Goal: Task Accomplishment & Management: Manage account settings

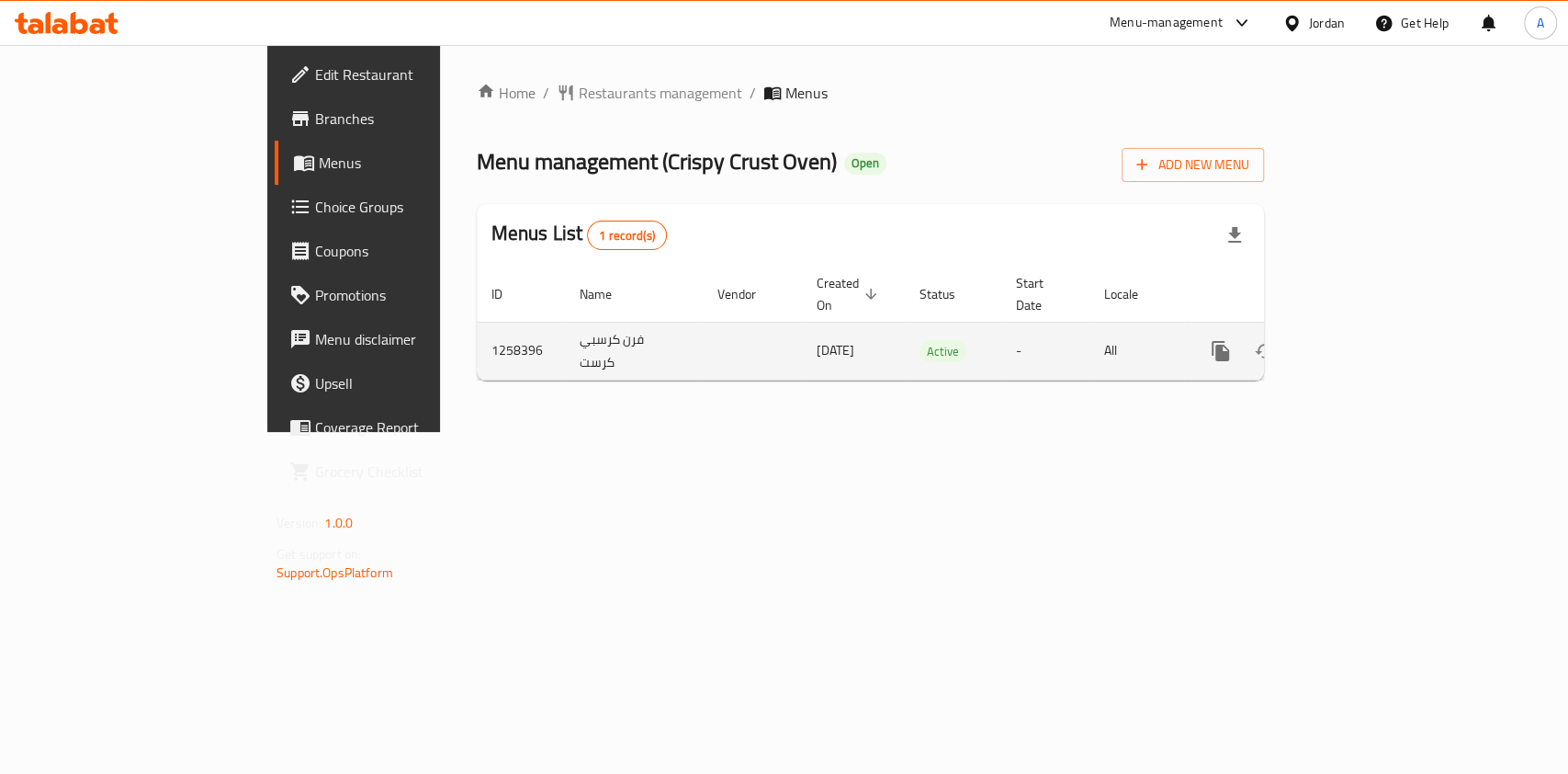
click at [1364, 340] on icon "enhanced table" at bounding box center [1353, 350] width 22 height 22
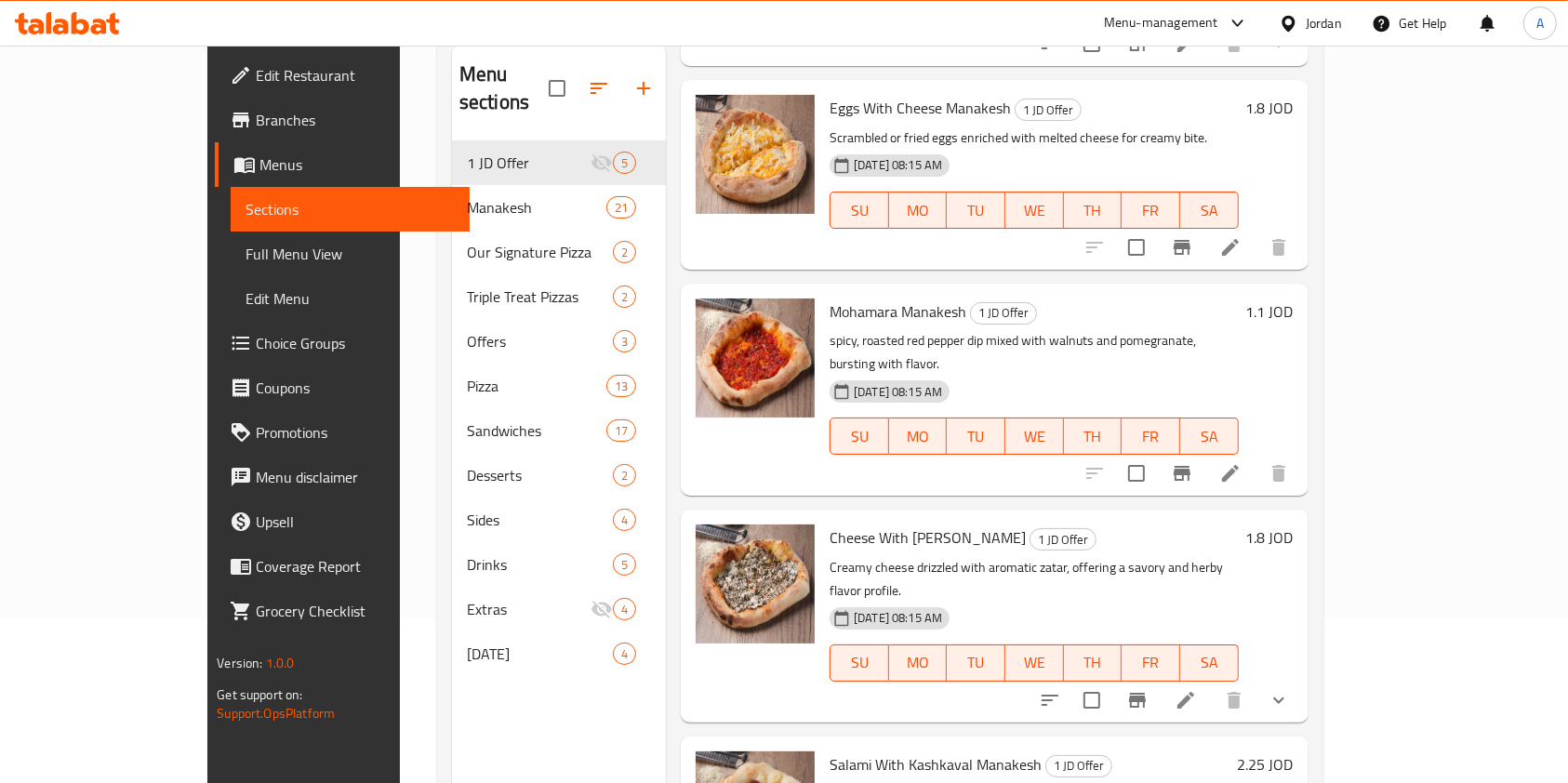
scroll to position [260, 0]
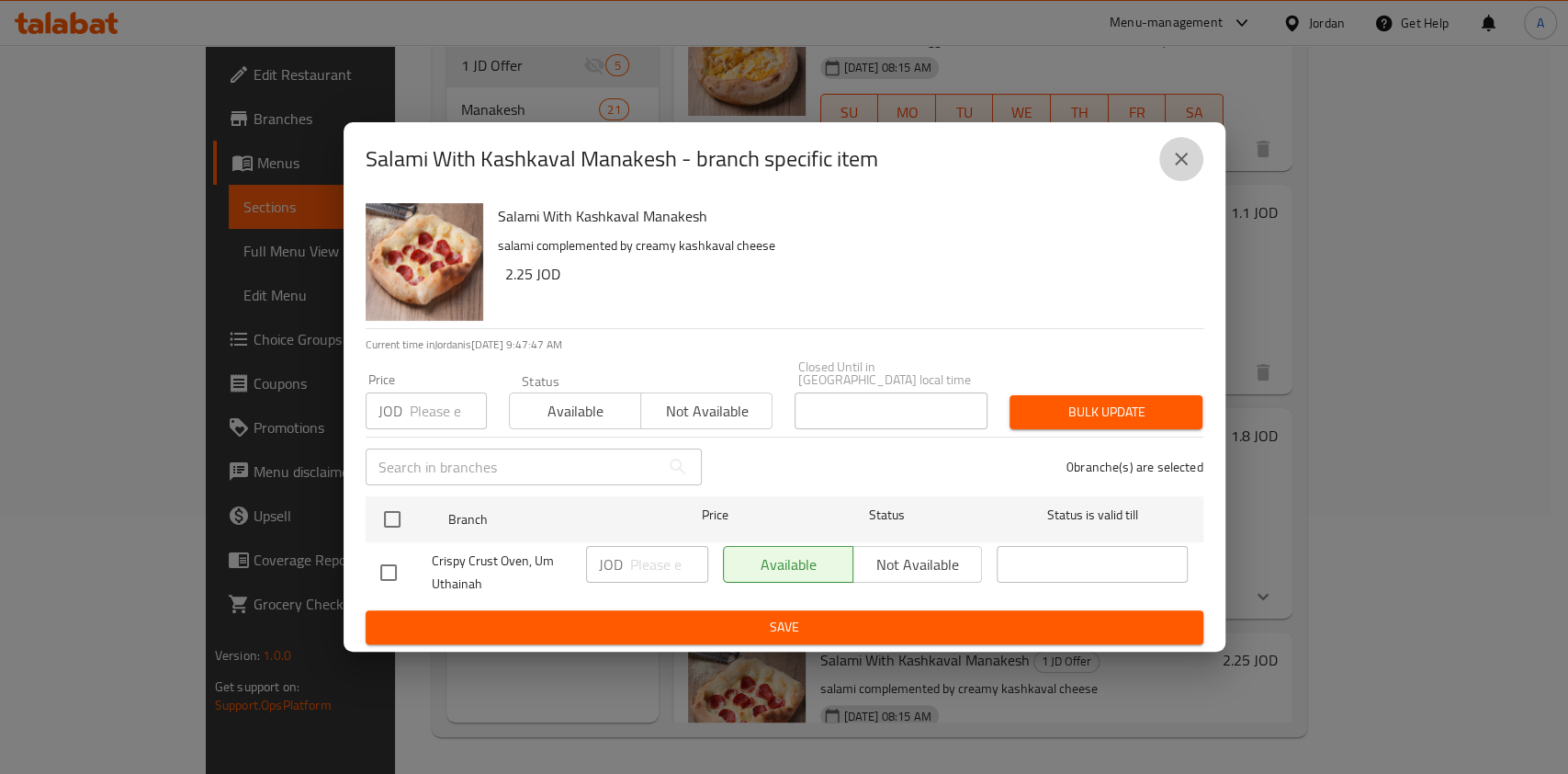
click at [1175, 170] on icon "close" at bounding box center [1181, 158] width 22 height 22
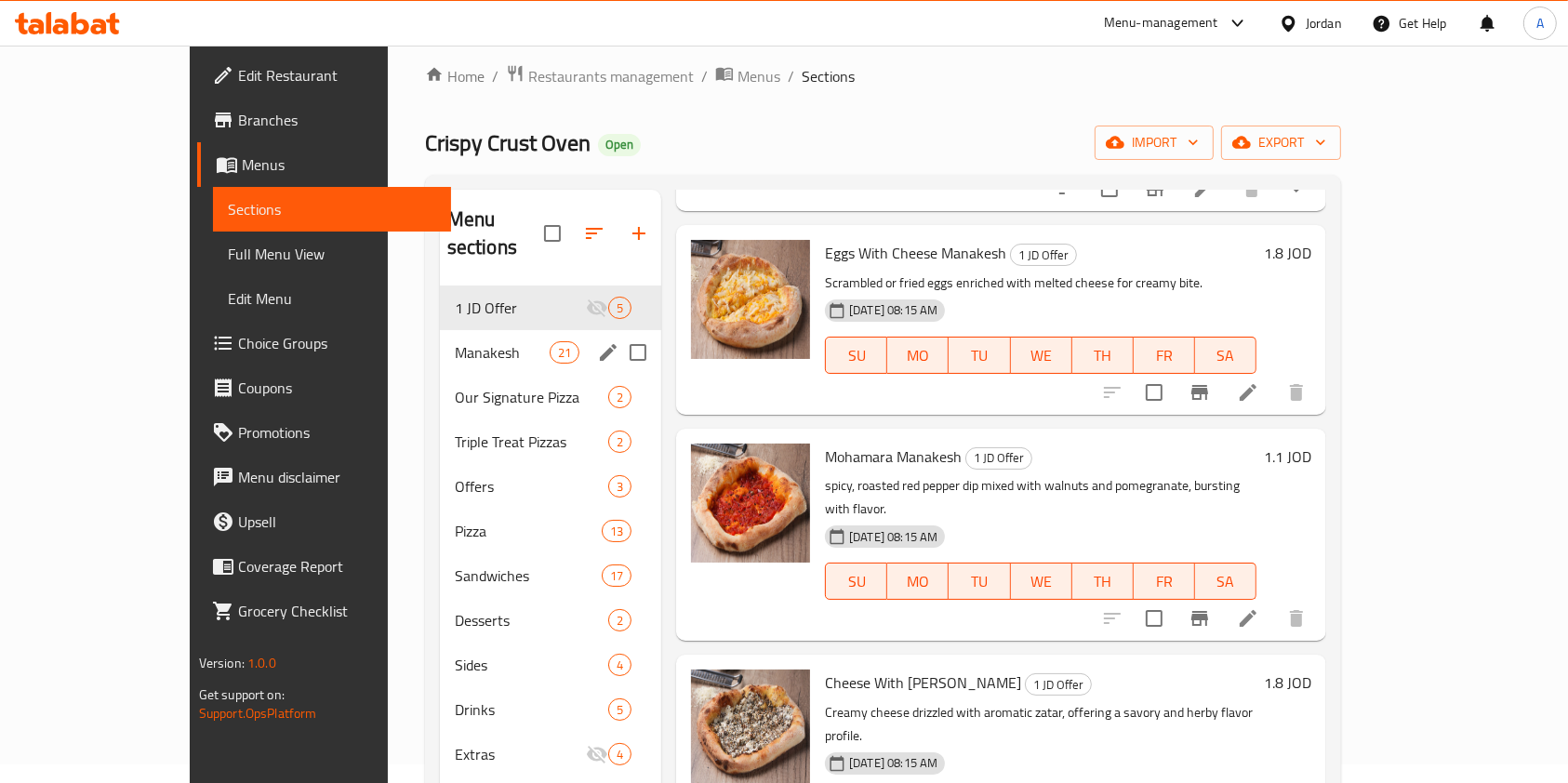
scroll to position [22, 0]
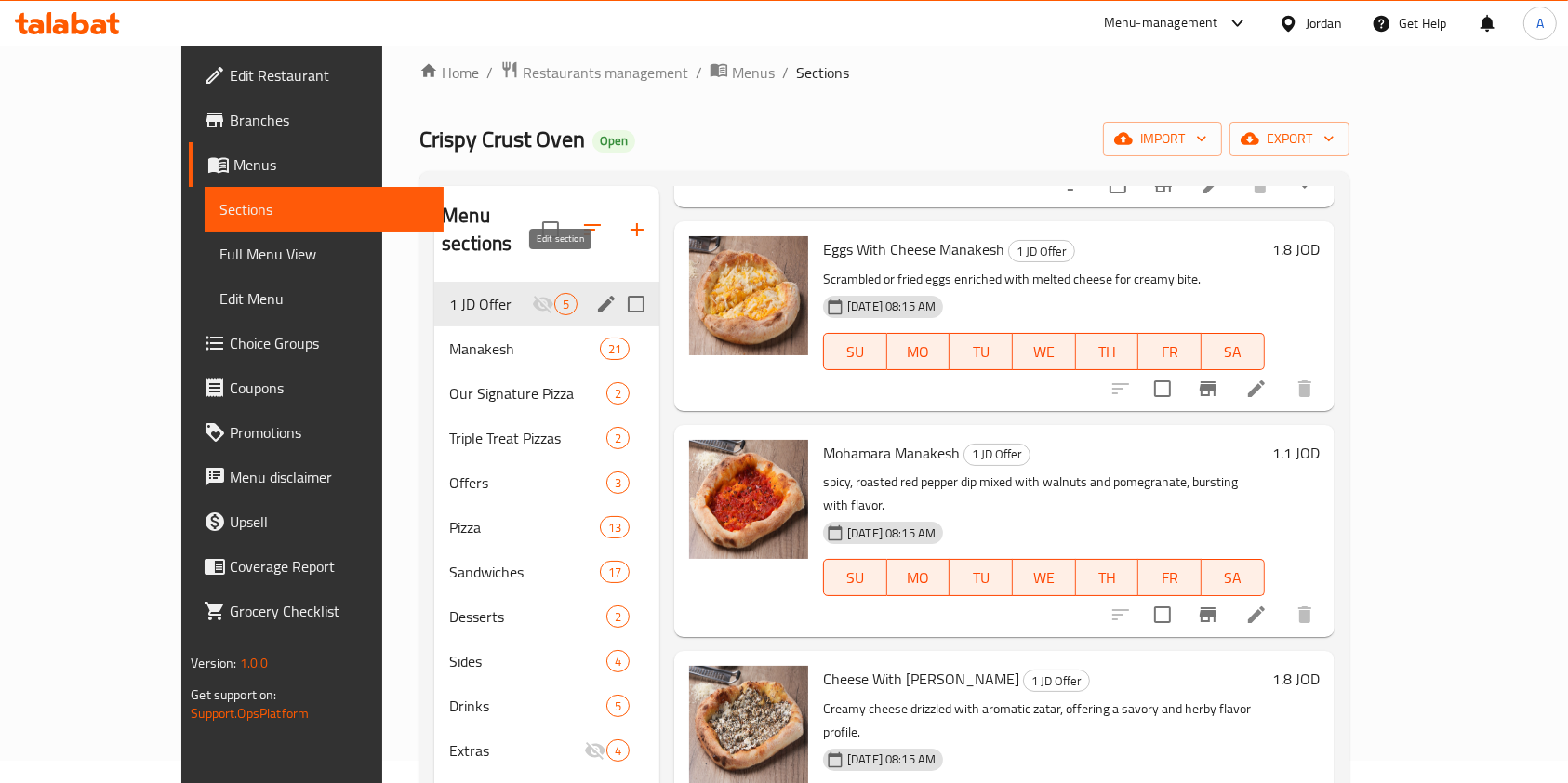
click at [595, 293] on icon "edit" at bounding box center [606, 303] width 22 height 22
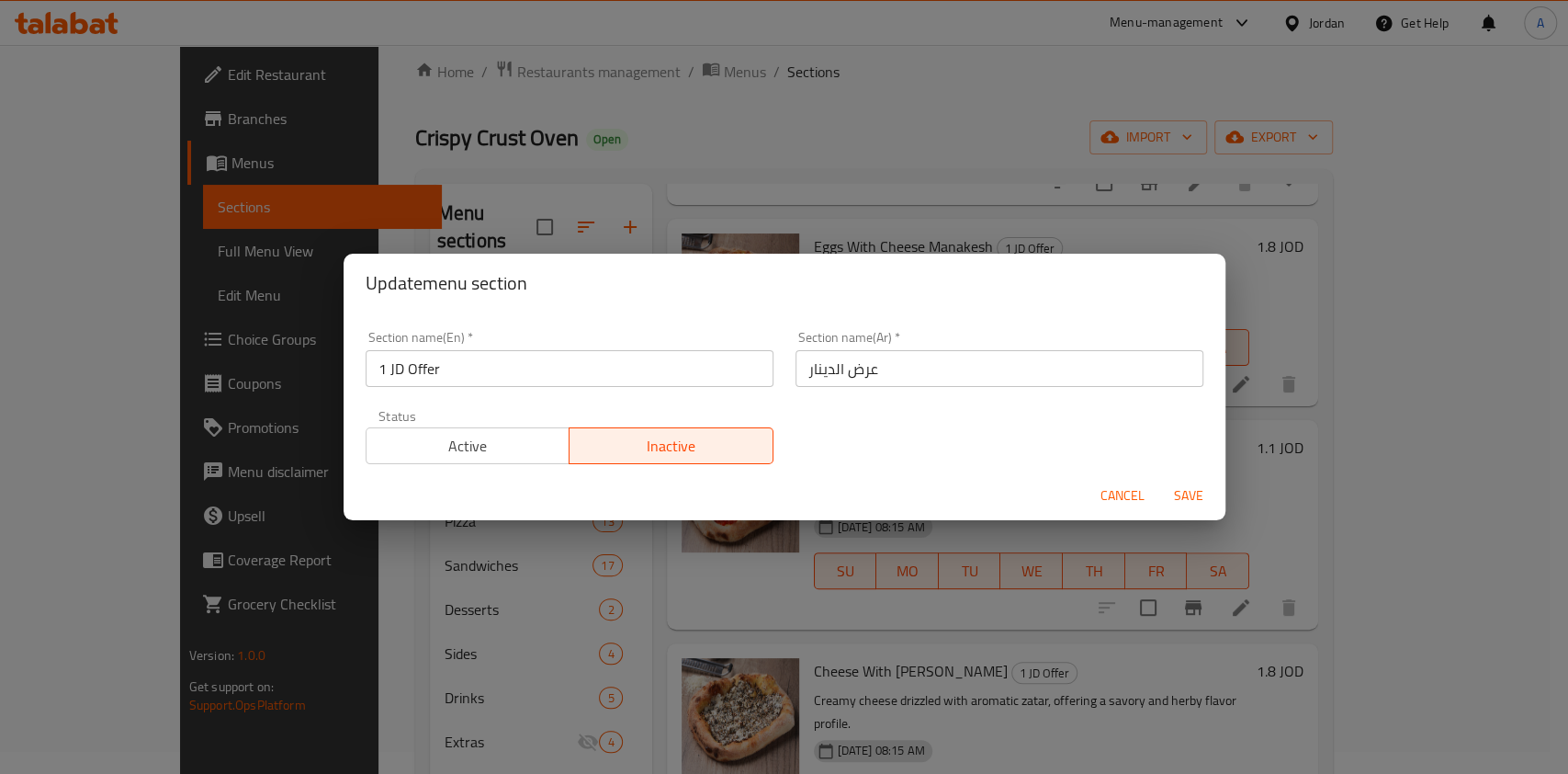
click at [469, 459] on span "Active" at bounding box center [468, 447] width 189 height 27
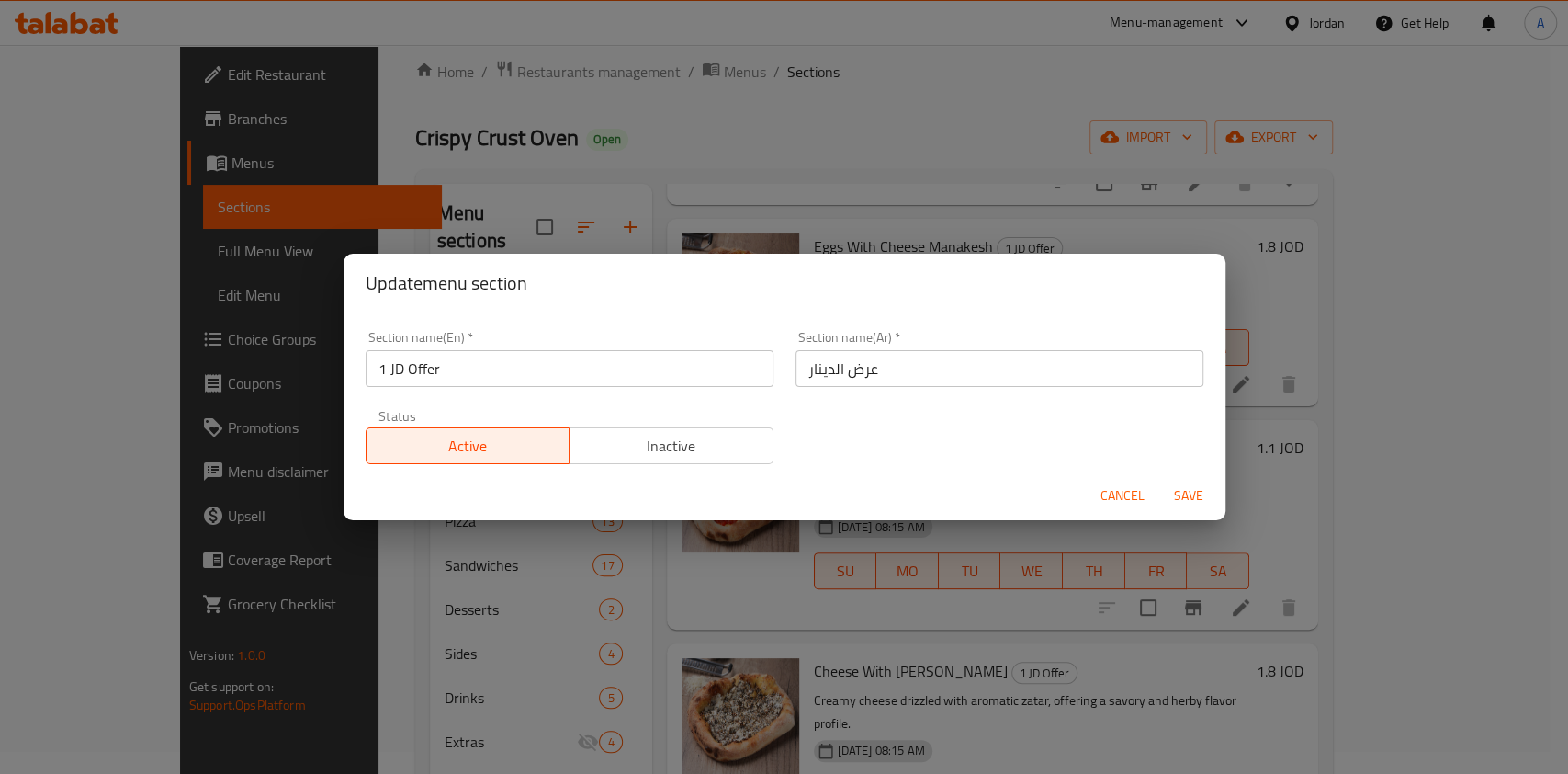
click at [1189, 506] on span "Save" at bounding box center [1188, 496] width 44 height 23
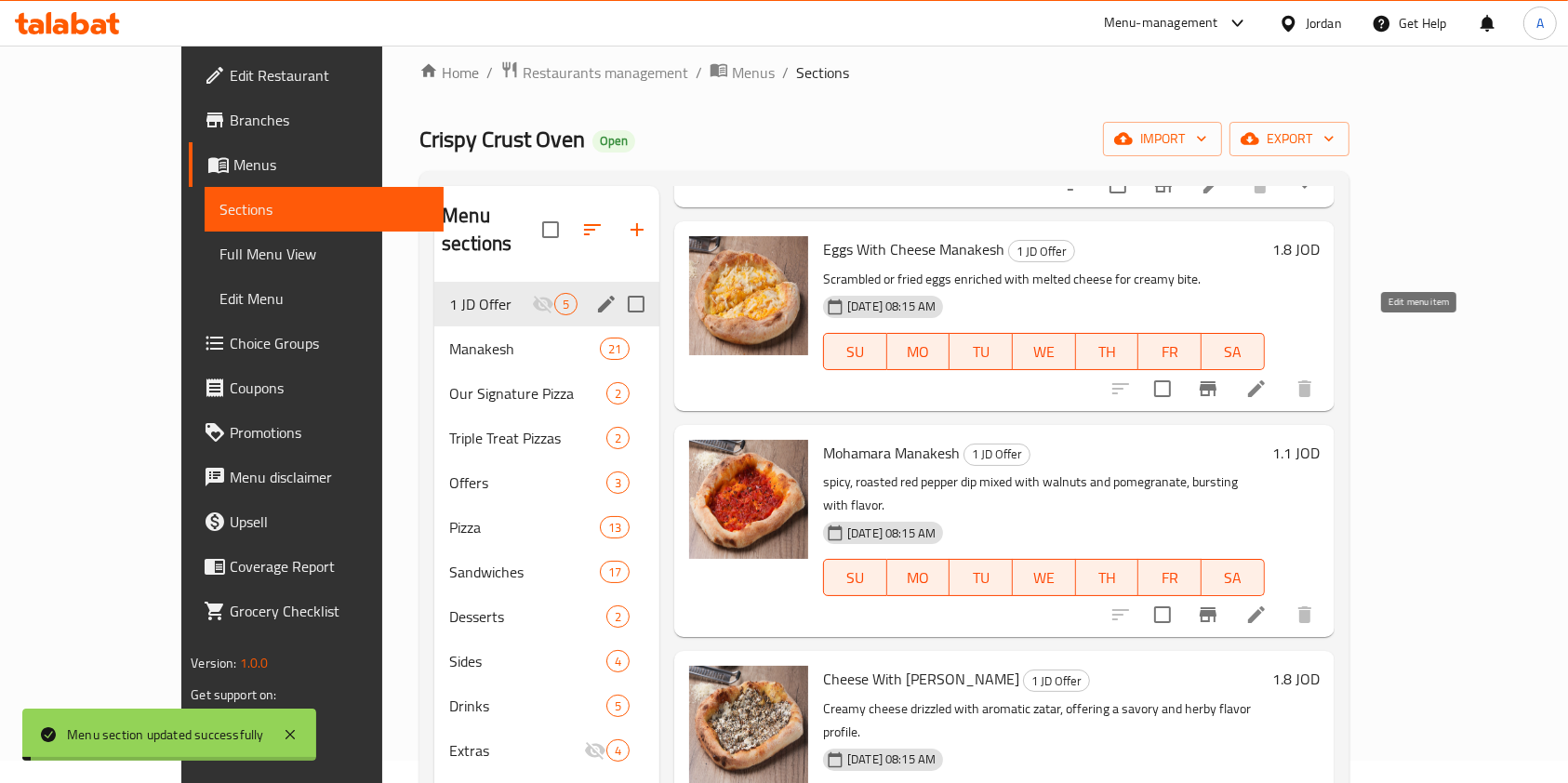
click at [1267, 378] on icon at bounding box center [1256, 388] width 22 height 22
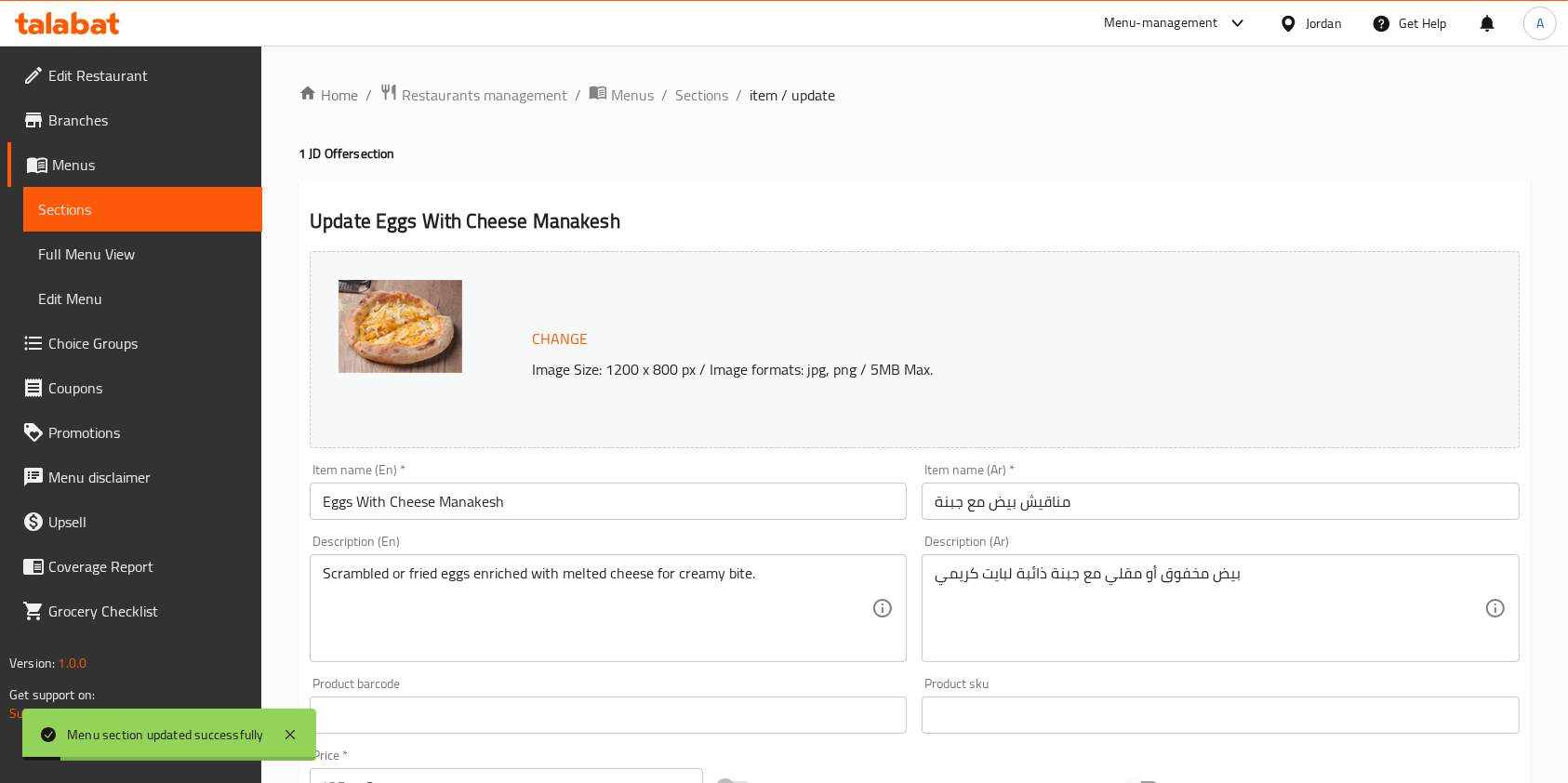
scroll to position [558, 0]
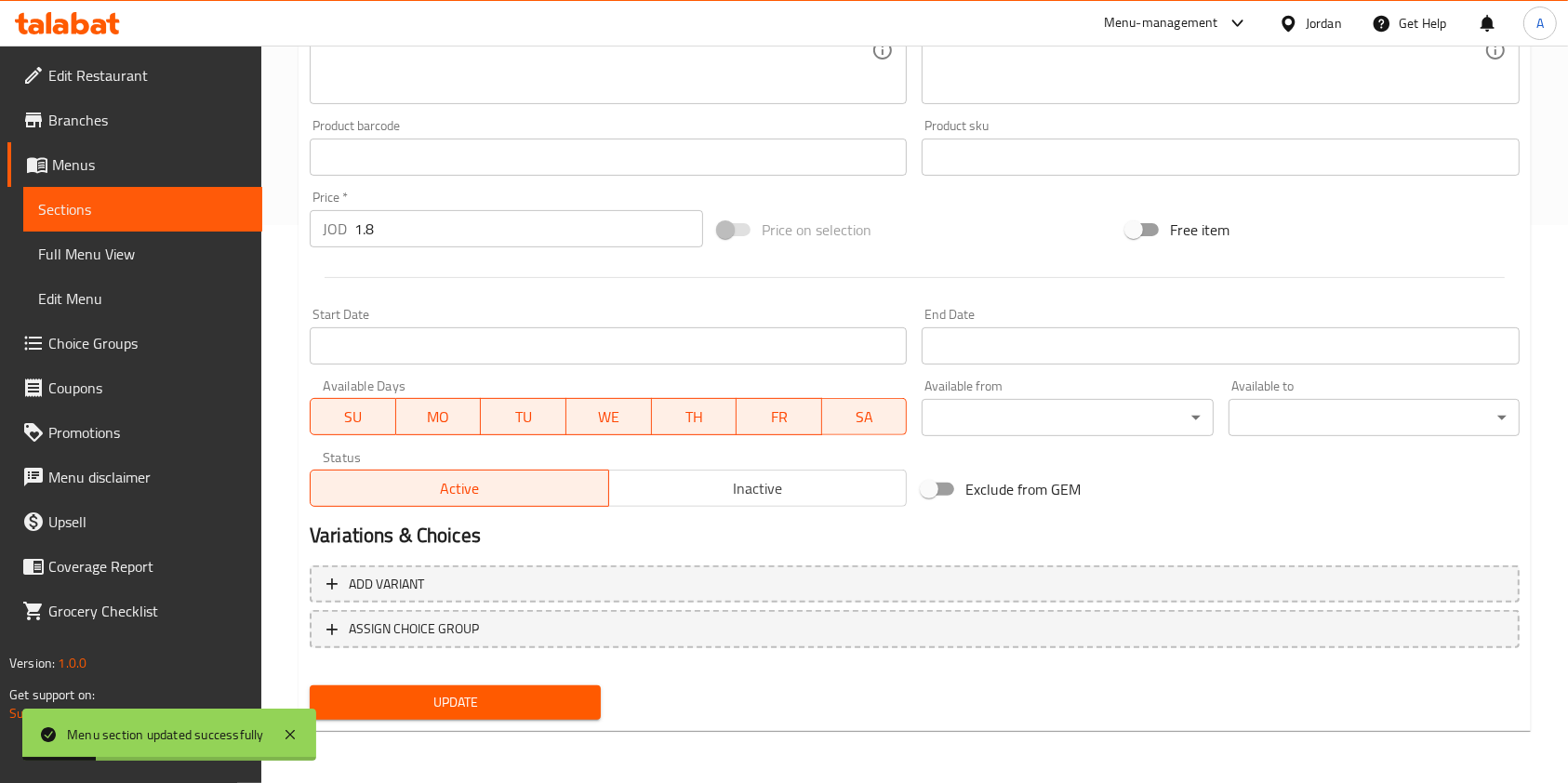
click at [440, 429] on span "MO" at bounding box center [438, 417] width 70 height 27
drag, startPoint x: 530, startPoint y: 422, endPoint x: 563, endPoint y: 422, distance: 33.0
click at [536, 422] on span "TU" at bounding box center [523, 417] width 70 height 27
click at [606, 418] on span "WE" at bounding box center [609, 417] width 70 height 27
click at [713, 414] on span "TH" at bounding box center [693, 417] width 70 height 27
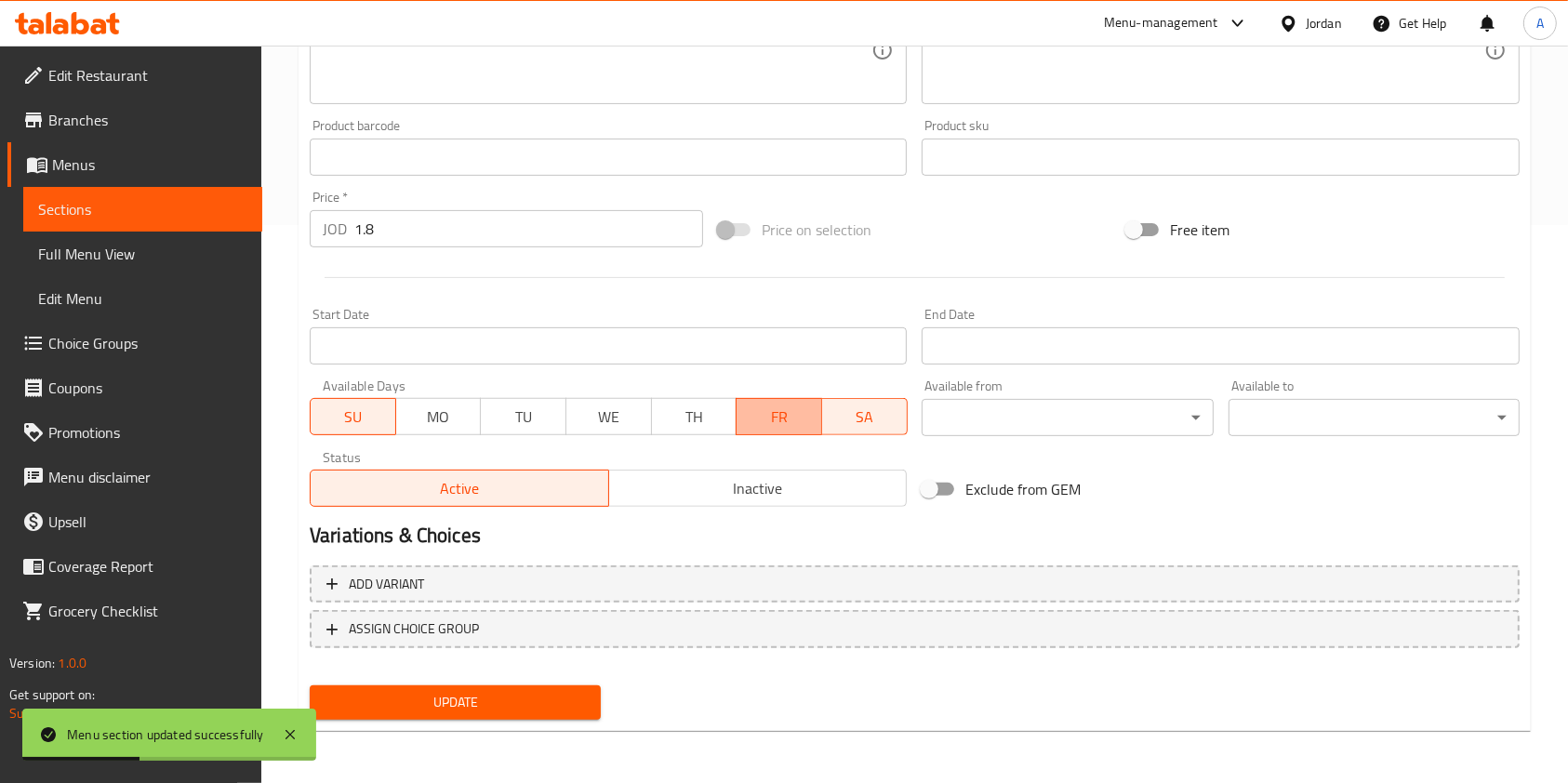
click at [797, 412] on span "FR" at bounding box center [778, 417] width 70 height 27
click at [942, 385] on div "Available from ​ ​" at bounding box center [1067, 407] width 291 height 57
click at [879, 405] on span "SA" at bounding box center [864, 417] width 70 height 27
click at [483, 710] on span "Update" at bounding box center [455, 702] width 261 height 23
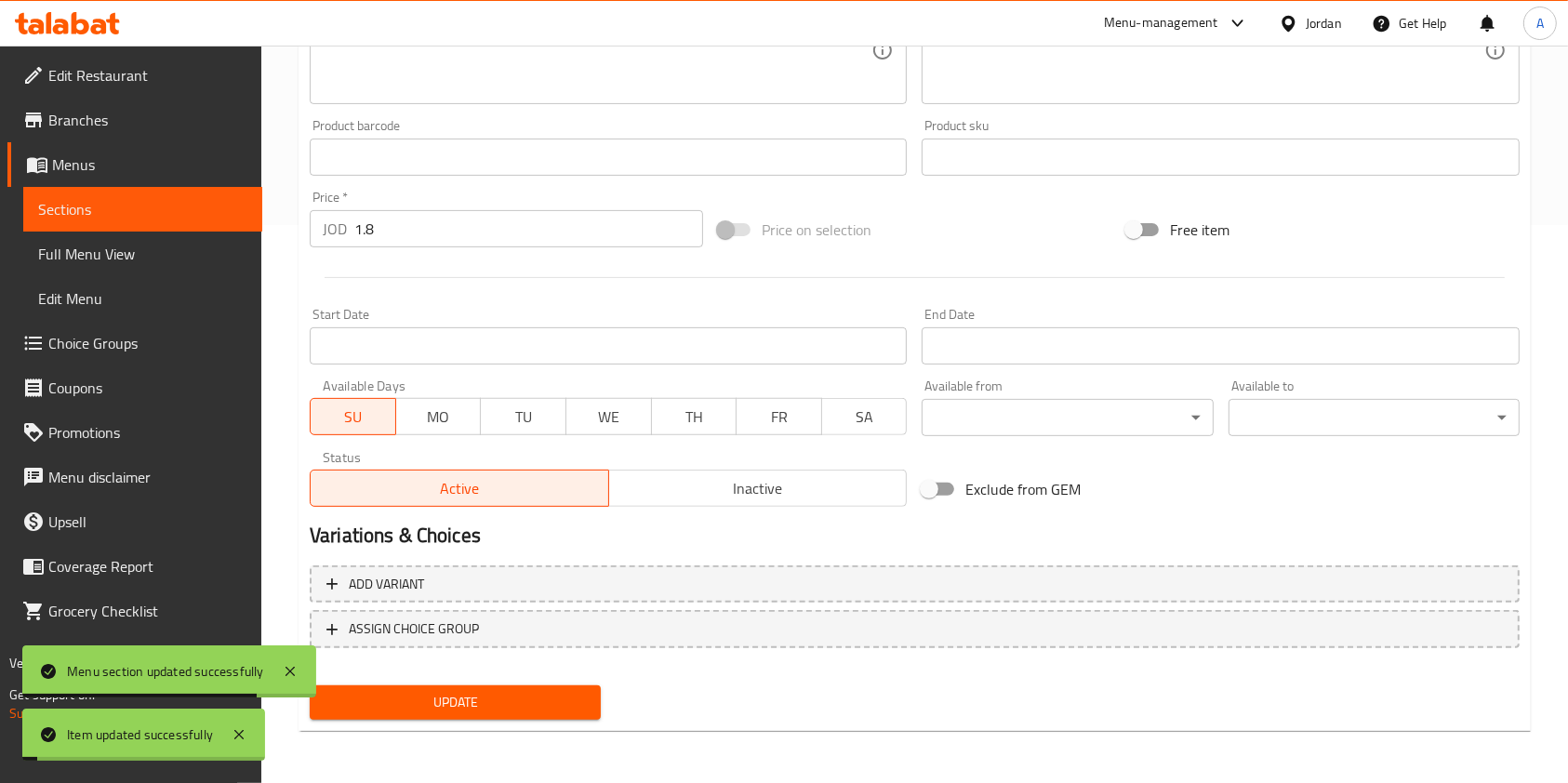
scroll to position [0, 0]
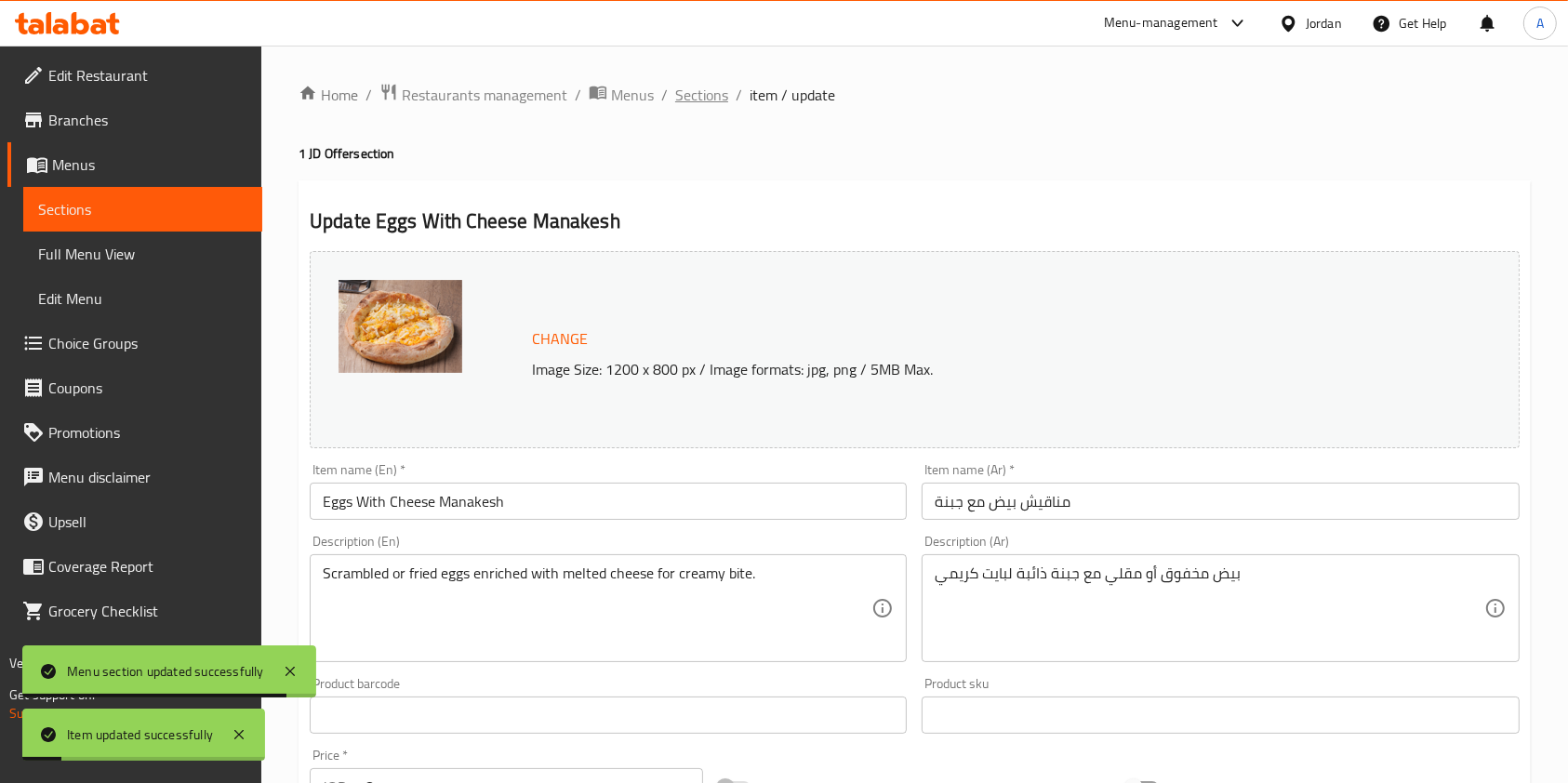
click at [710, 100] on span "Sections" at bounding box center [701, 94] width 53 height 22
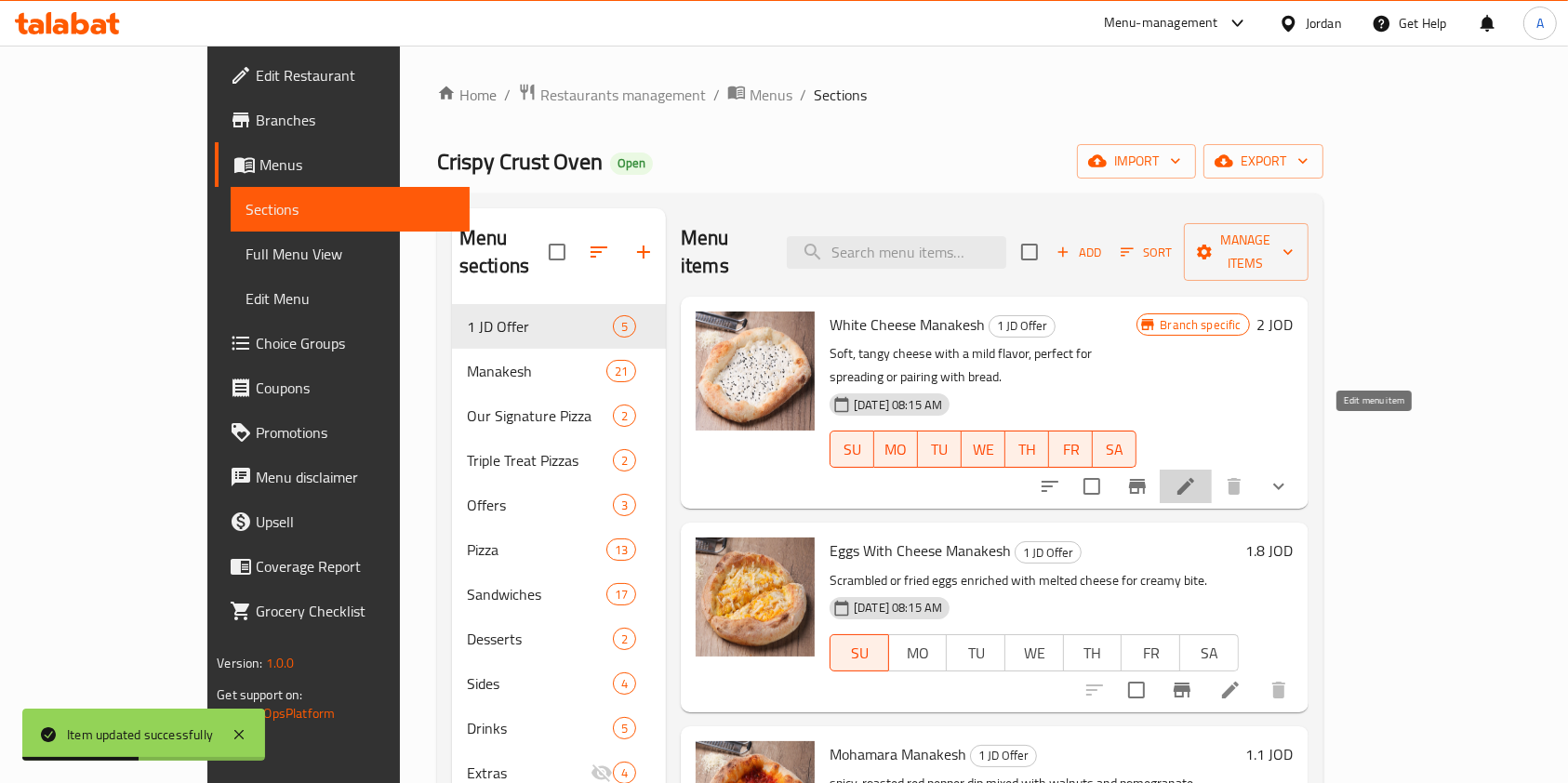
click at [1197, 475] on icon at bounding box center [1185, 485] width 22 height 22
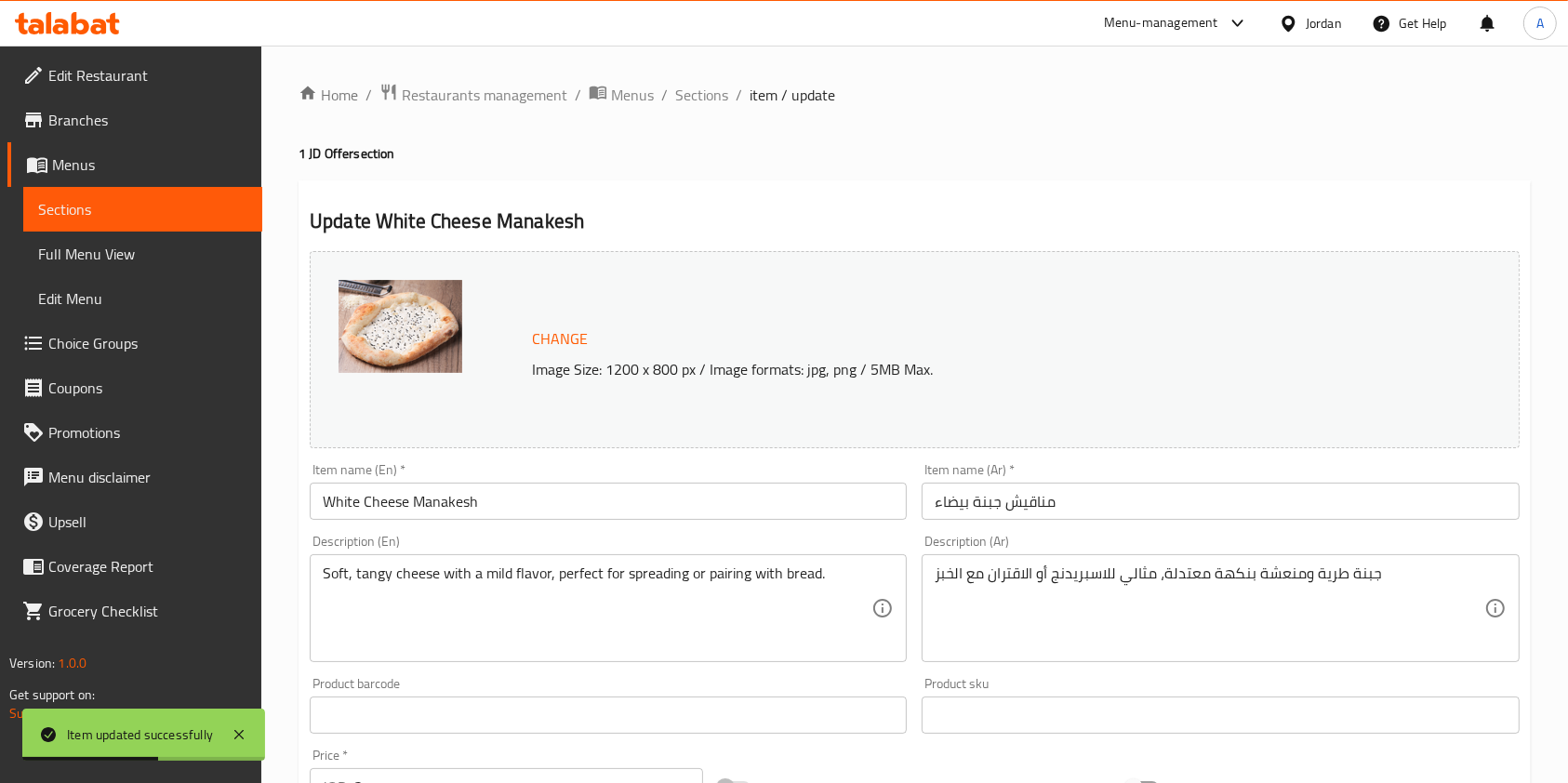
scroll to position [664, 0]
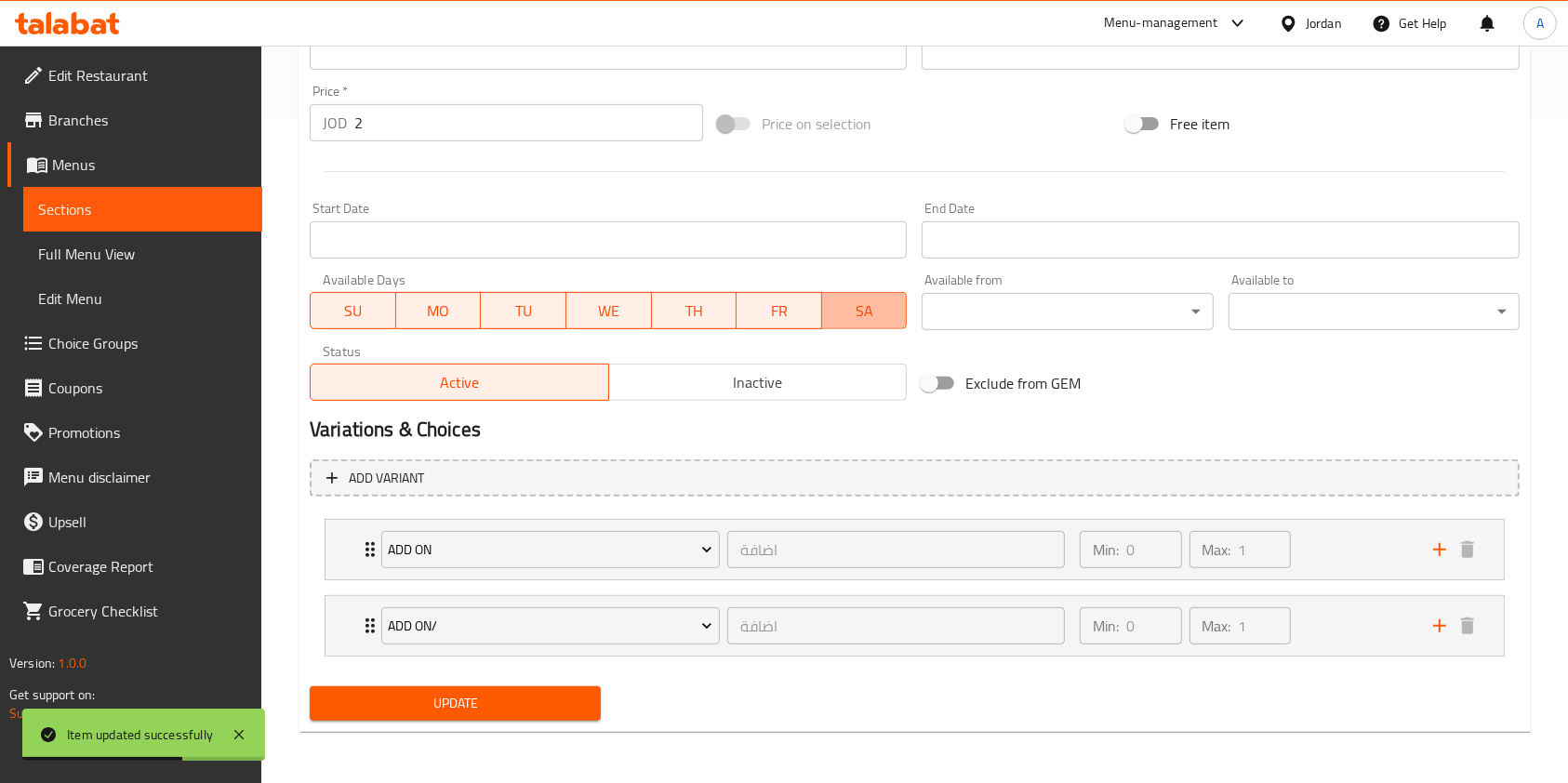
click at [849, 320] on span "SA" at bounding box center [864, 311] width 70 height 27
click at [771, 309] on span "FR" at bounding box center [778, 311] width 70 height 27
click at [694, 309] on span "TH" at bounding box center [694, 311] width 70 height 27
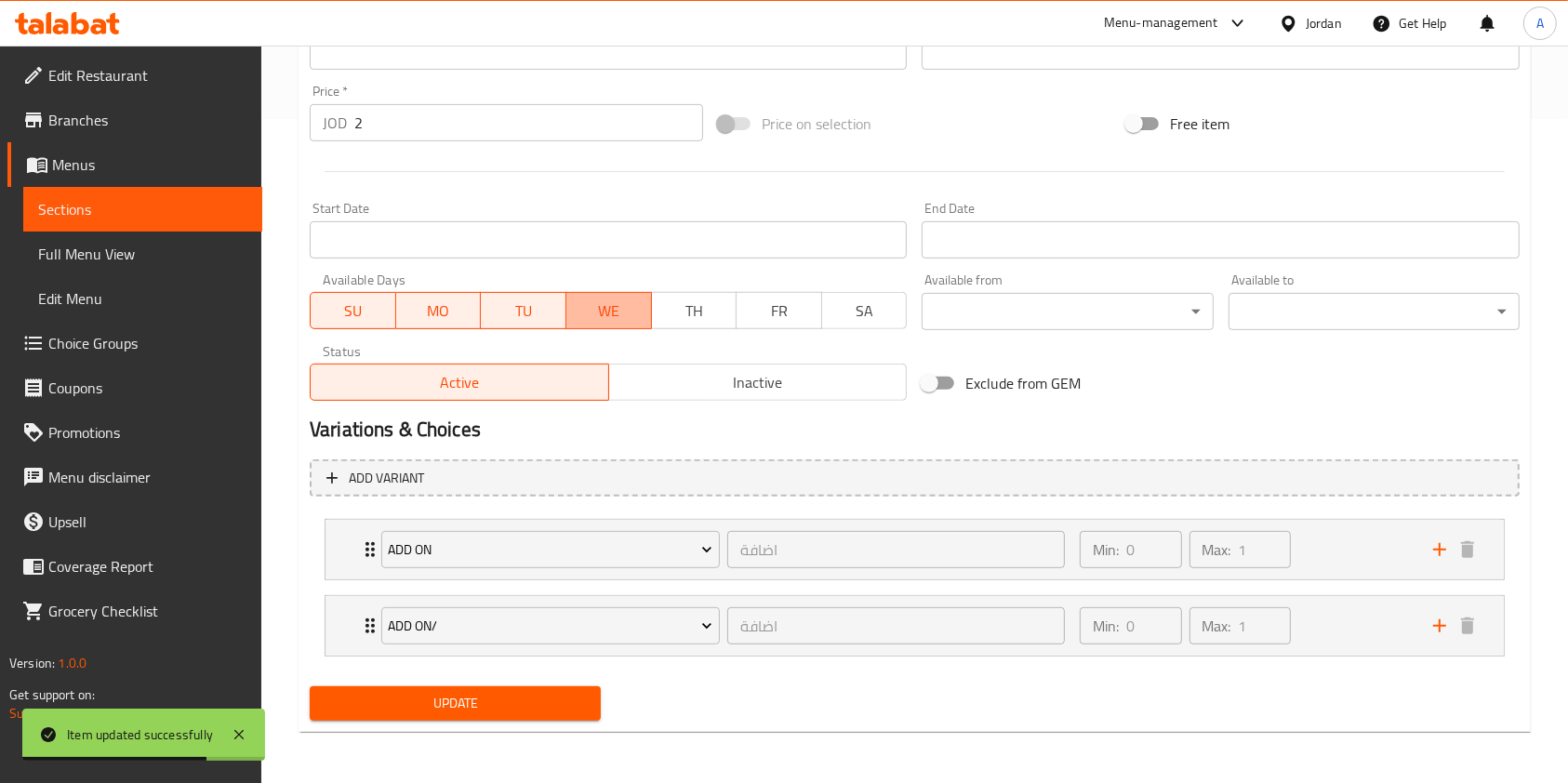
click at [590, 312] on span "WE" at bounding box center [609, 311] width 70 height 27
click at [513, 313] on span "TU" at bounding box center [523, 311] width 70 height 27
click at [429, 314] on span "MO" at bounding box center [438, 311] width 70 height 27
click at [447, 689] on button "Update" at bounding box center [456, 704] width 291 height 35
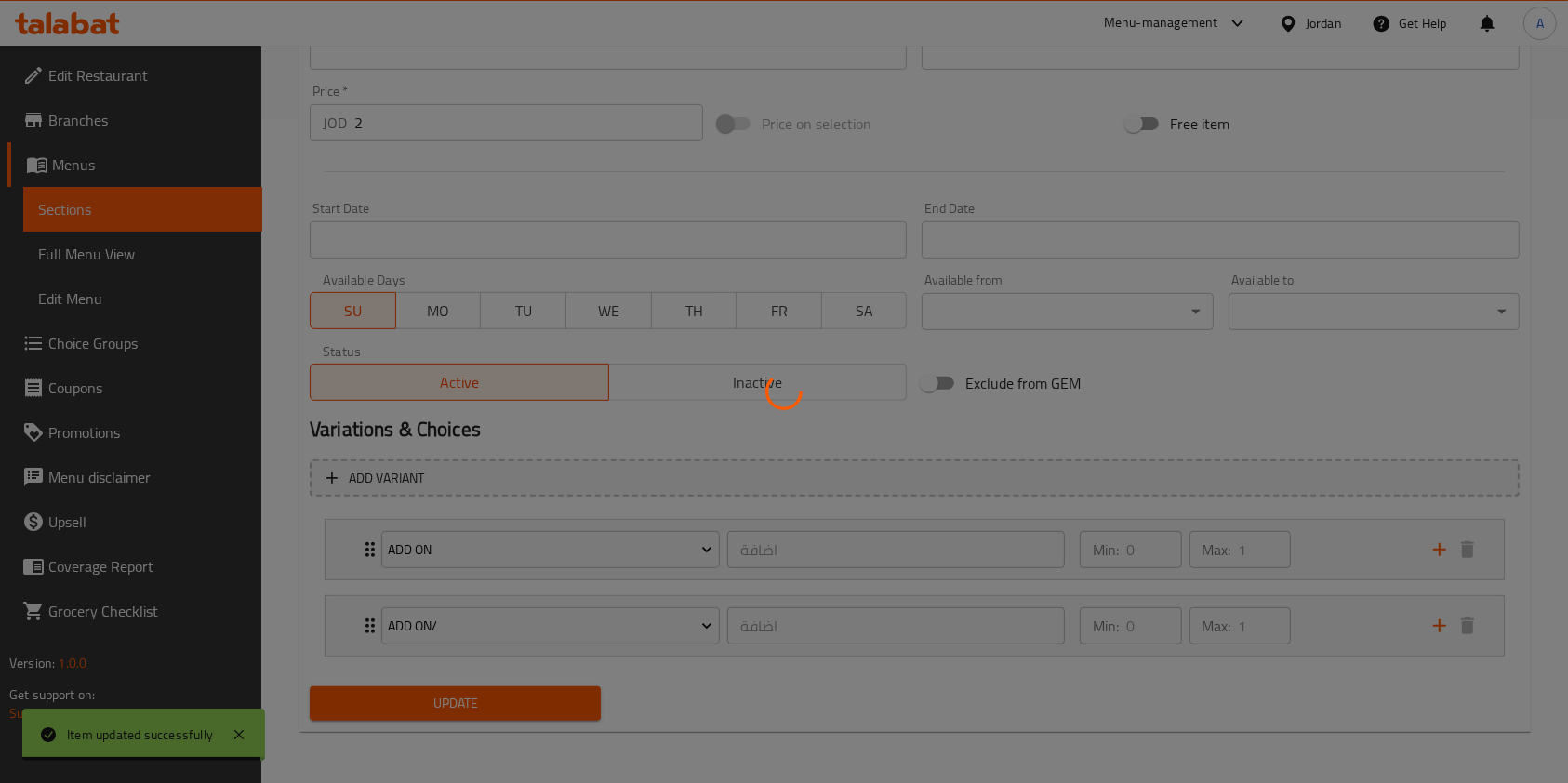
scroll to position [0, 0]
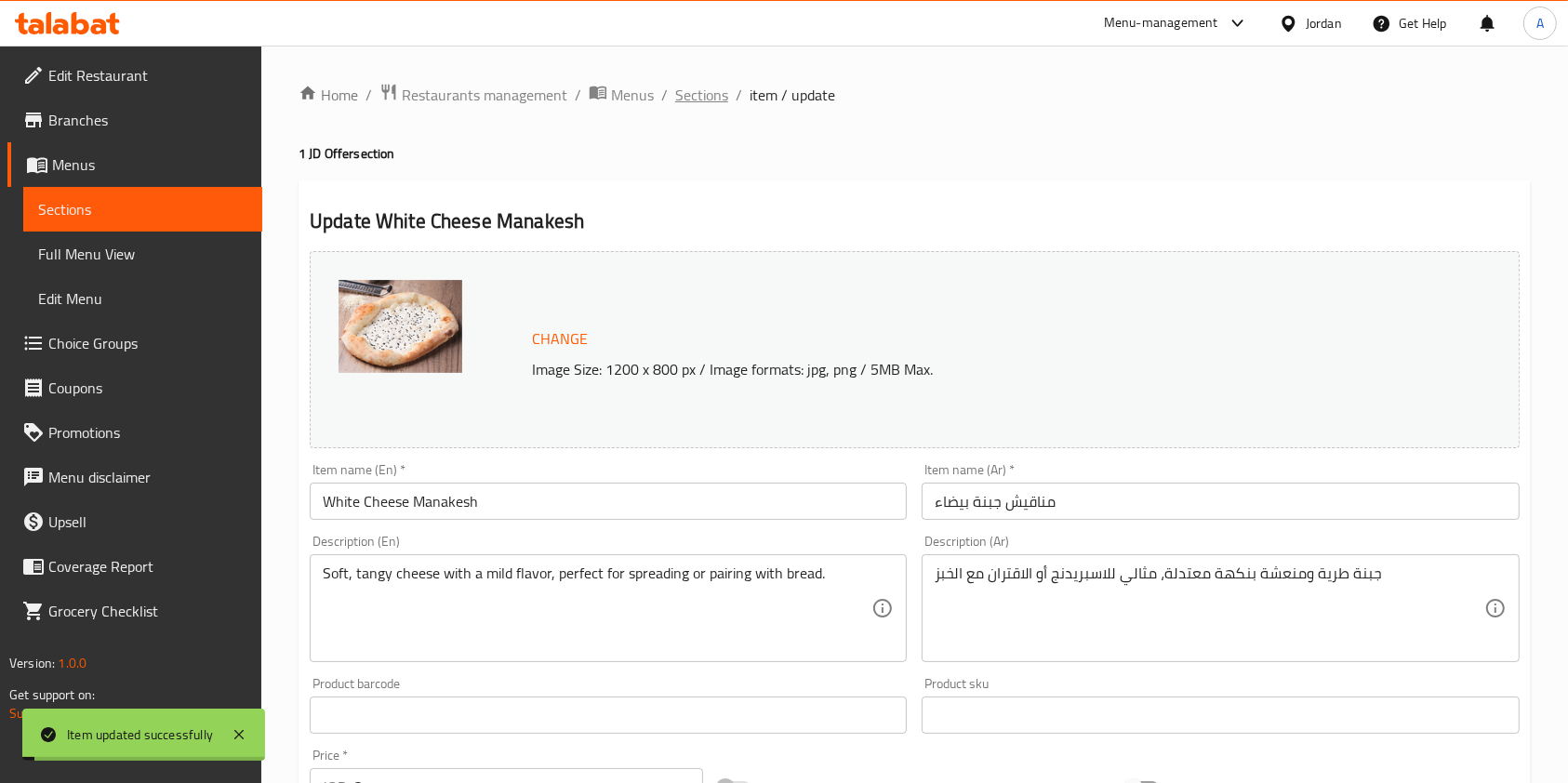
click at [700, 84] on span "Sections" at bounding box center [701, 94] width 53 height 22
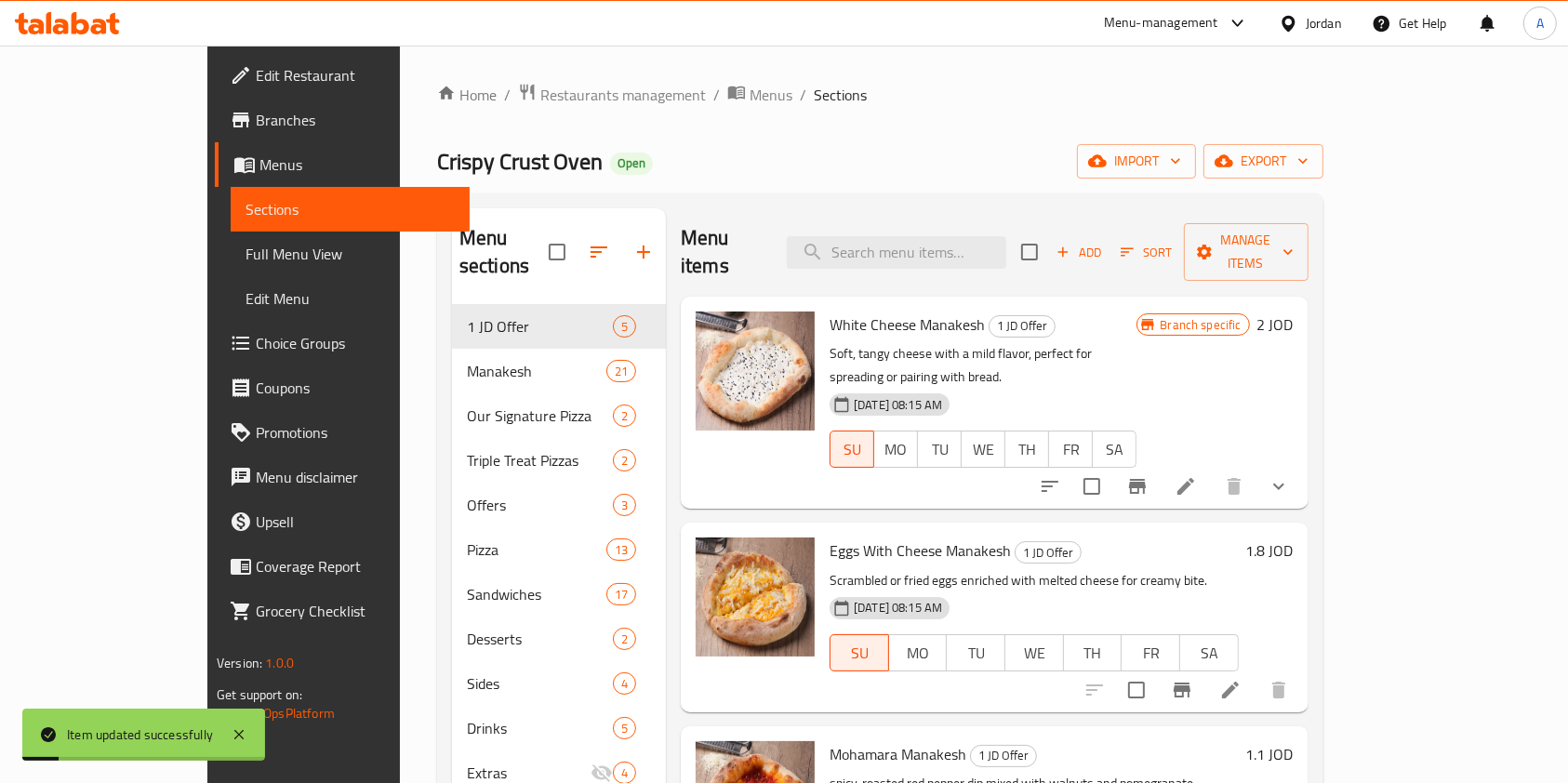
scroll to position [279, 0]
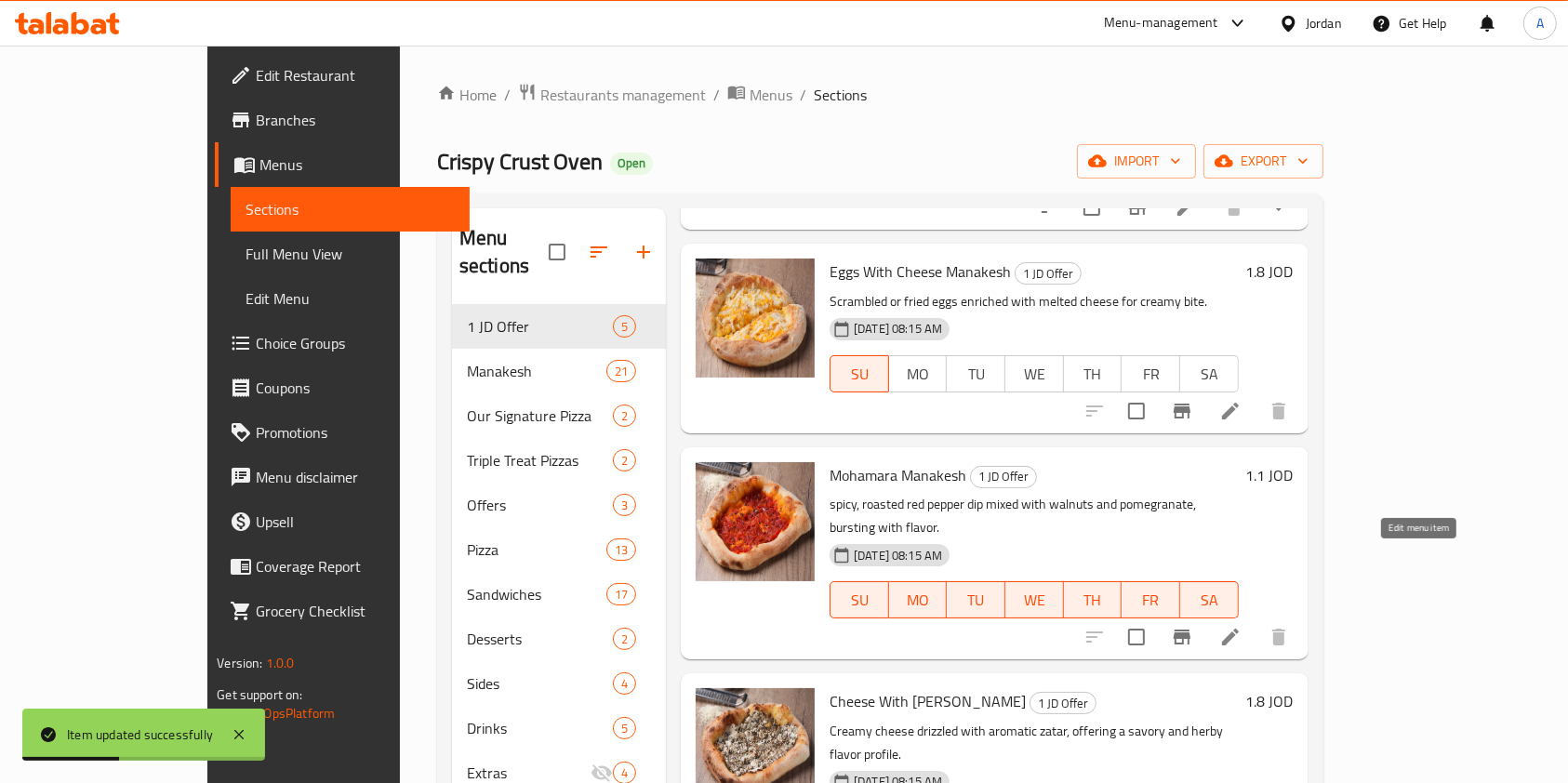
click at [1241, 626] on icon at bounding box center [1230, 637] width 22 height 22
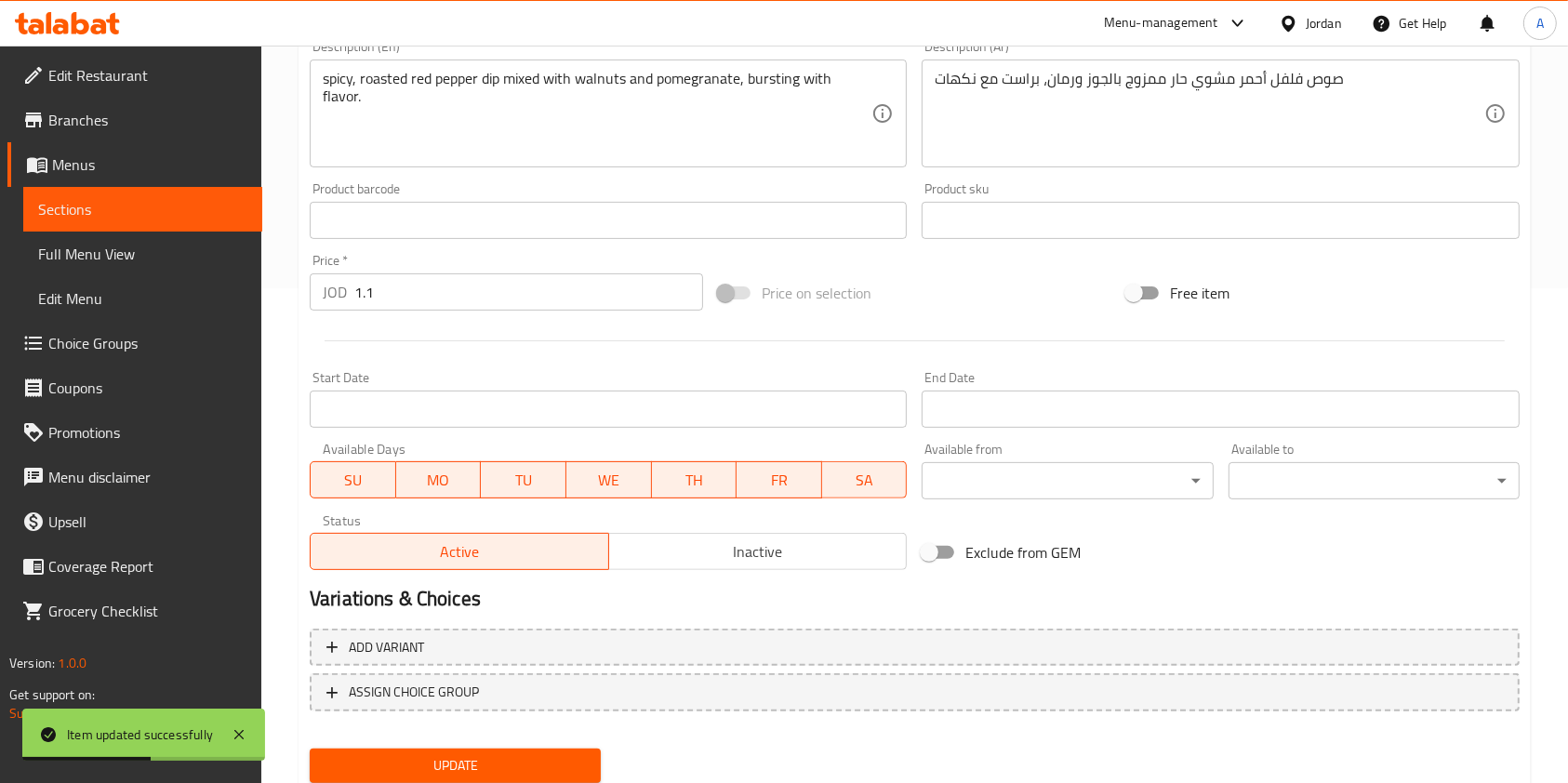
scroll to position [558, 0]
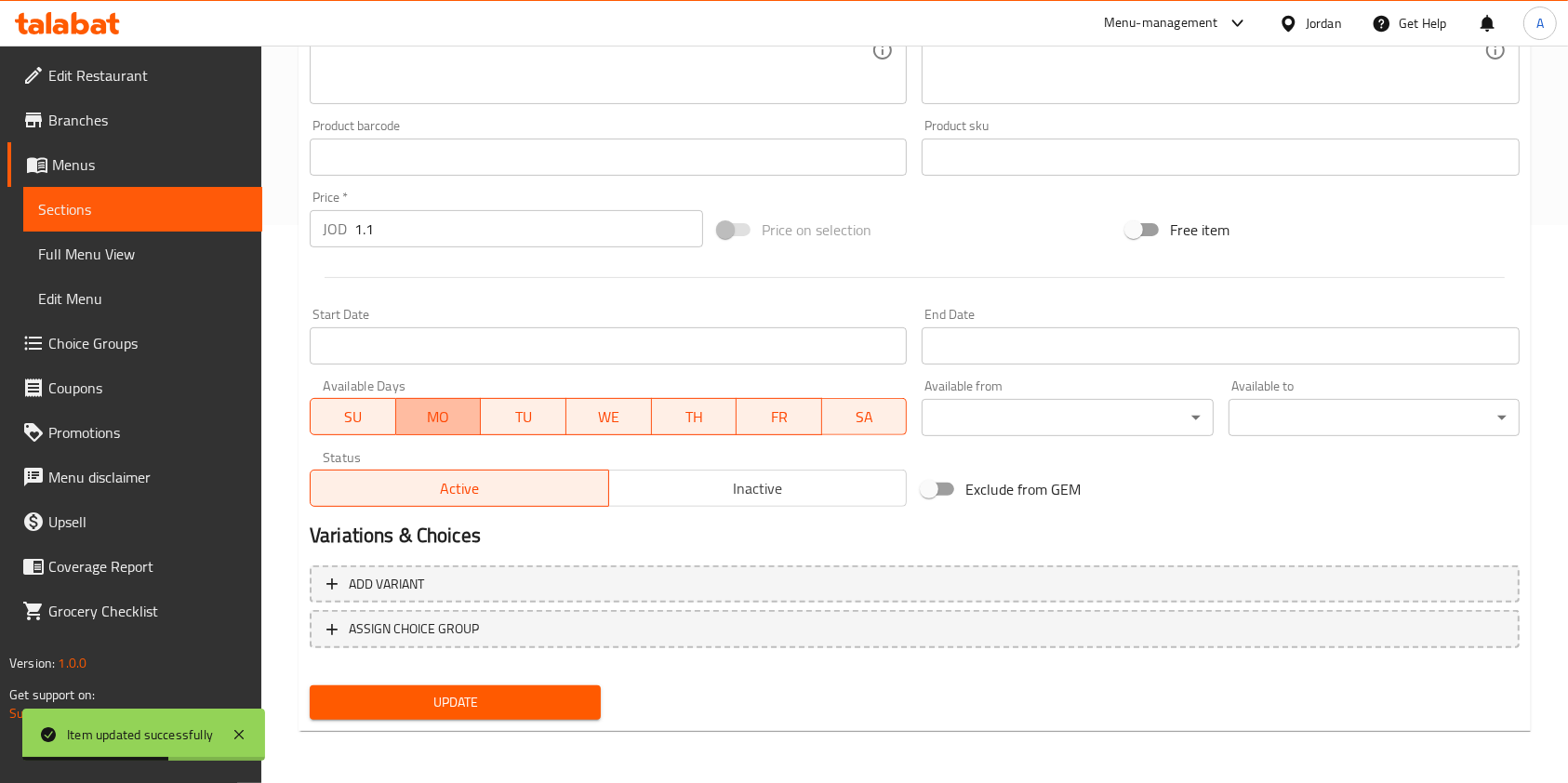
drag, startPoint x: 452, startPoint y: 415, endPoint x: 511, endPoint y: 424, distance: 59.7
click at [451, 416] on span "MO" at bounding box center [438, 417] width 70 height 27
drag, startPoint x: 534, startPoint y: 428, endPoint x: 558, endPoint y: 429, distance: 24.0
click at [535, 428] on span "TU" at bounding box center [523, 417] width 70 height 27
click at [604, 427] on span "WE" at bounding box center [609, 417] width 70 height 27
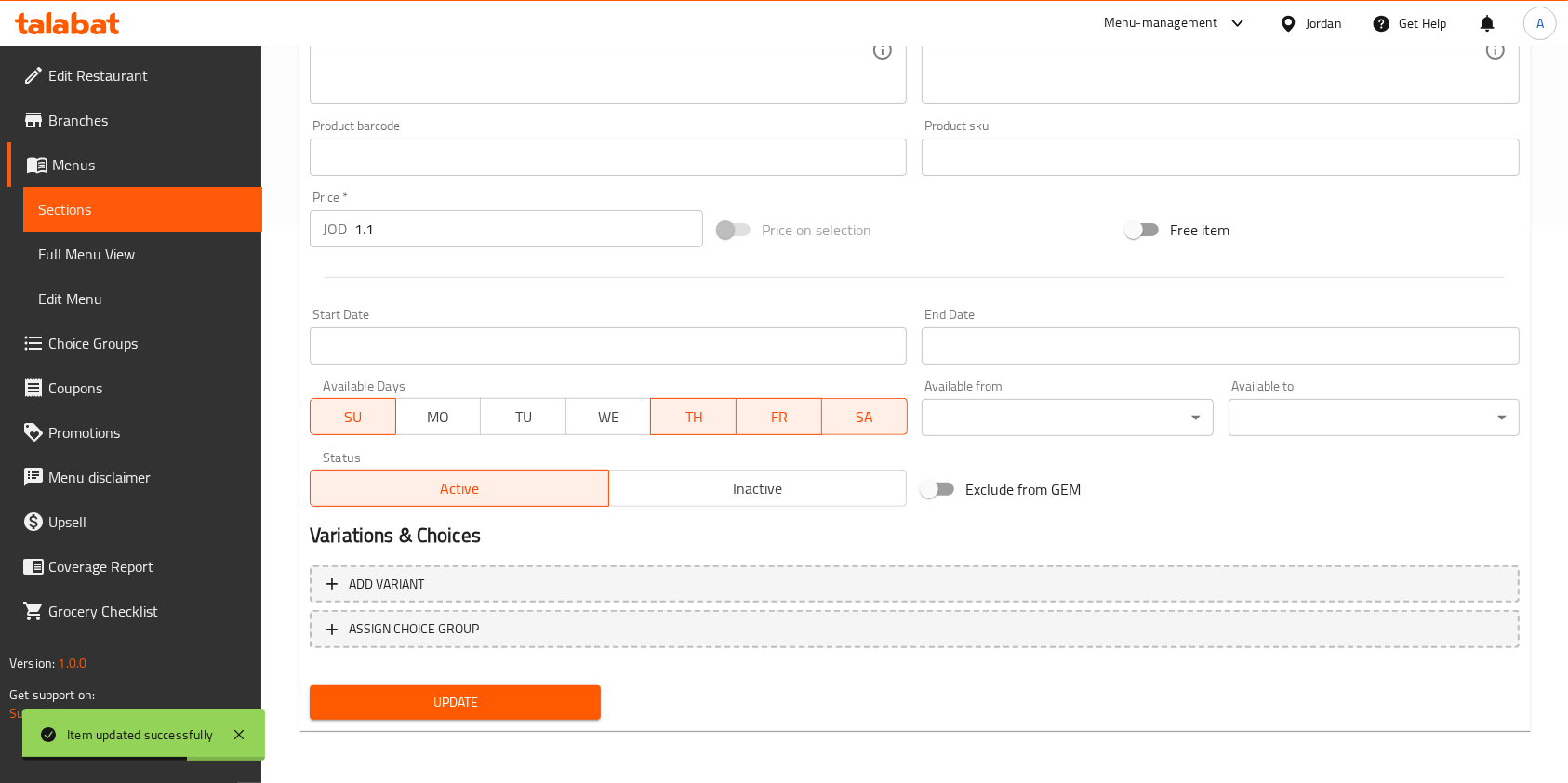
click at [699, 428] on span "TH" at bounding box center [693, 417] width 70 height 27
drag, startPoint x: 781, startPoint y: 419, endPoint x: 794, endPoint y: 418, distance: 13.0
click at [787, 418] on span "FR" at bounding box center [778, 417] width 70 height 27
click at [899, 413] on span "SA" at bounding box center [864, 417] width 70 height 27
click at [459, 699] on span "Update" at bounding box center [455, 702] width 261 height 23
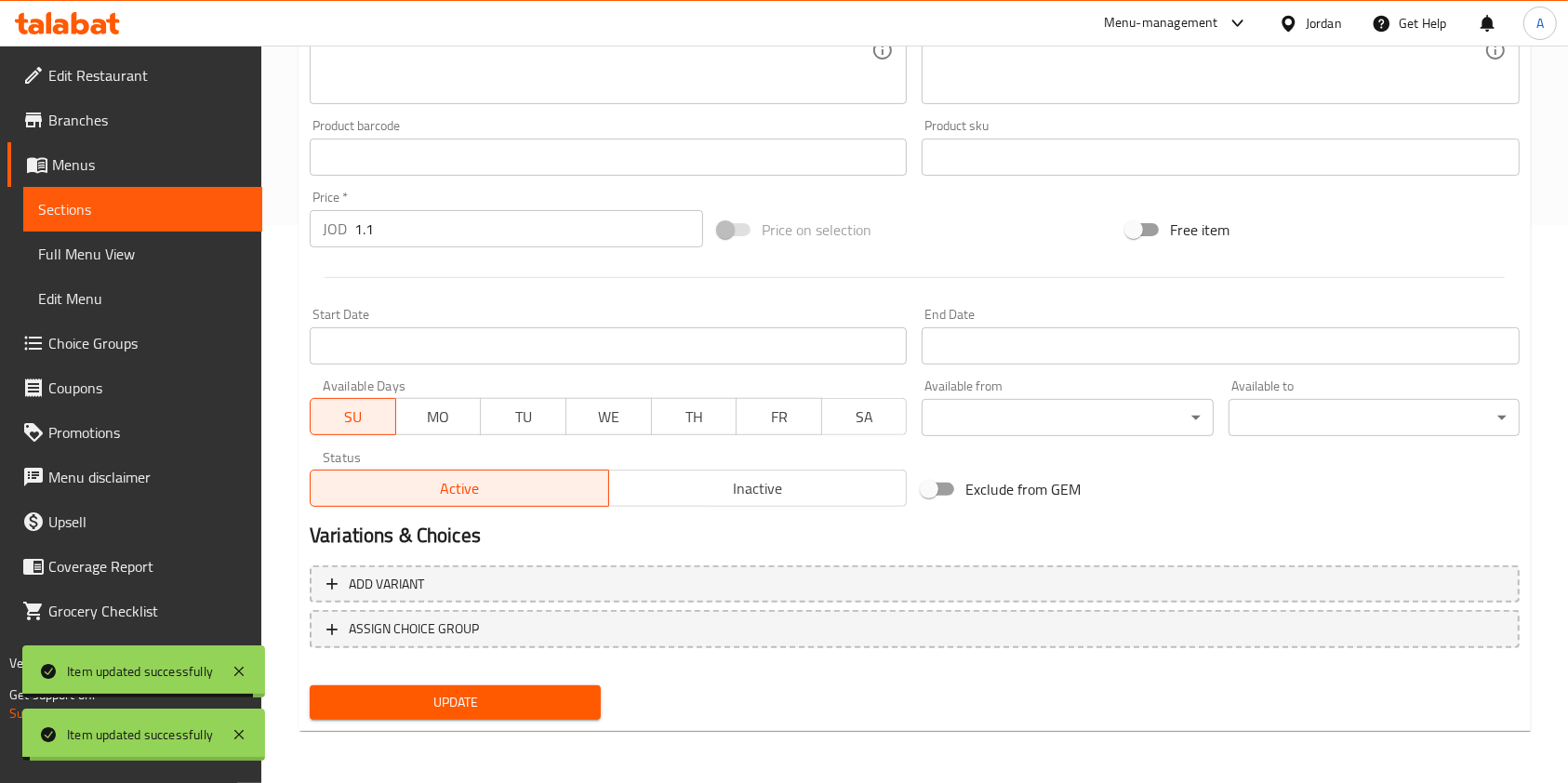
scroll to position [0, 0]
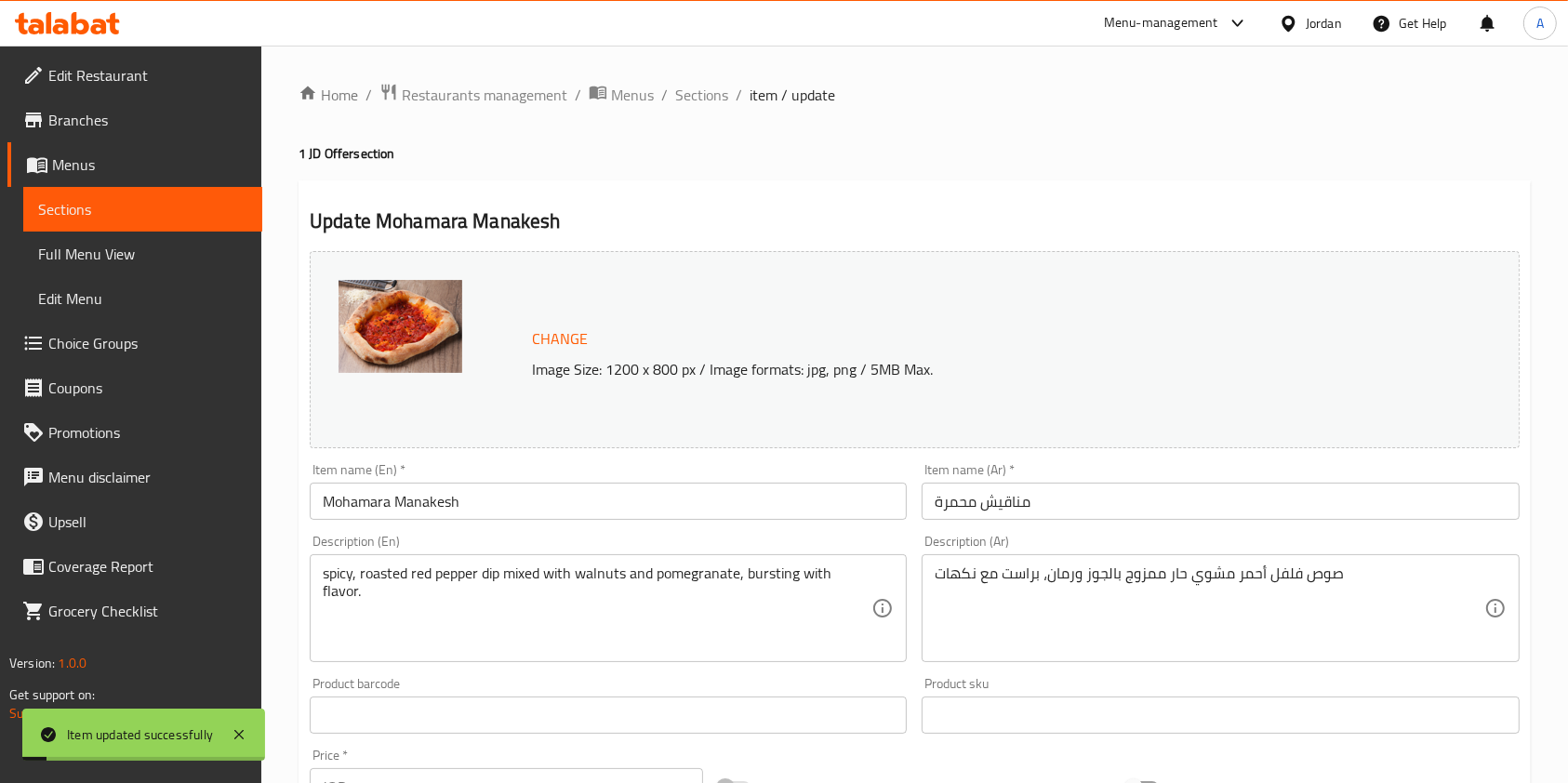
click at [699, 78] on div "Home / Restaurants management / Menus / Sections / item / update 1 JD Offer sec…" at bounding box center [914, 692] width 1307 height 1295
click at [704, 88] on span "Sections" at bounding box center [701, 94] width 53 height 22
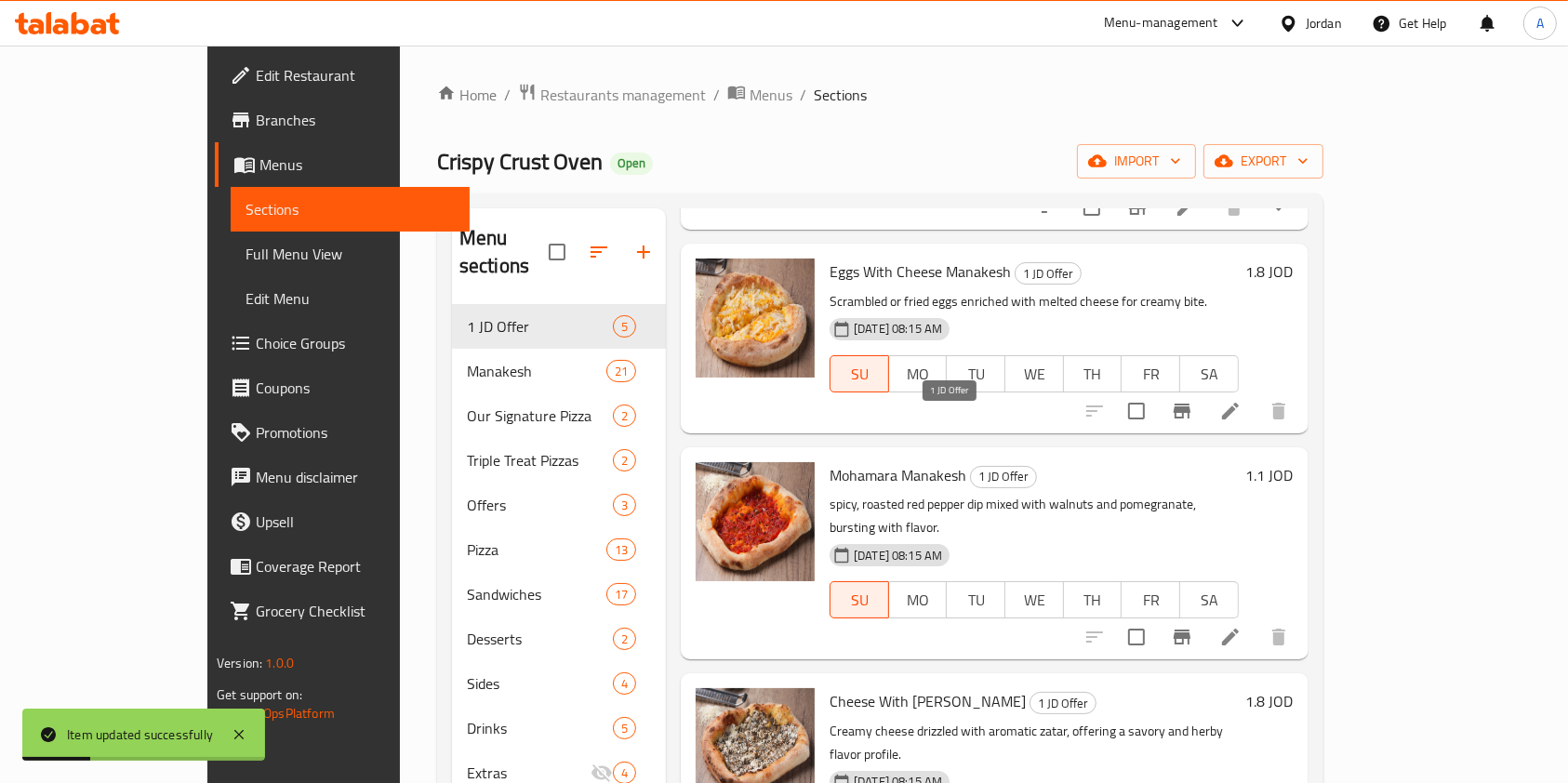
scroll to position [260, 0]
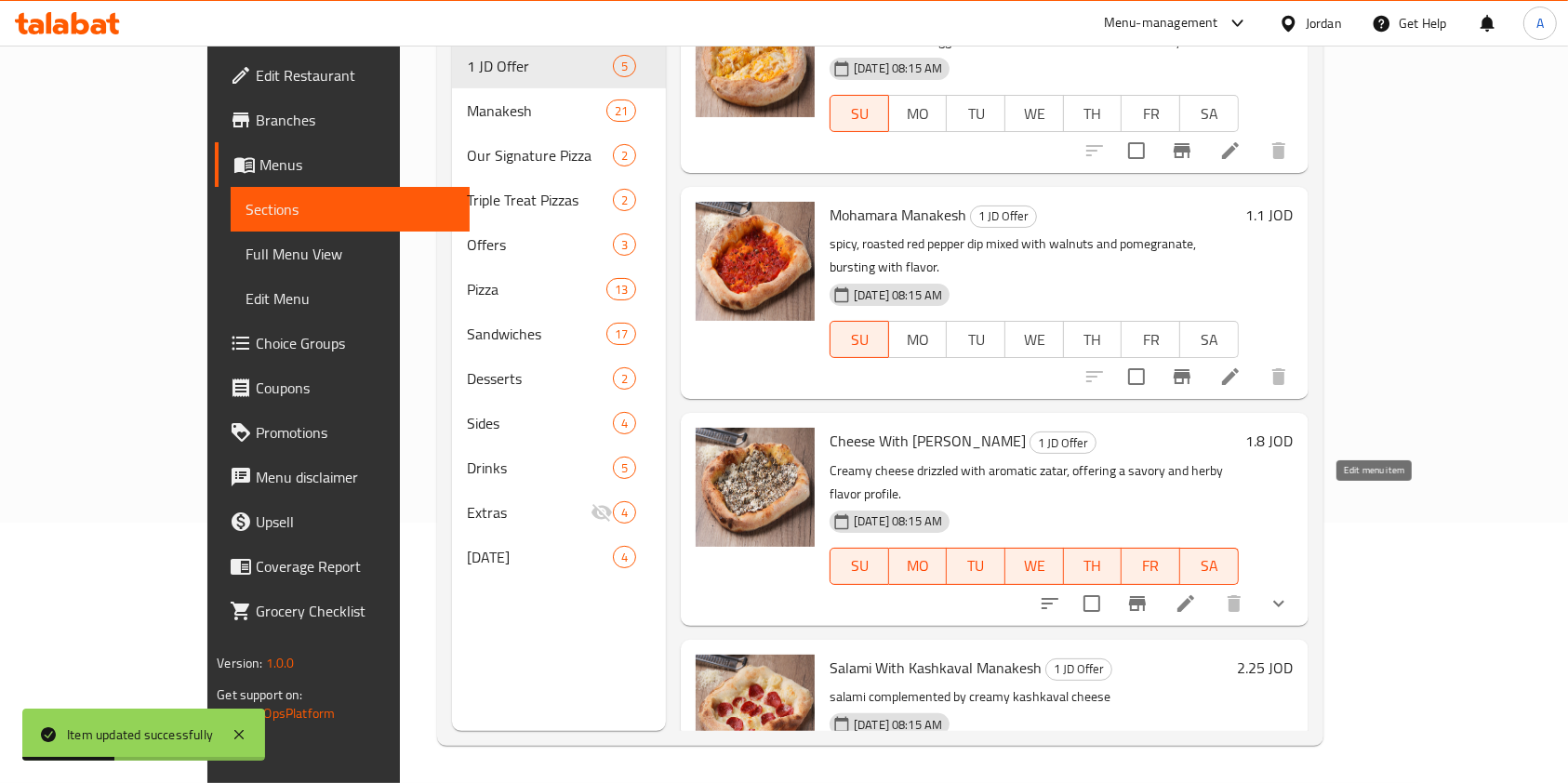
click at [1194, 595] on icon at bounding box center [1185, 603] width 16 height 16
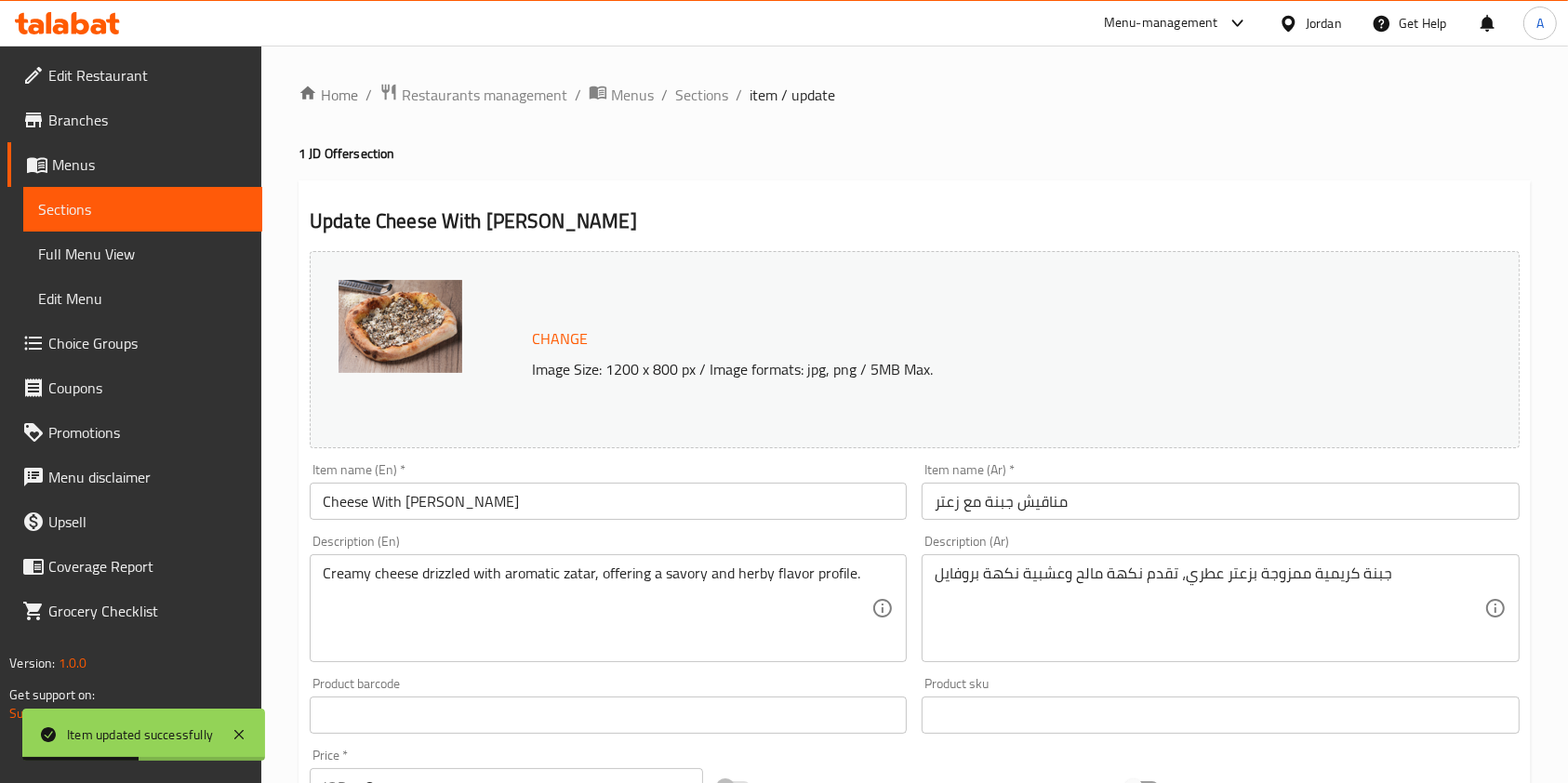
scroll to position [587, 0]
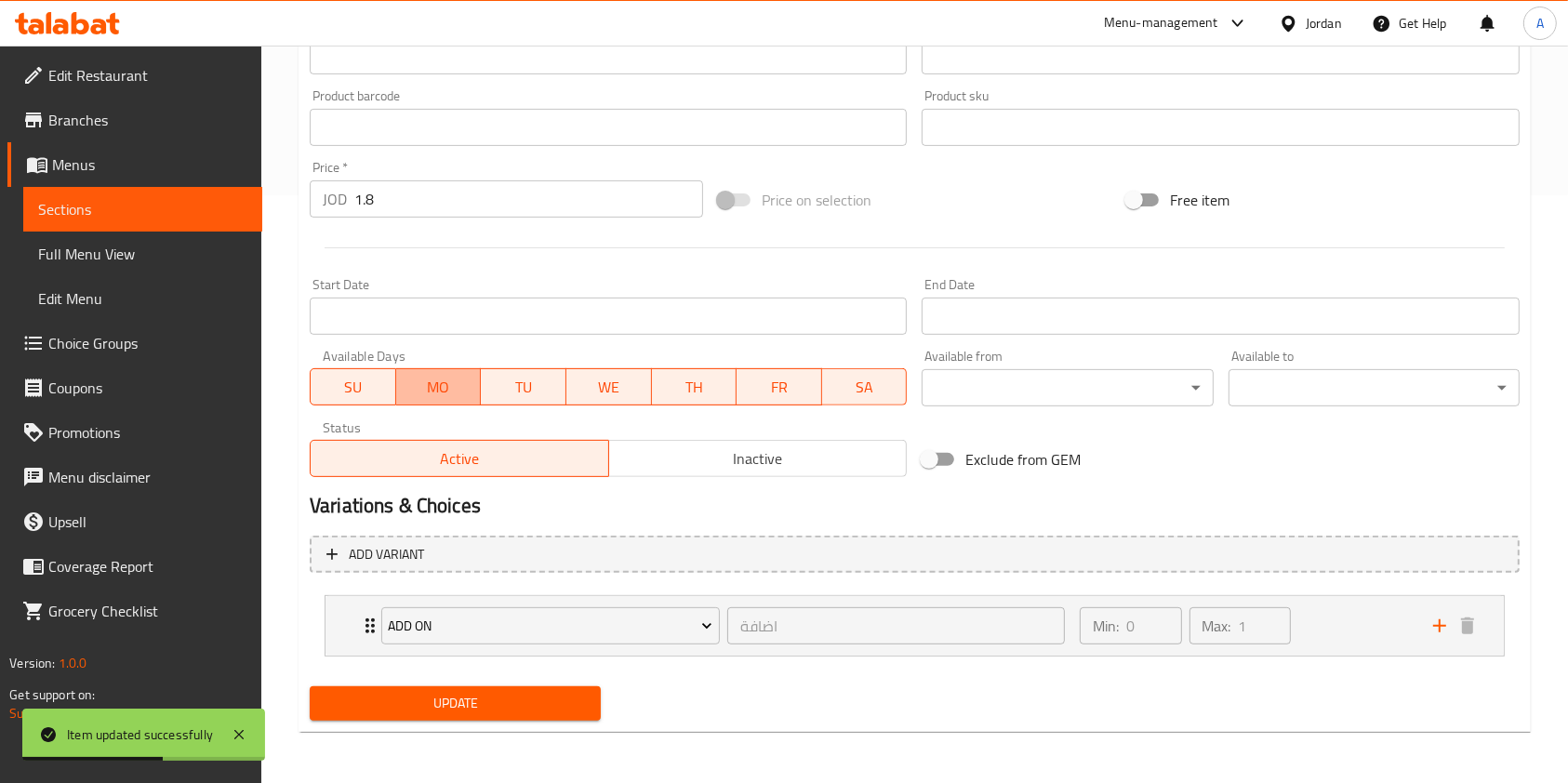
click at [452, 378] on span "MO" at bounding box center [438, 387] width 70 height 27
click at [570, 374] on button "WE" at bounding box center [609, 386] width 86 height 38
click at [516, 385] on span "TU" at bounding box center [523, 387] width 70 height 27
click at [669, 400] on button "TH" at bounding box center [693, 386] width 87 height 38
click at [766, 392] on span "FR" at bounding box center [778, 387] width 70 height 27
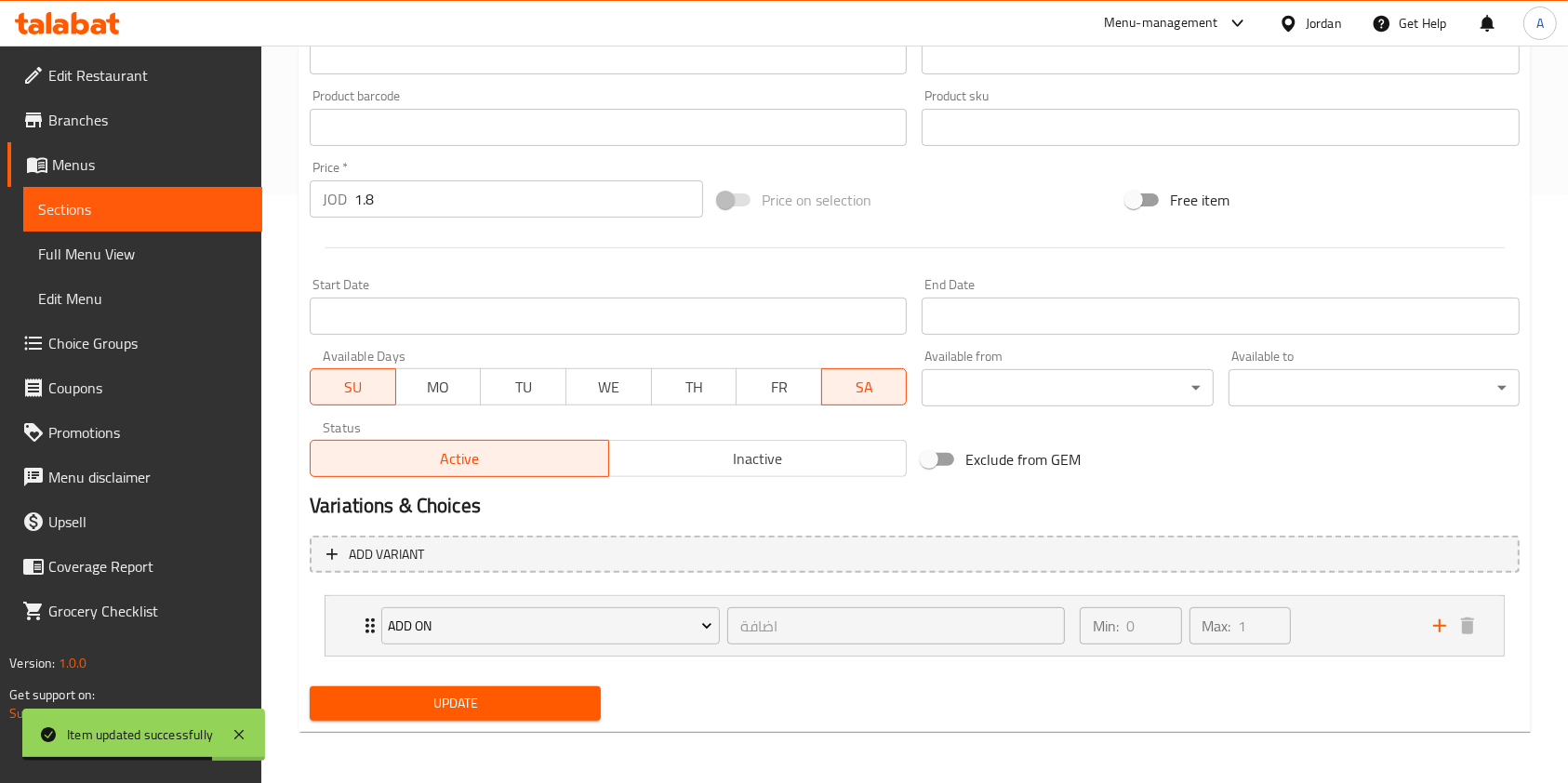
click at [868, 389] on span "SA" at bounding box center [864, 387] width 70 height 27
click at [432, 704] on span "Update" at bounding box center [455, 703] width 261 height 23
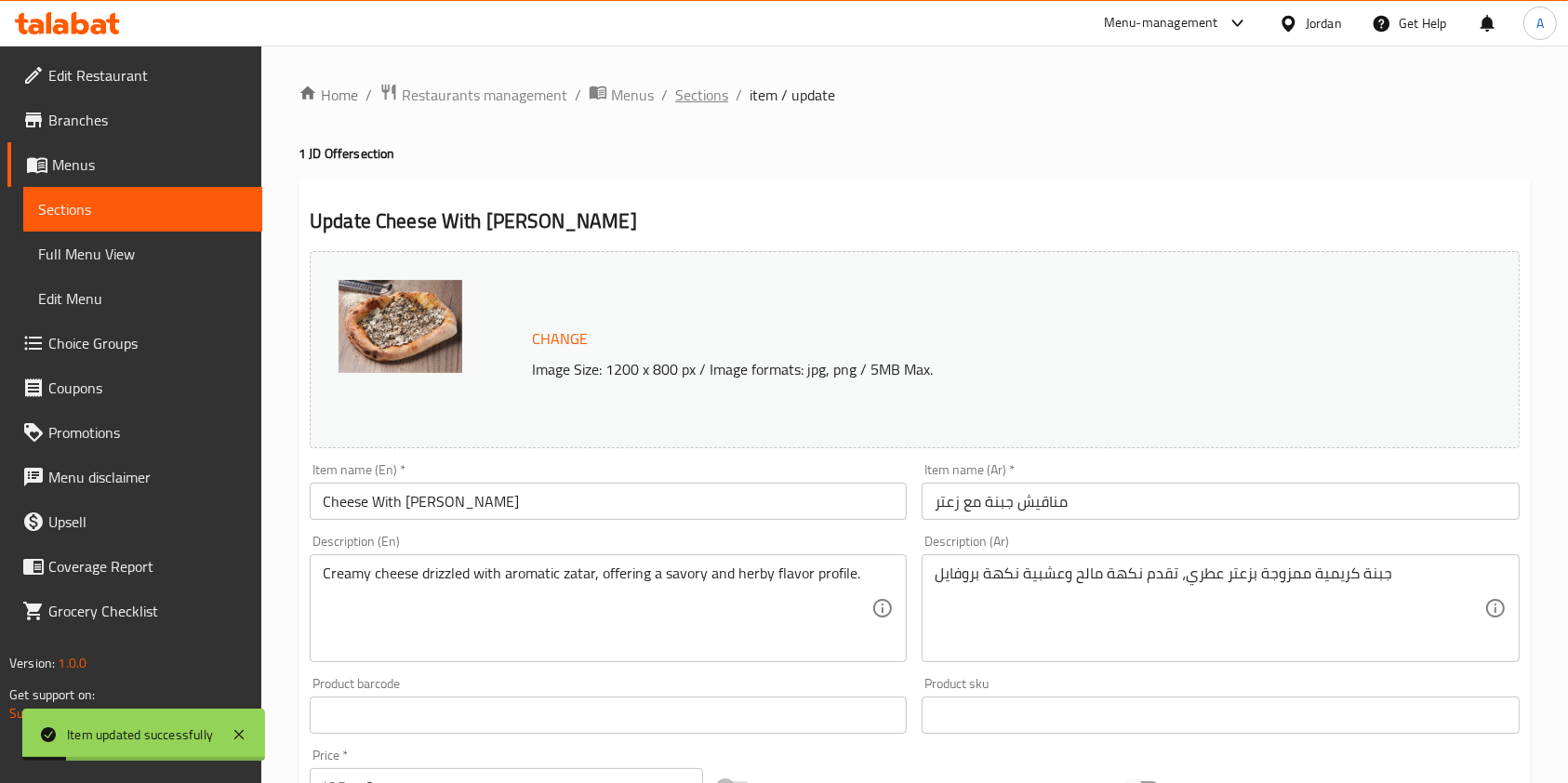
click at [699, 94] on span "Sections" at bounding box center [701, 94] width 53 height 22
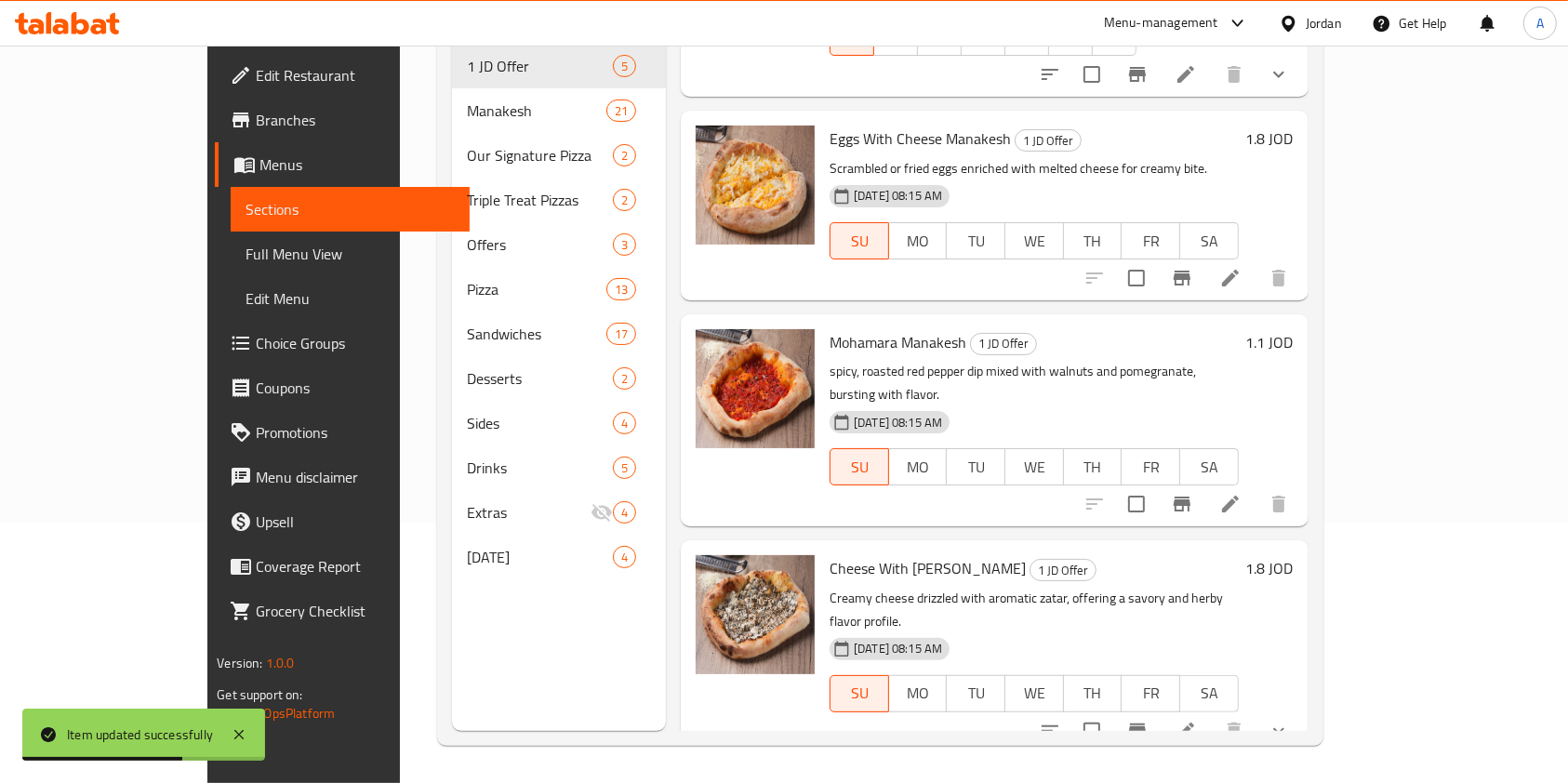
scroll to position [279, 0]
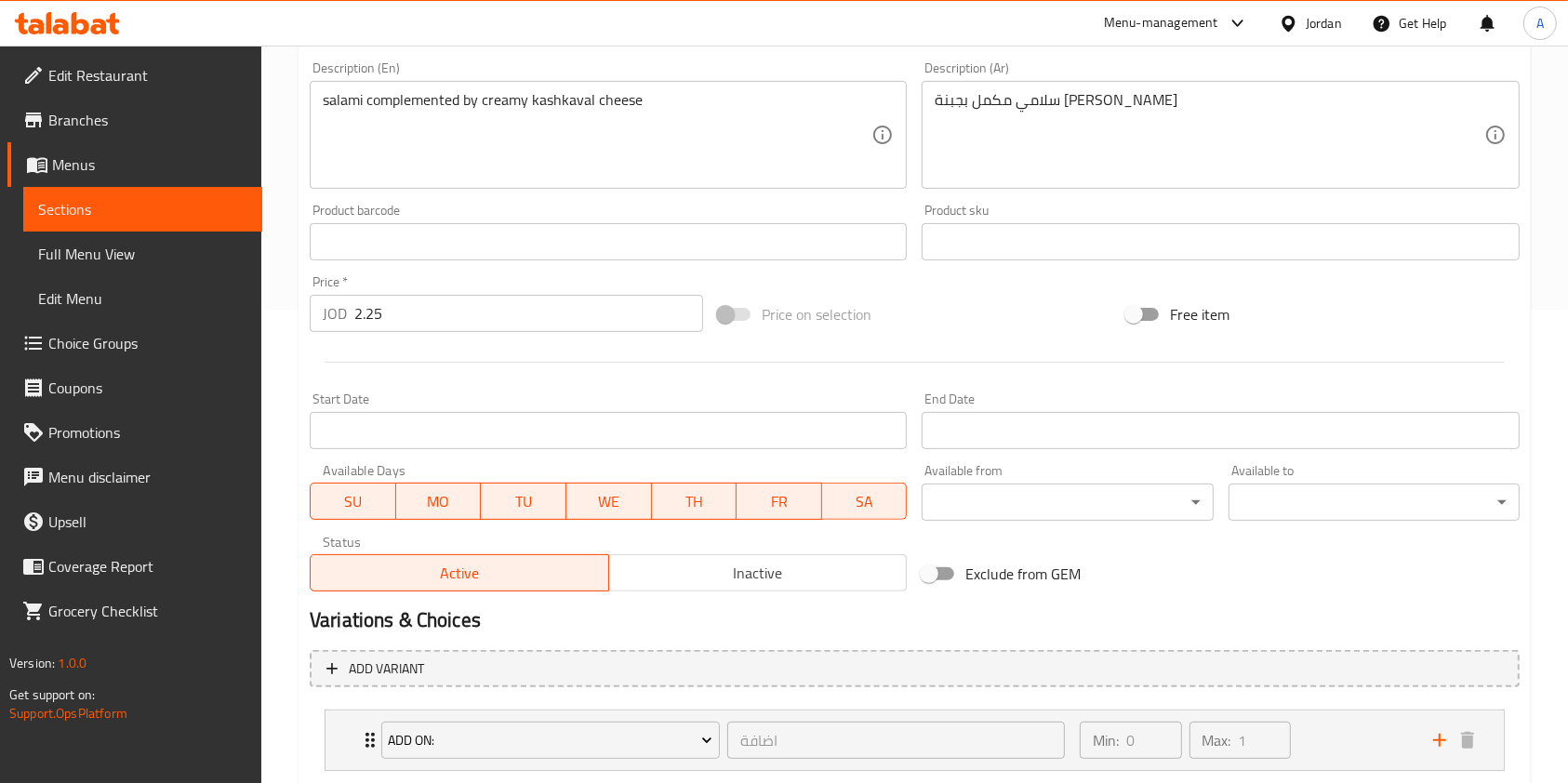
scroll to position [587, 0]
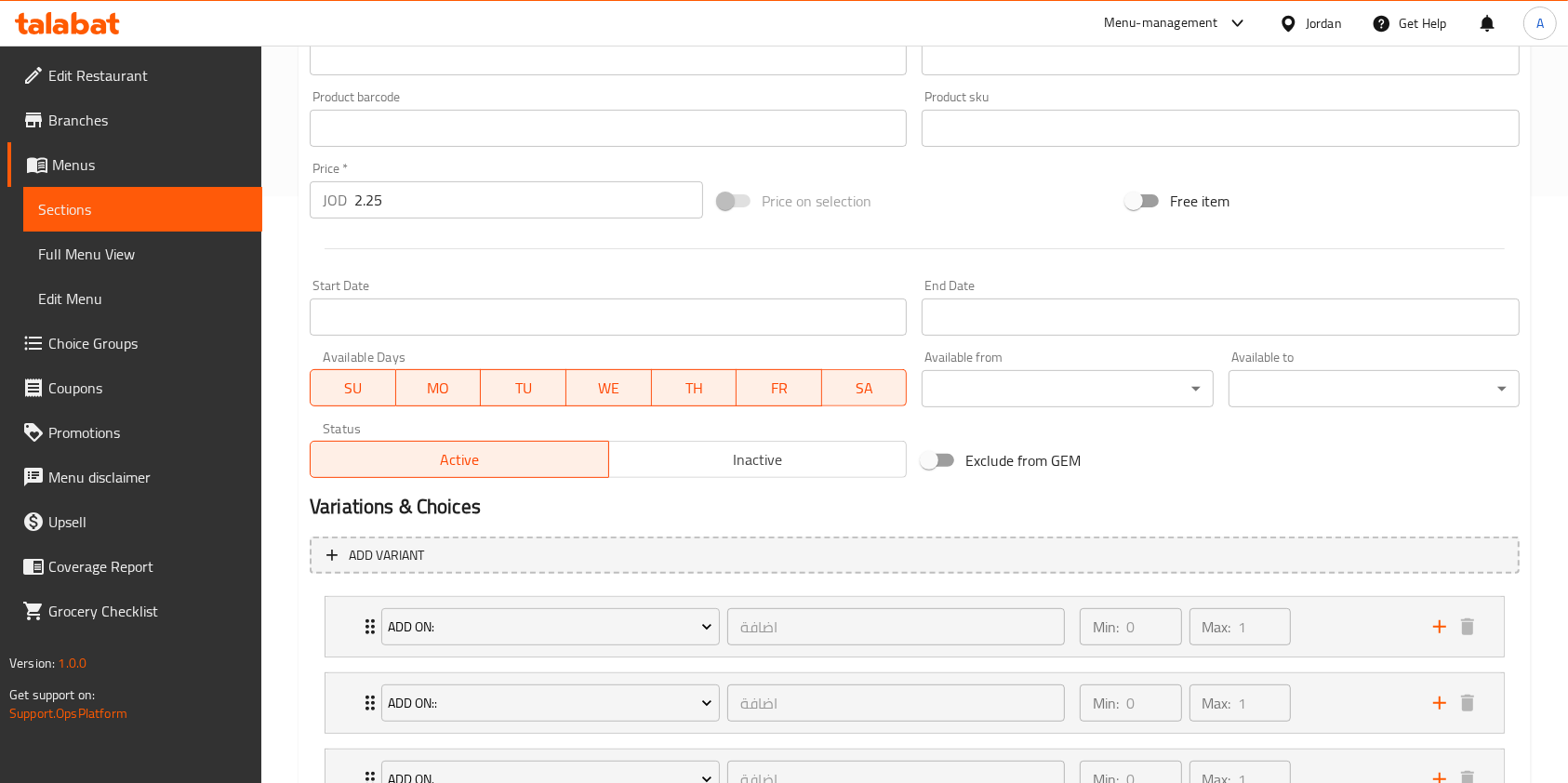
click at [463, 386] on span "MO" at bounding box center [438, 388] width 70 height 27
click at [513, 392] on span "TU" at bounding box center [523, 388] width 70 height 27
click at [607, 405] on button "WE" at bounding box center [609, 387] width 87 height 38
click at [684, 400] on span "TH" at bounding box center [693, 388] width 70 height 27
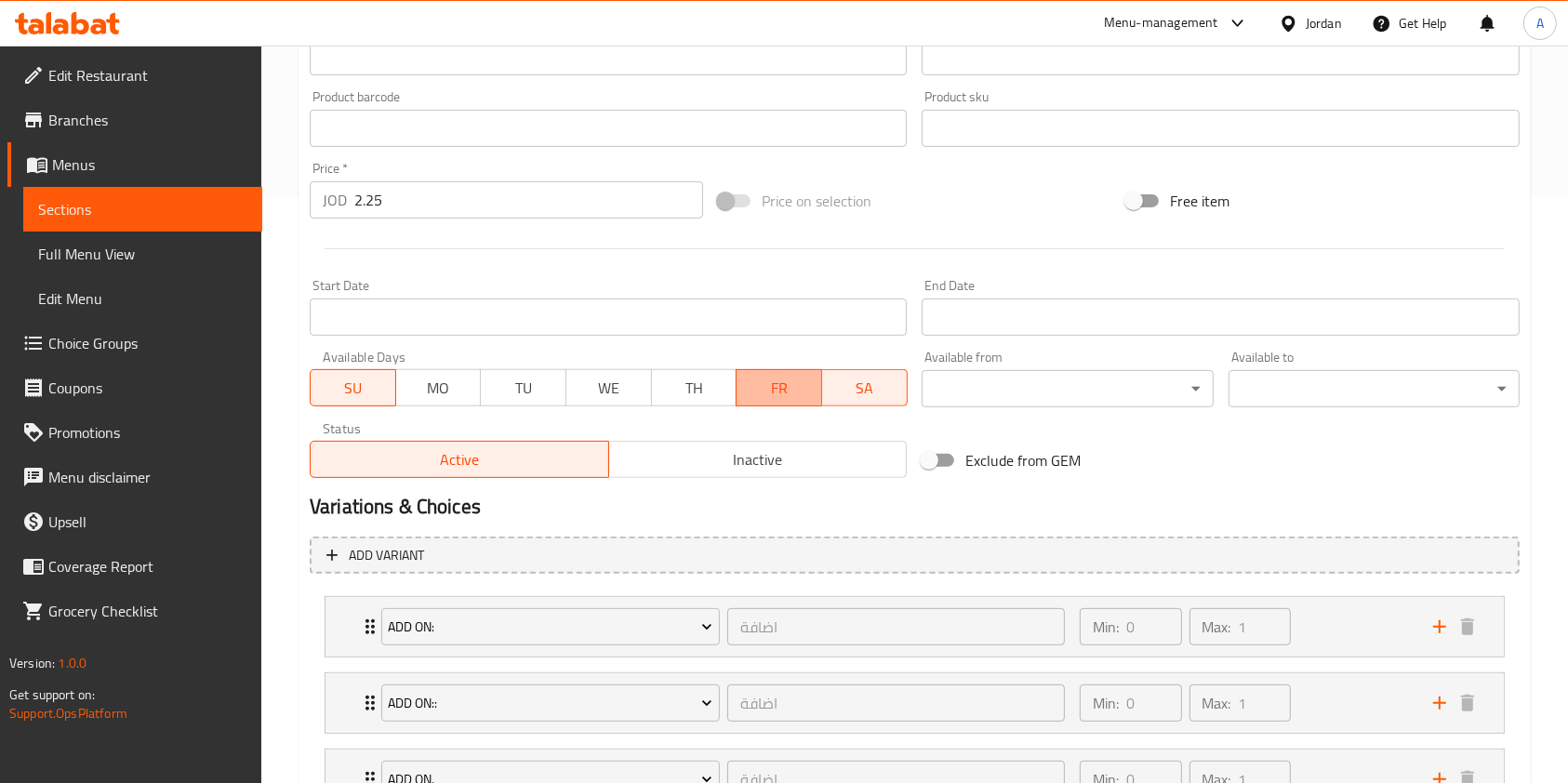
drag, startPoint x: 789, startPoint y: 378, endPoint x: 802, endPoint y: 391, distance: 18.4
click at [789, 379] on span "FR" at bounding box center [778, 388] width 70 height 27
click at [834, 399] on span "SA" at bounding box center [864, 388] width 70 height 27
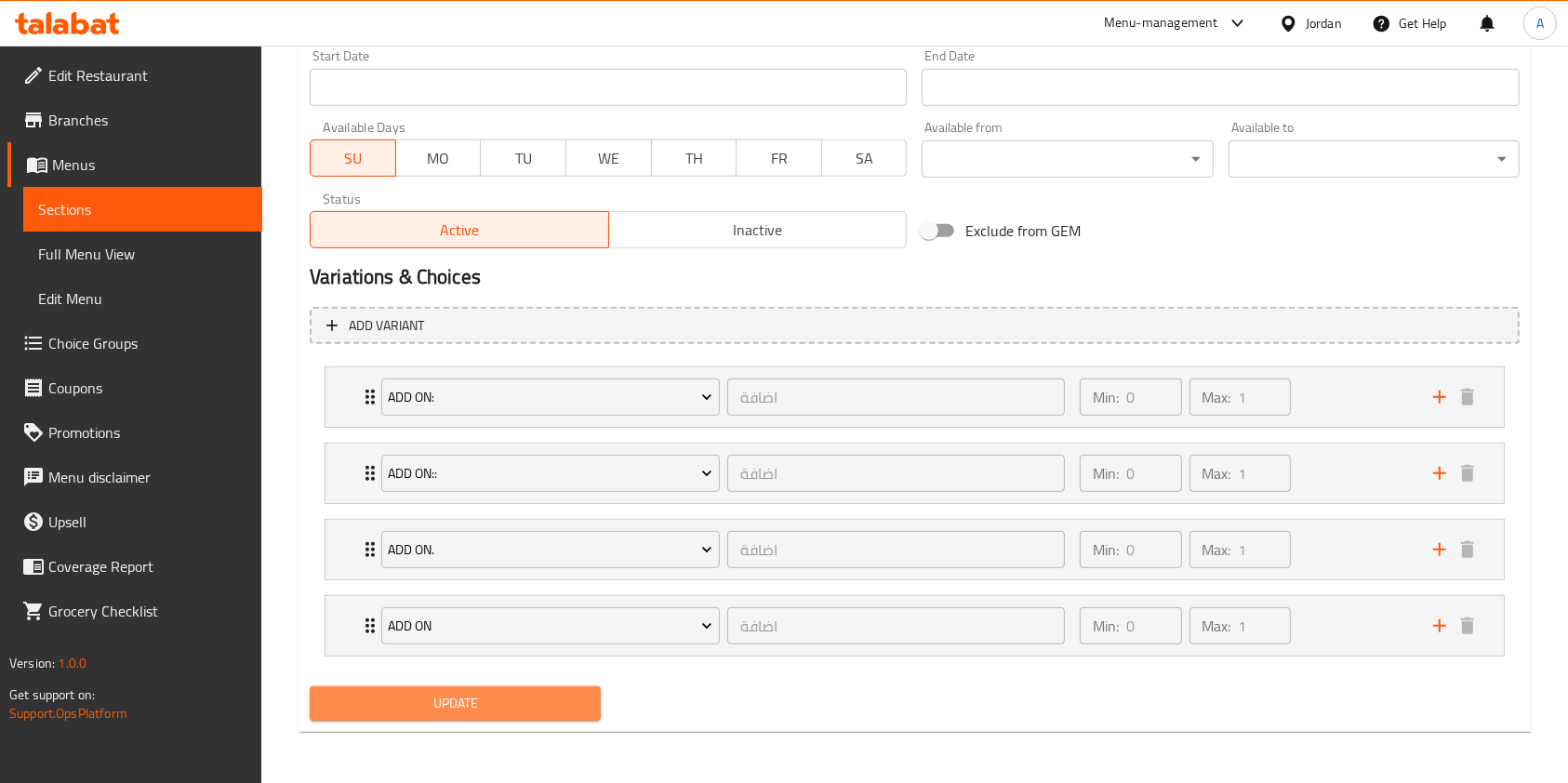
click at [499, 706] on span "Update" at bounding box center [455, 703] width 261 height 23
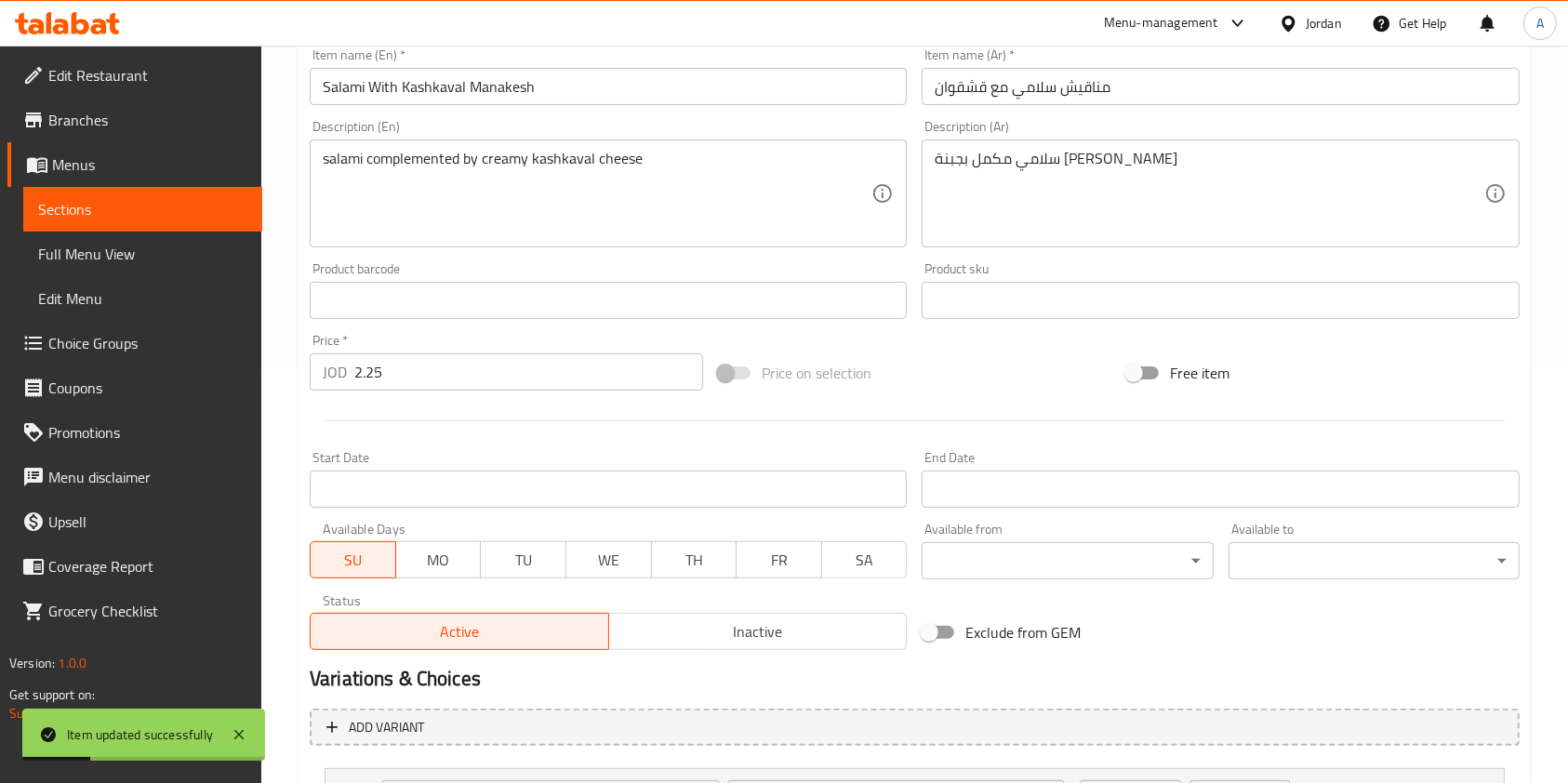
scroll to position [0, 0]
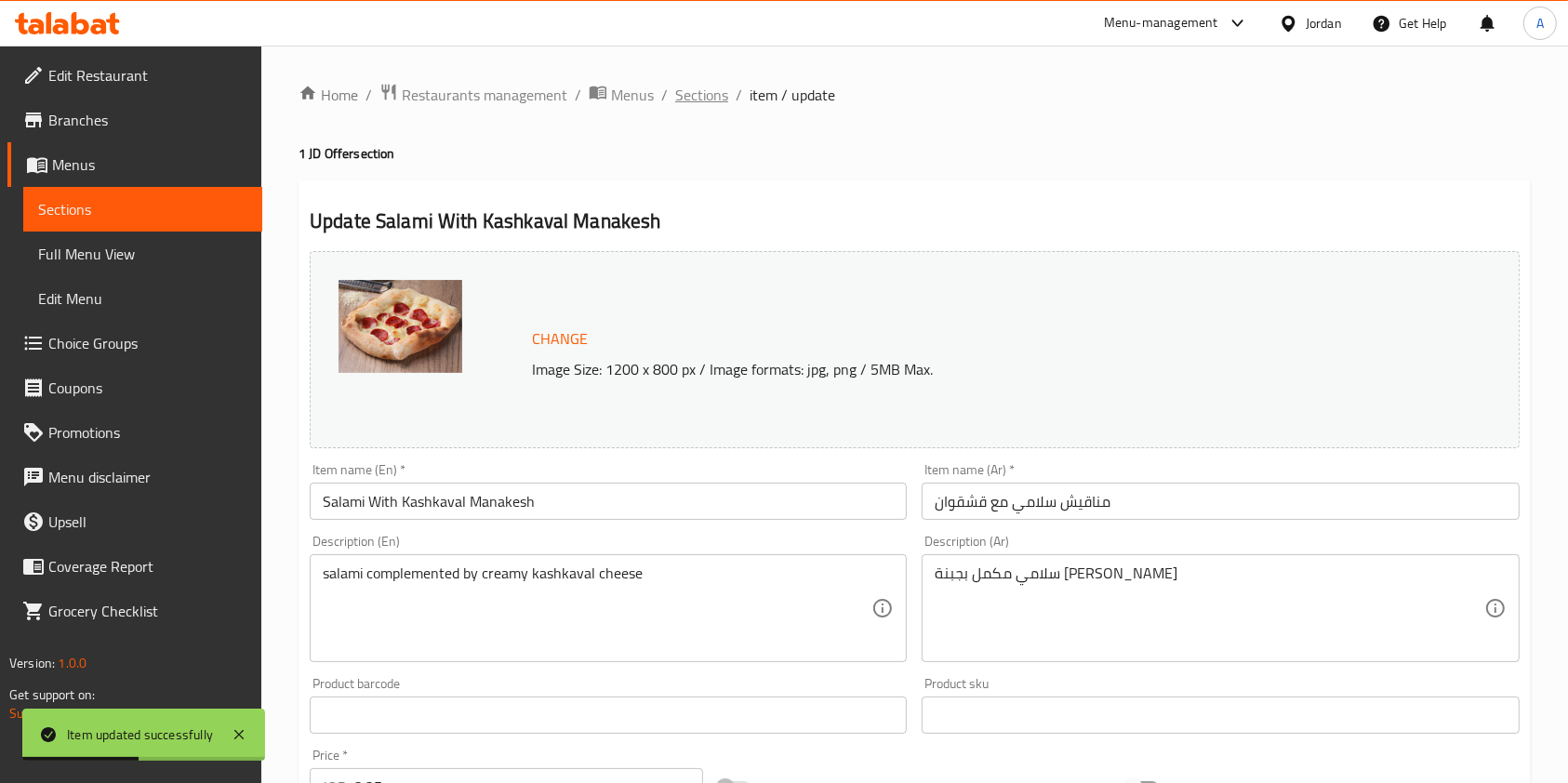
click at [706, 97] on span "Sections" at bounding box center [701, 94] width 53 height 22
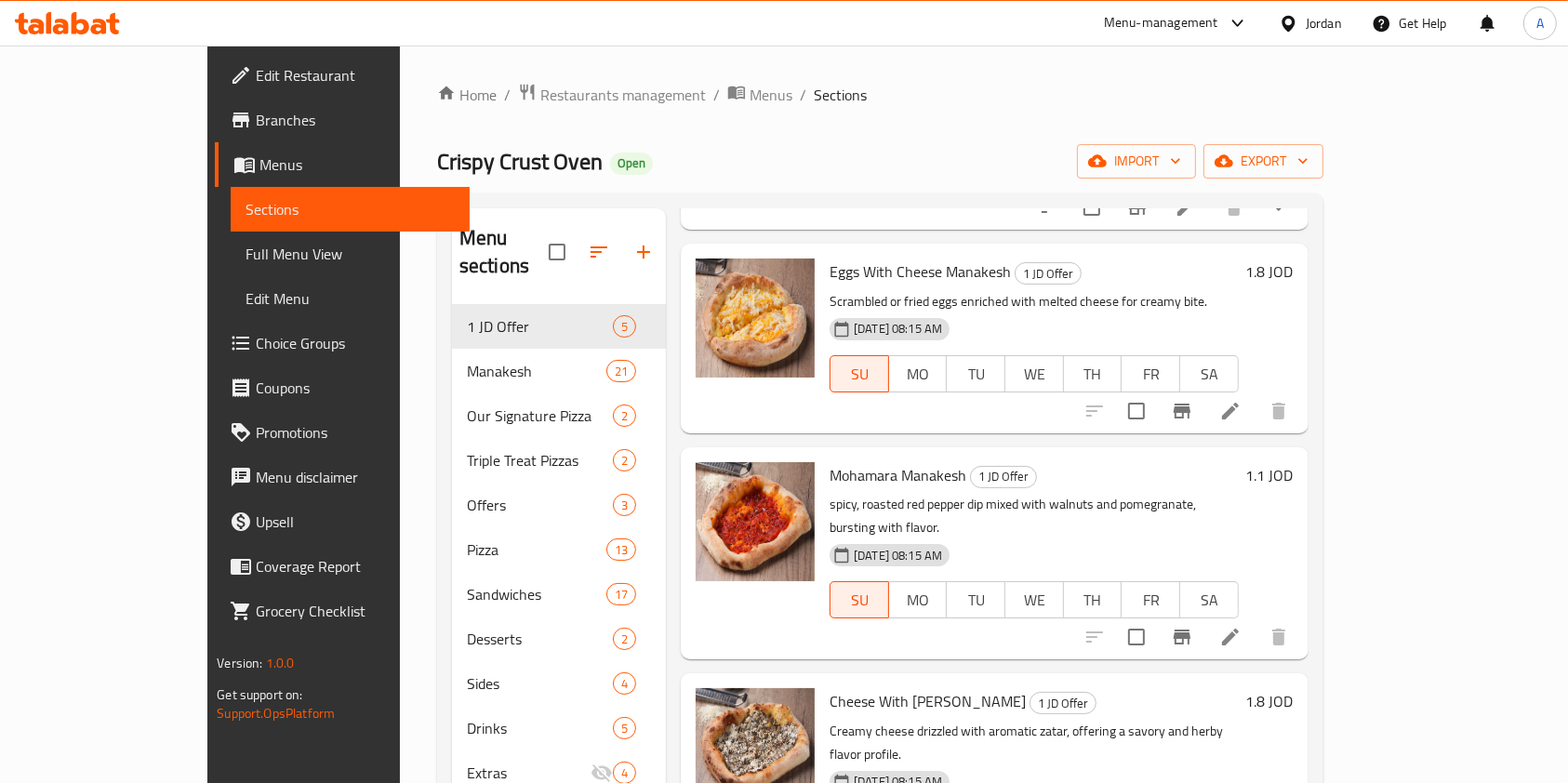
scroll to position [260, 0]
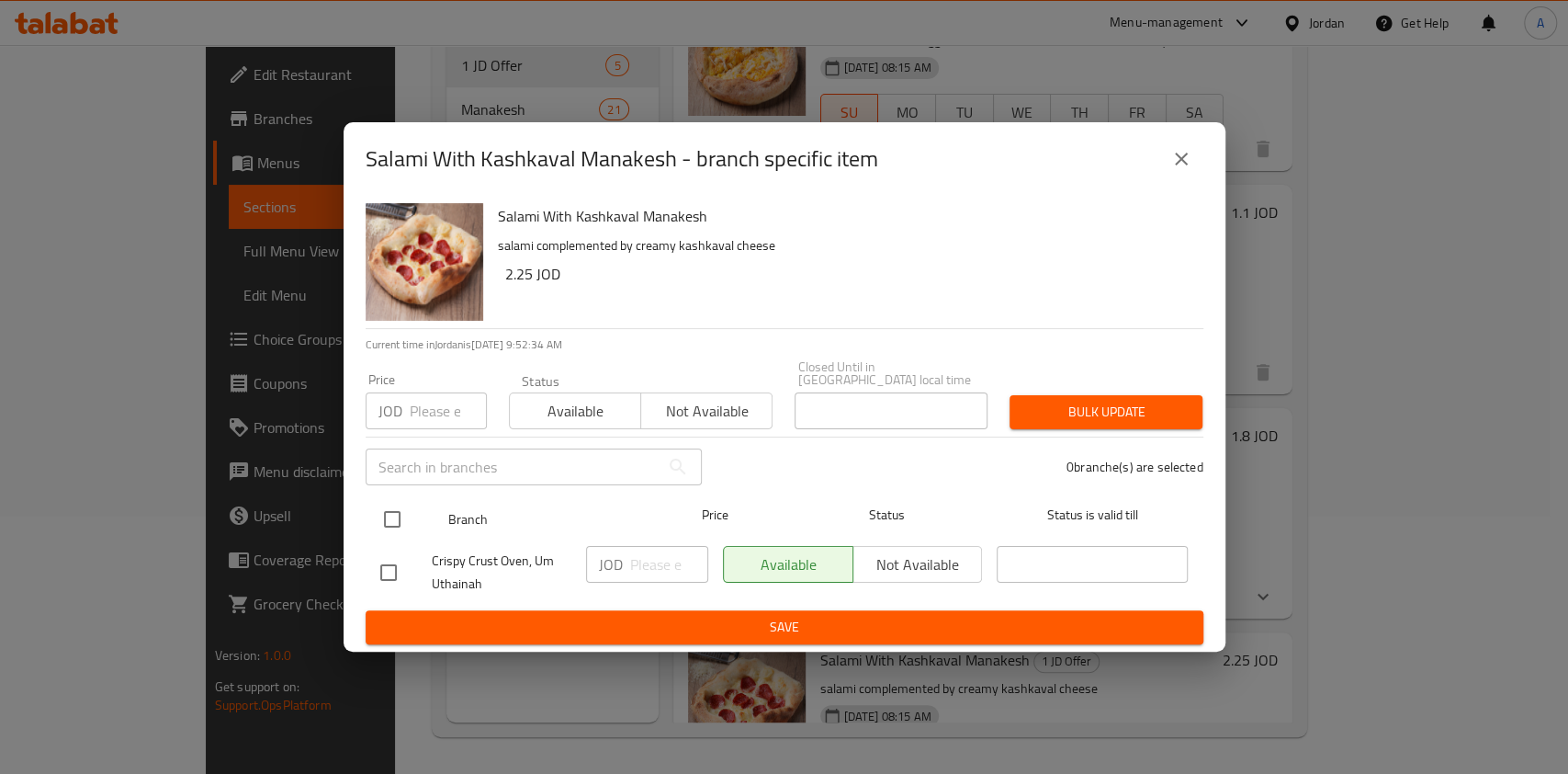
click at [382, 513] on input "checkbox" at bounding box center [392, 519] width 39 height 39
checkbox input "true"
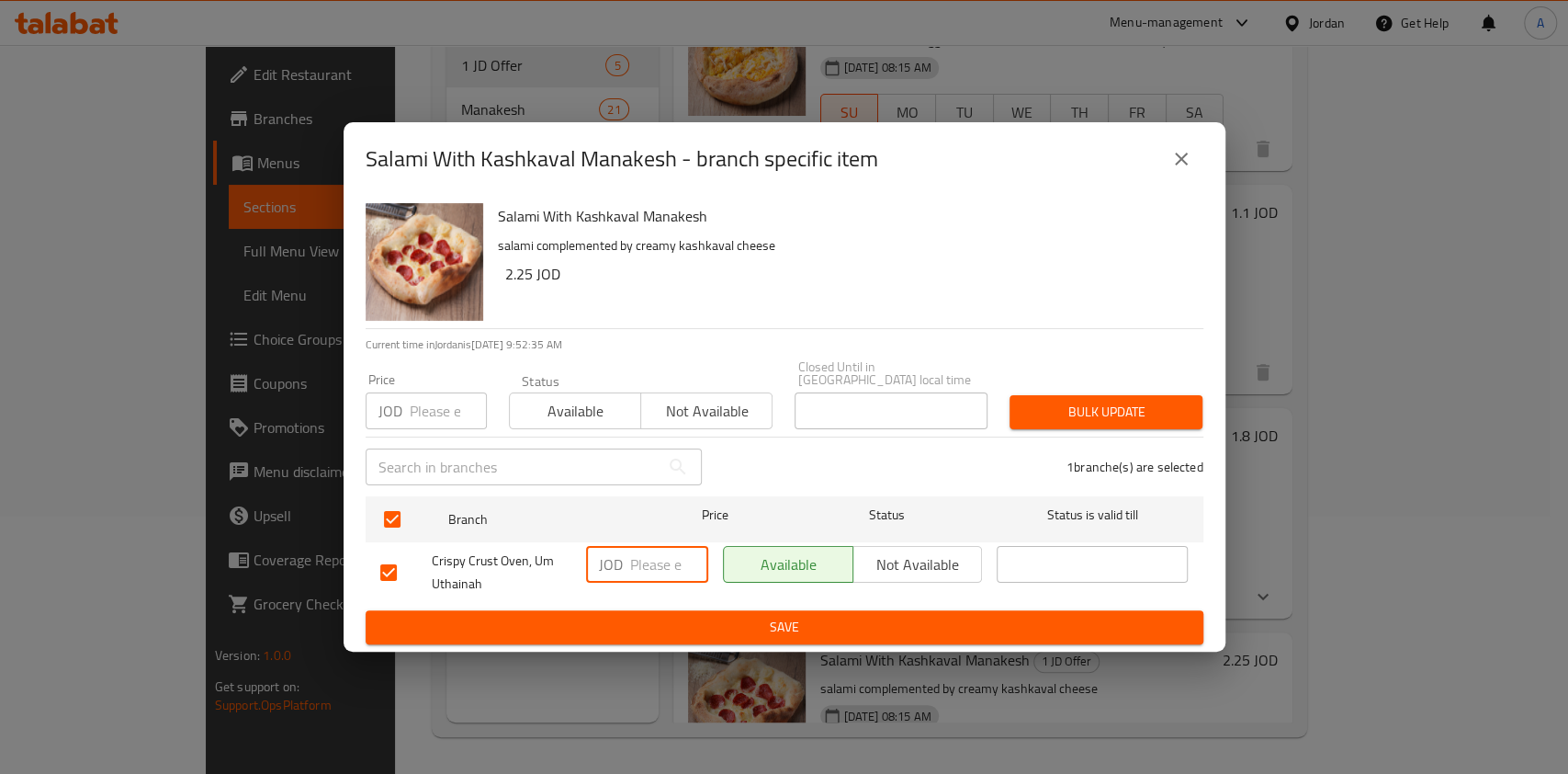
click at [654, 559] on input "number" at bounding box center [669, 565] width 78 height 37
type input "2"
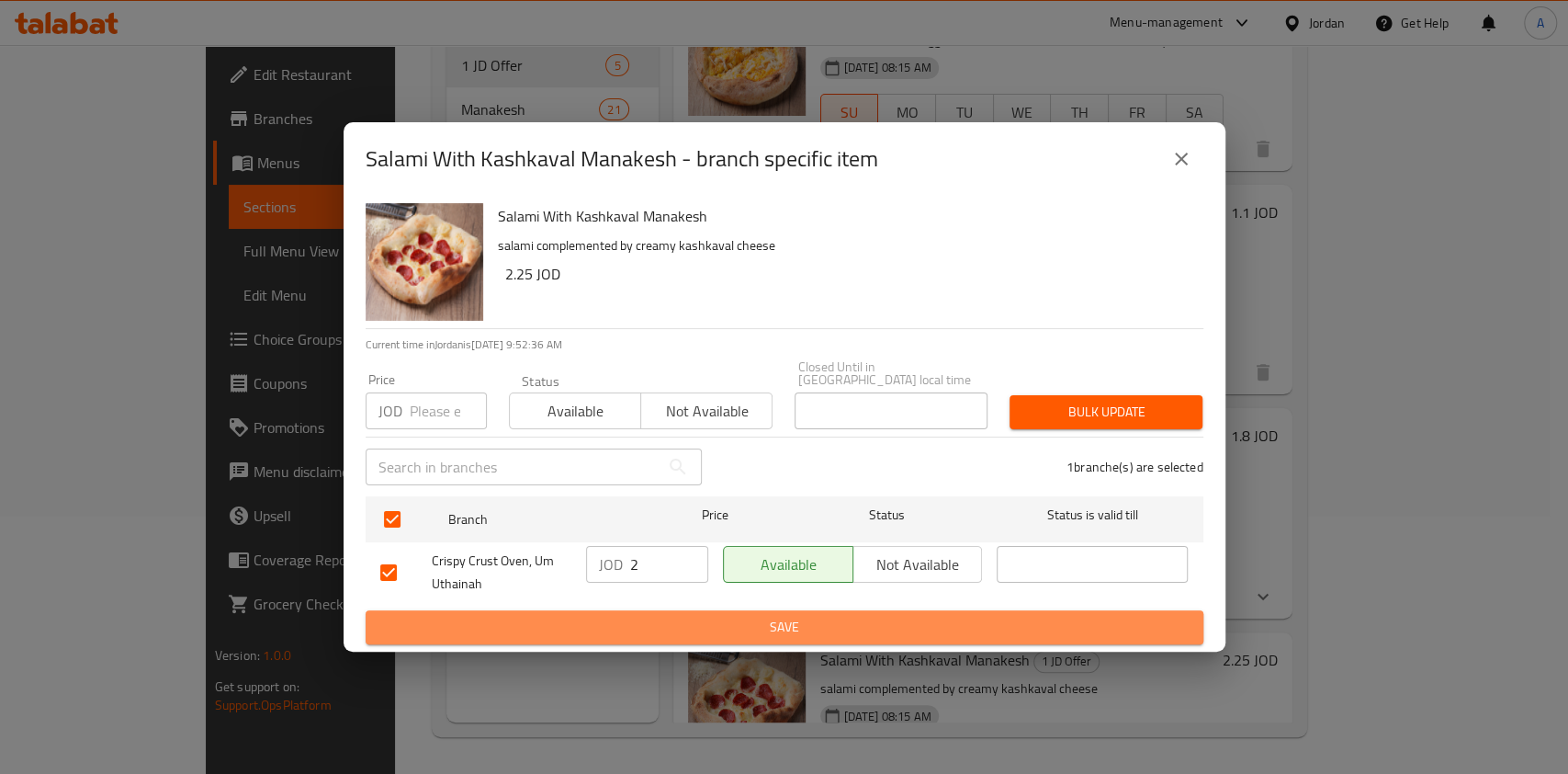
click at [760, 620] on span "Save" at bounding box center [785, 627] width 809 height 23
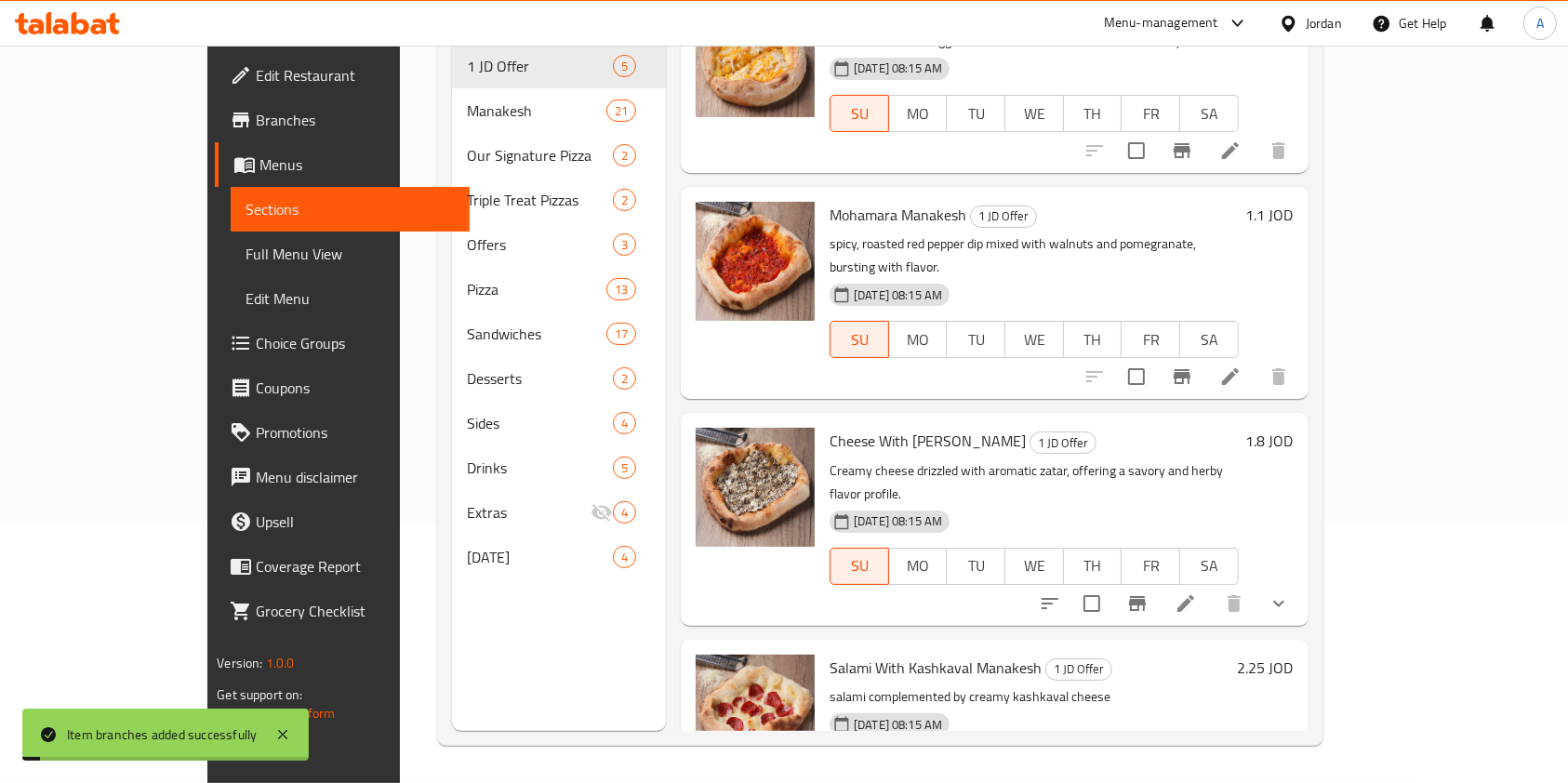
click at [1148, 592] on icon "Branch-specific-item" at bounding box center [1137, 603] width 22 height 22
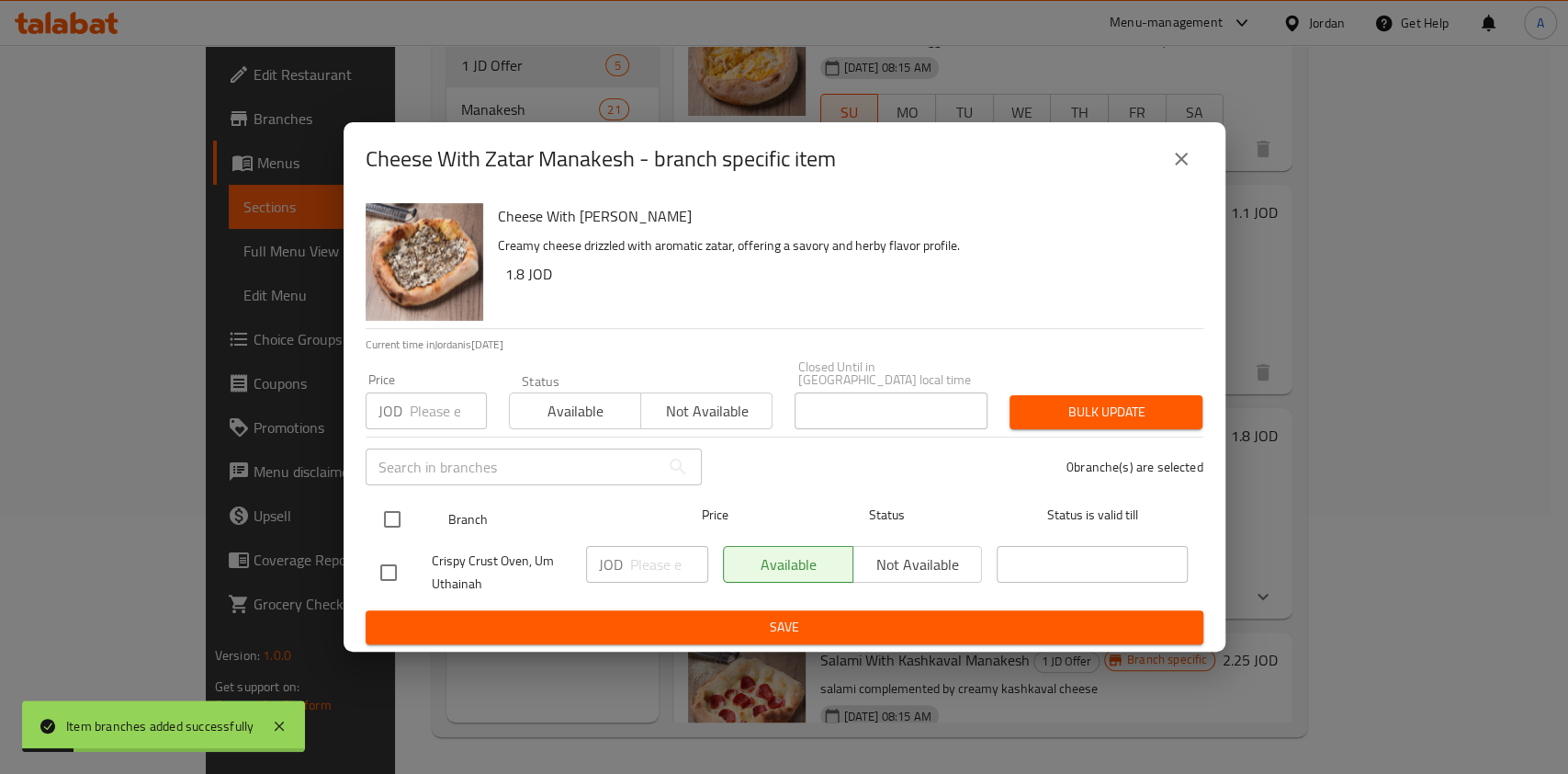
click at [393, 512] on input "checkbox" at bounding box center [392, 519] width 39 height 39
checkbox input "true"
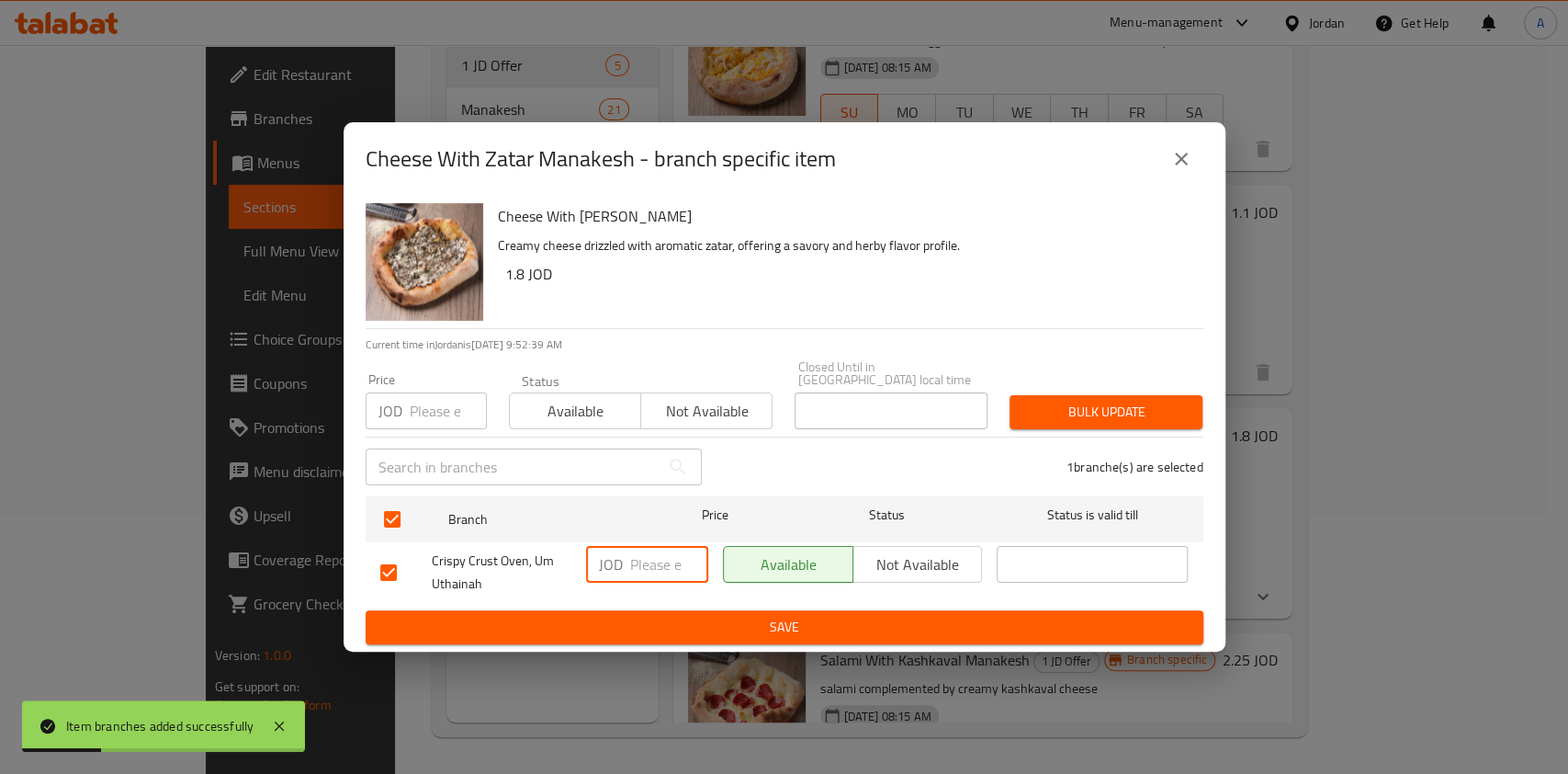
click at [646, 554] on input "number" at bounding box center [669, 565] width 78 height 37
type input "2"
click at [879, 616] on span "Save" at bounding box center [785, 627] width 809 height 23
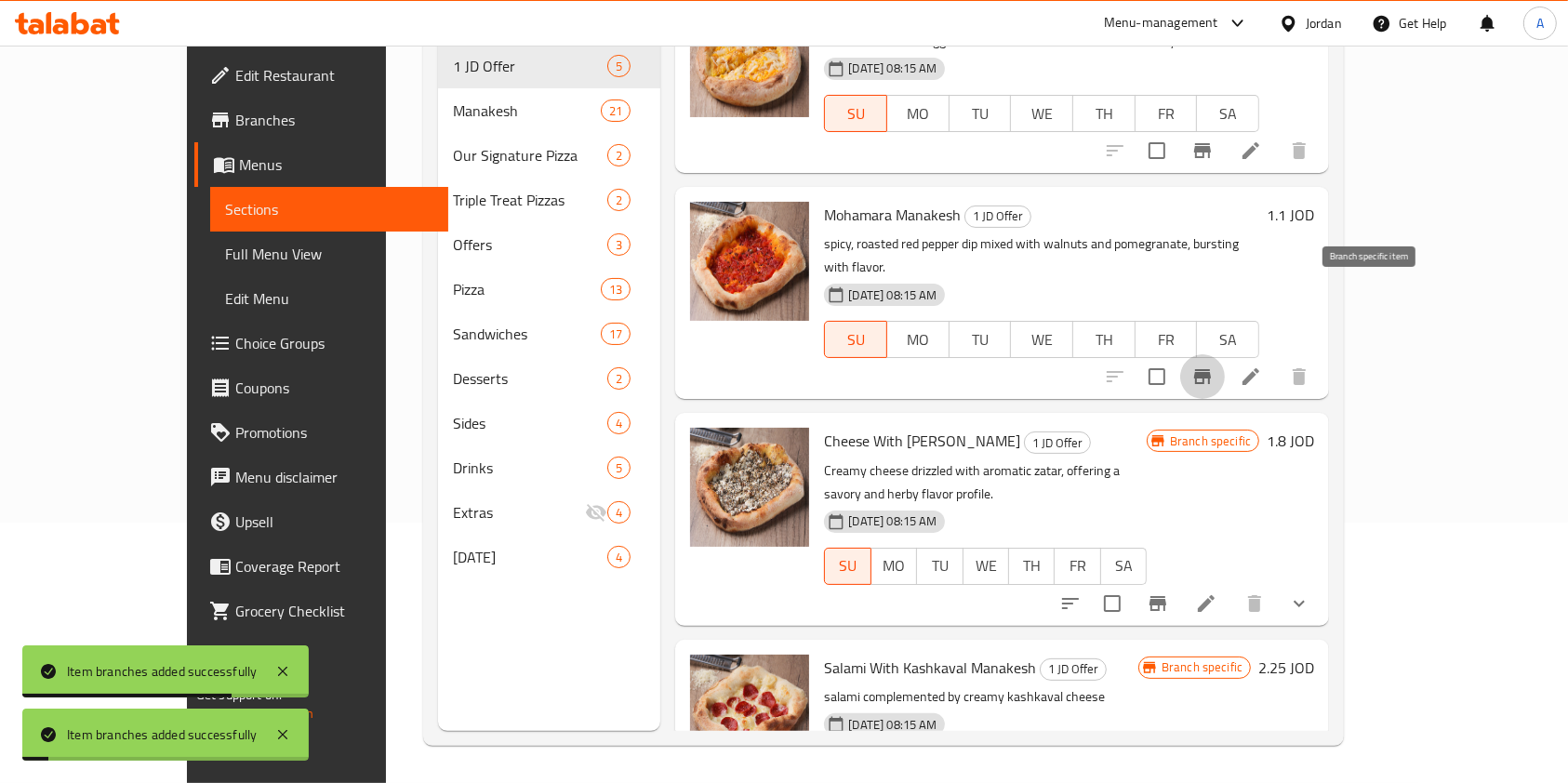
click at [1211, 369] on icon "Branch-specific-item" at bounding box center [1202, 376] width 16 height 14
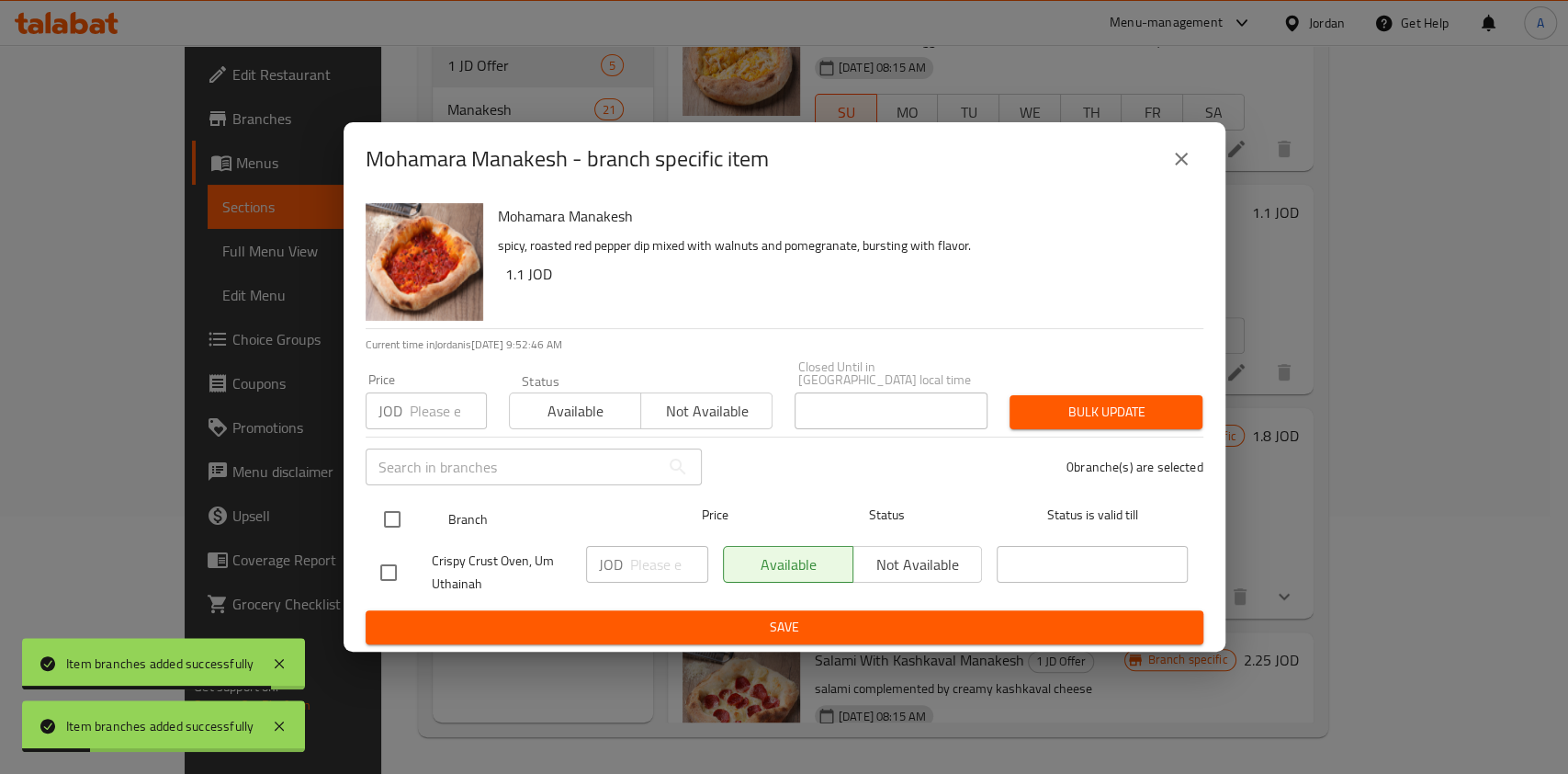
click at [394, 507] on input "checkbox" at bounding box center [392, 519] width 39 height 39
checkbox input "true"
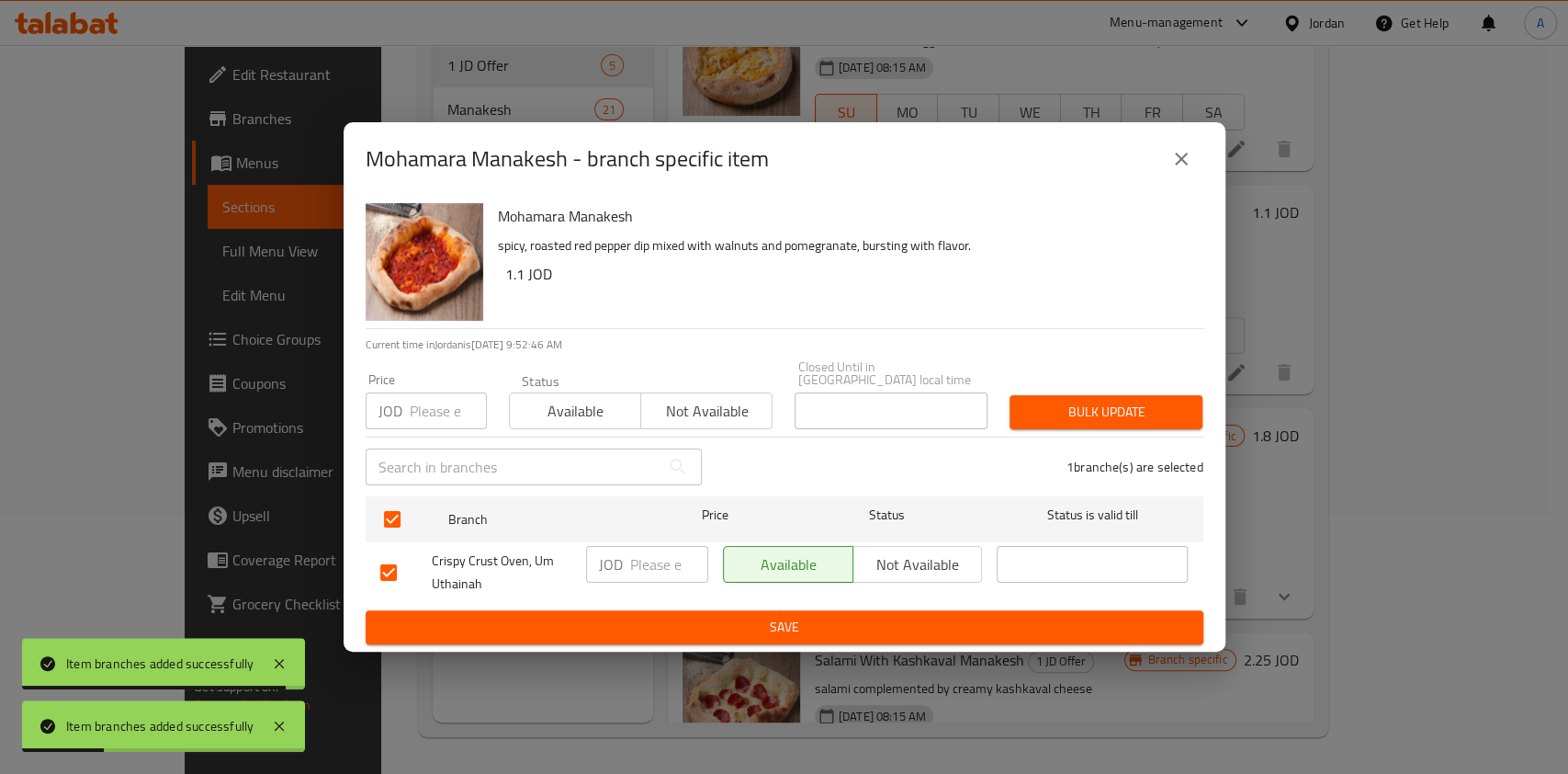
click at [666, 546] on input "number" at bounding box center [669, 565] width 78 height 37
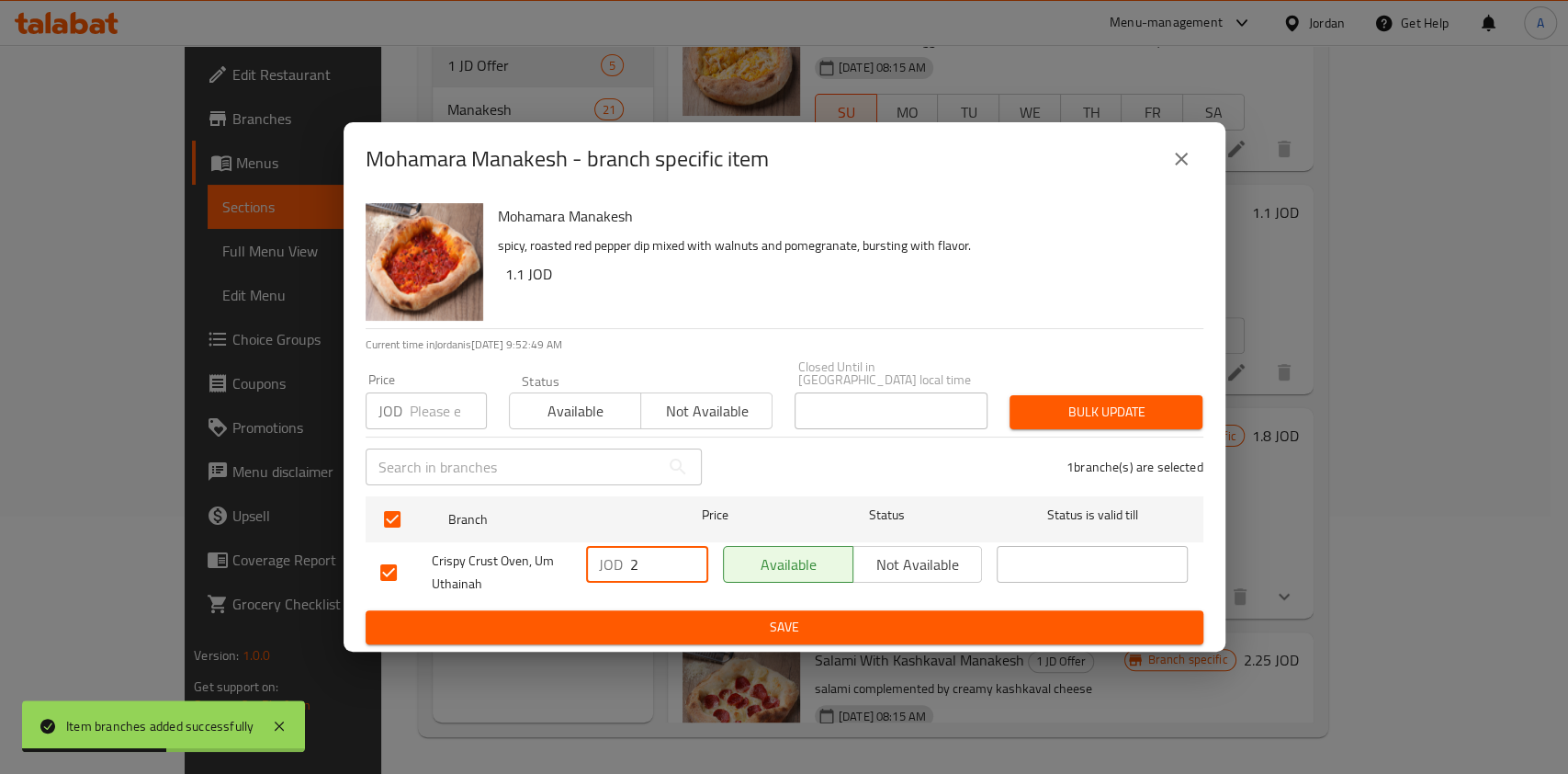
type input "2"
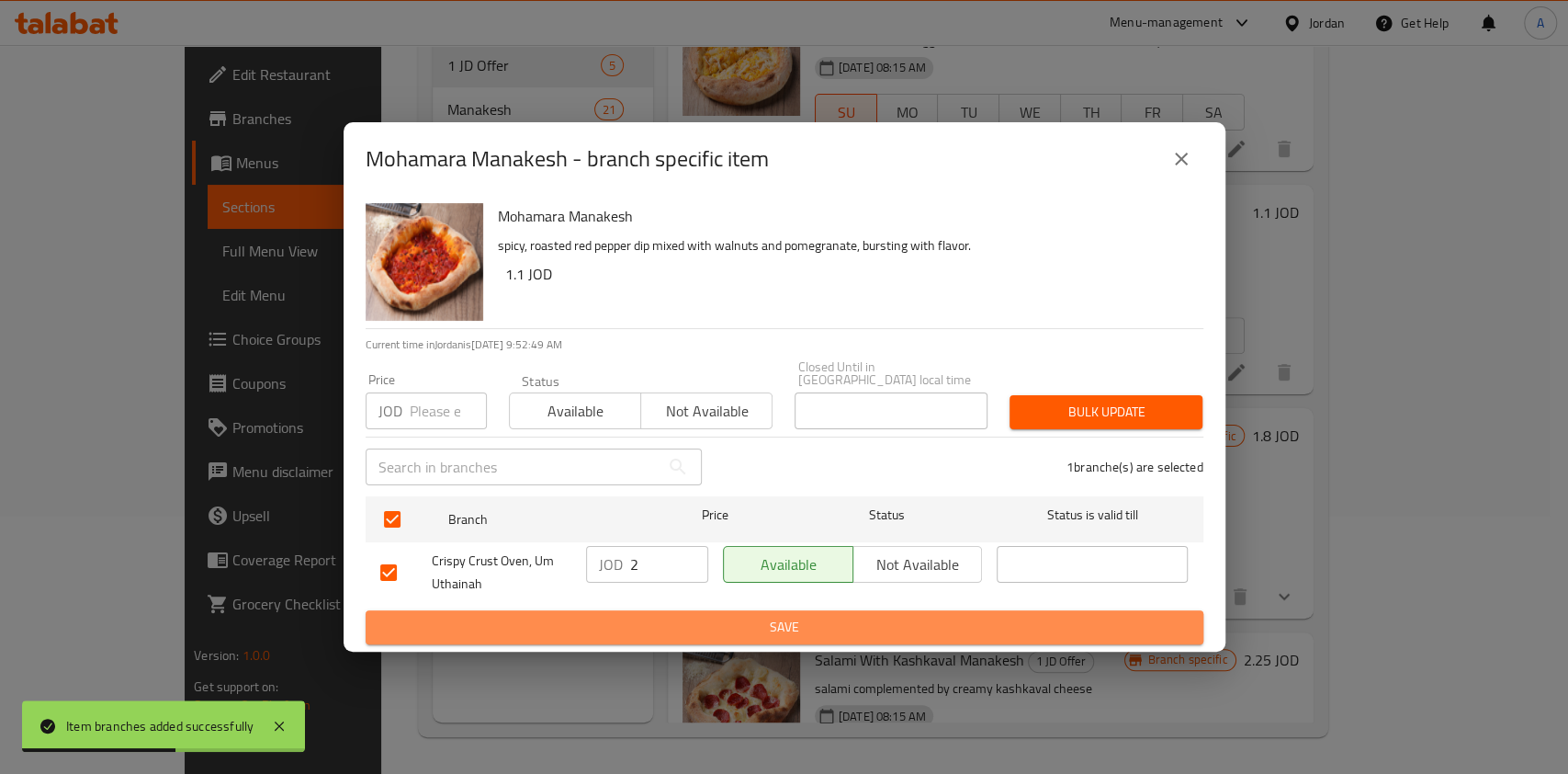
click at [920, 625] on span "Save" at bounding box center [785, 627] width 809 height 23
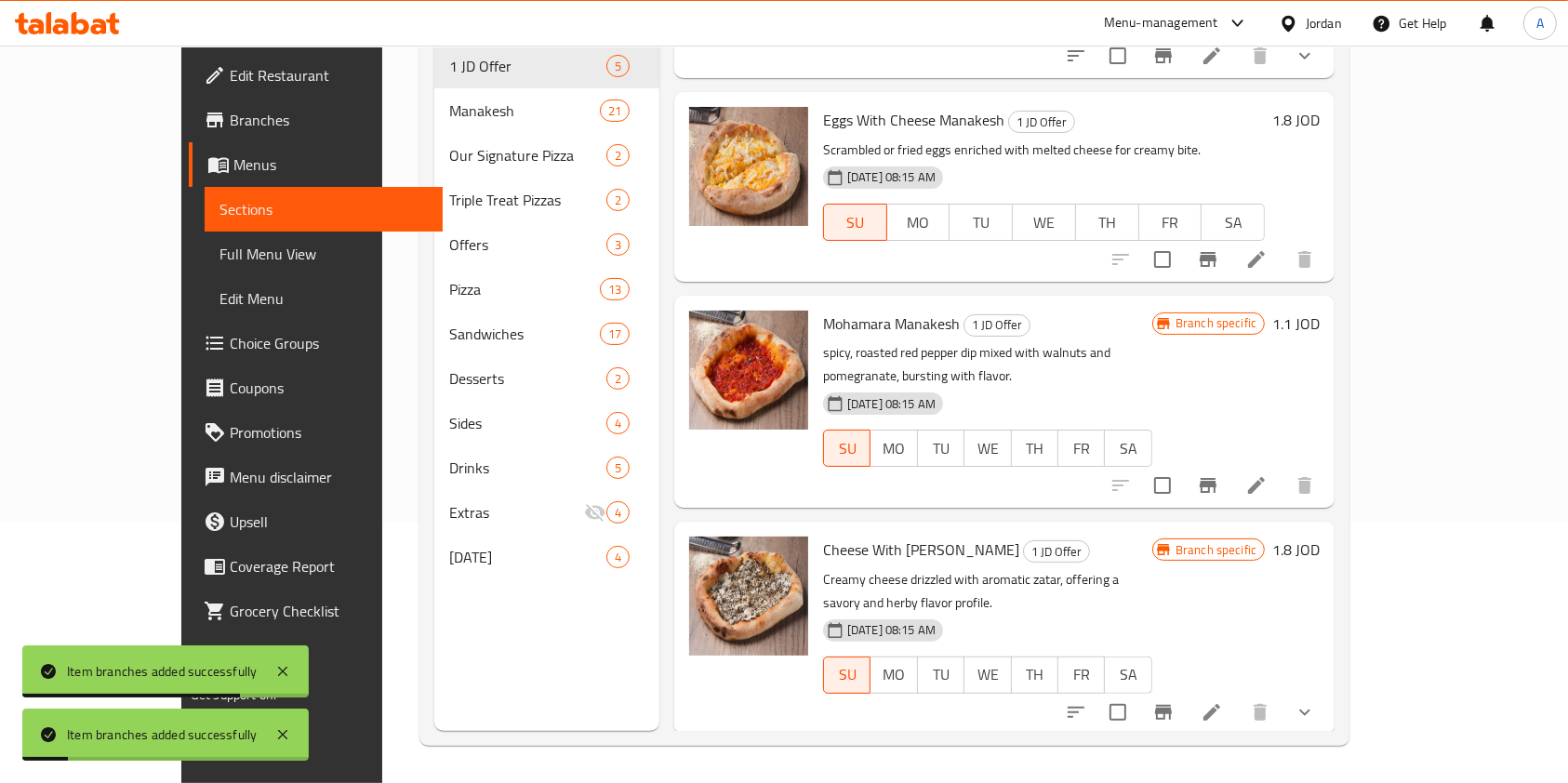
scroll to position [279, 0]
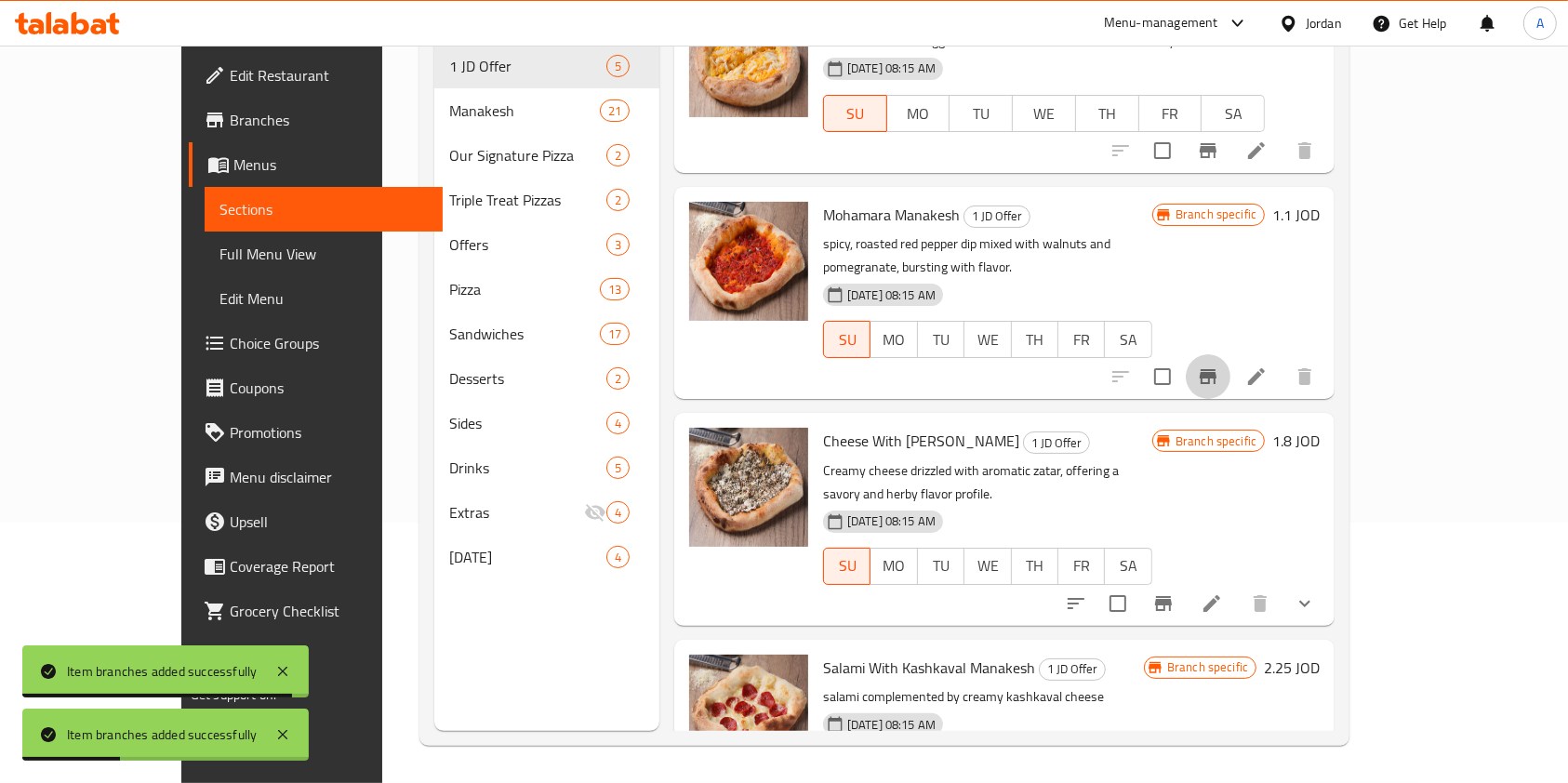
click at [1230, 354] on button "Branch-specific-item" at bounding box center [1208, 377] width 44 height 44
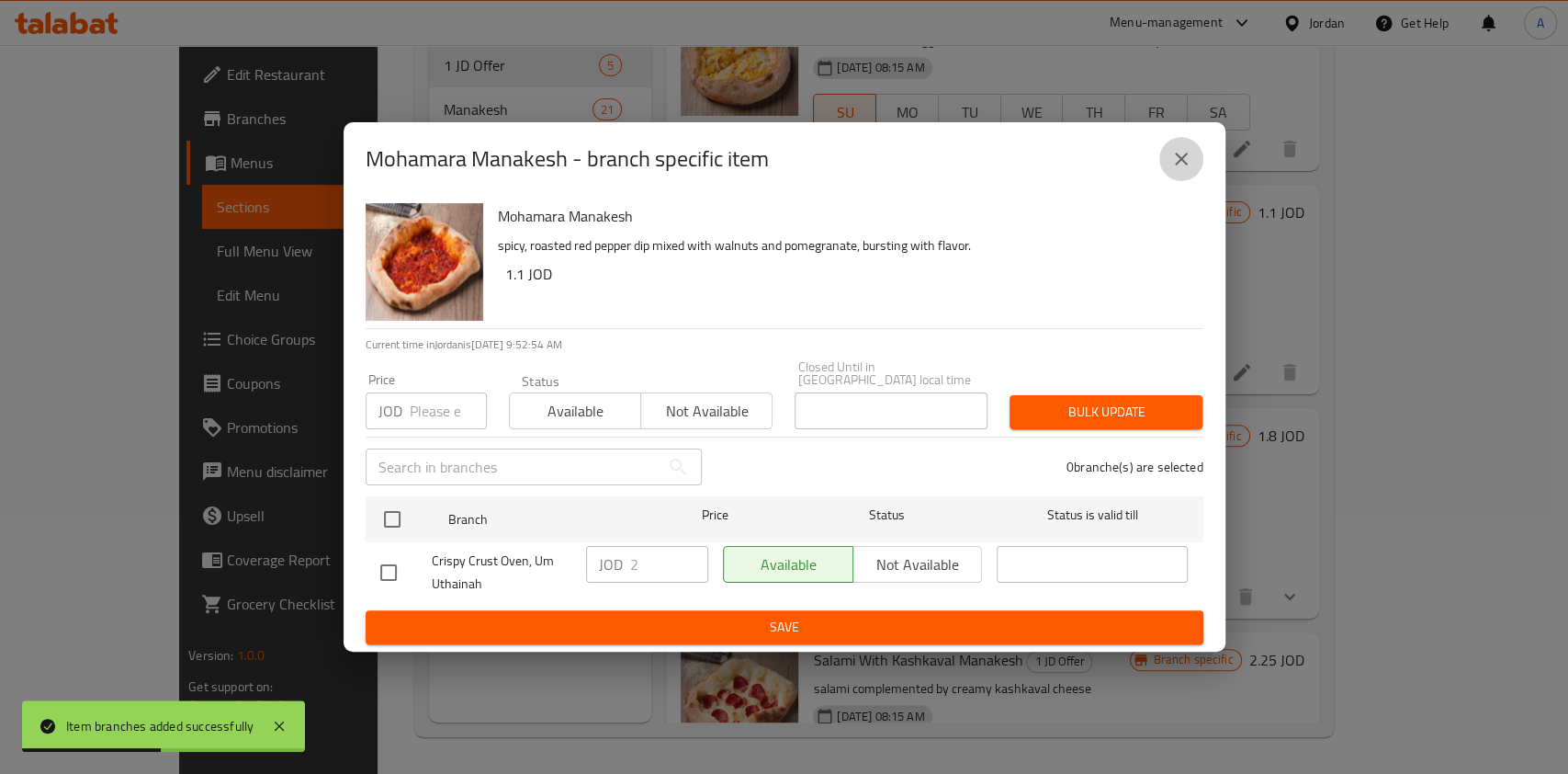
click at [1184, 161] on icon "close" at bounding box center [1181, 158] width 22 height 22
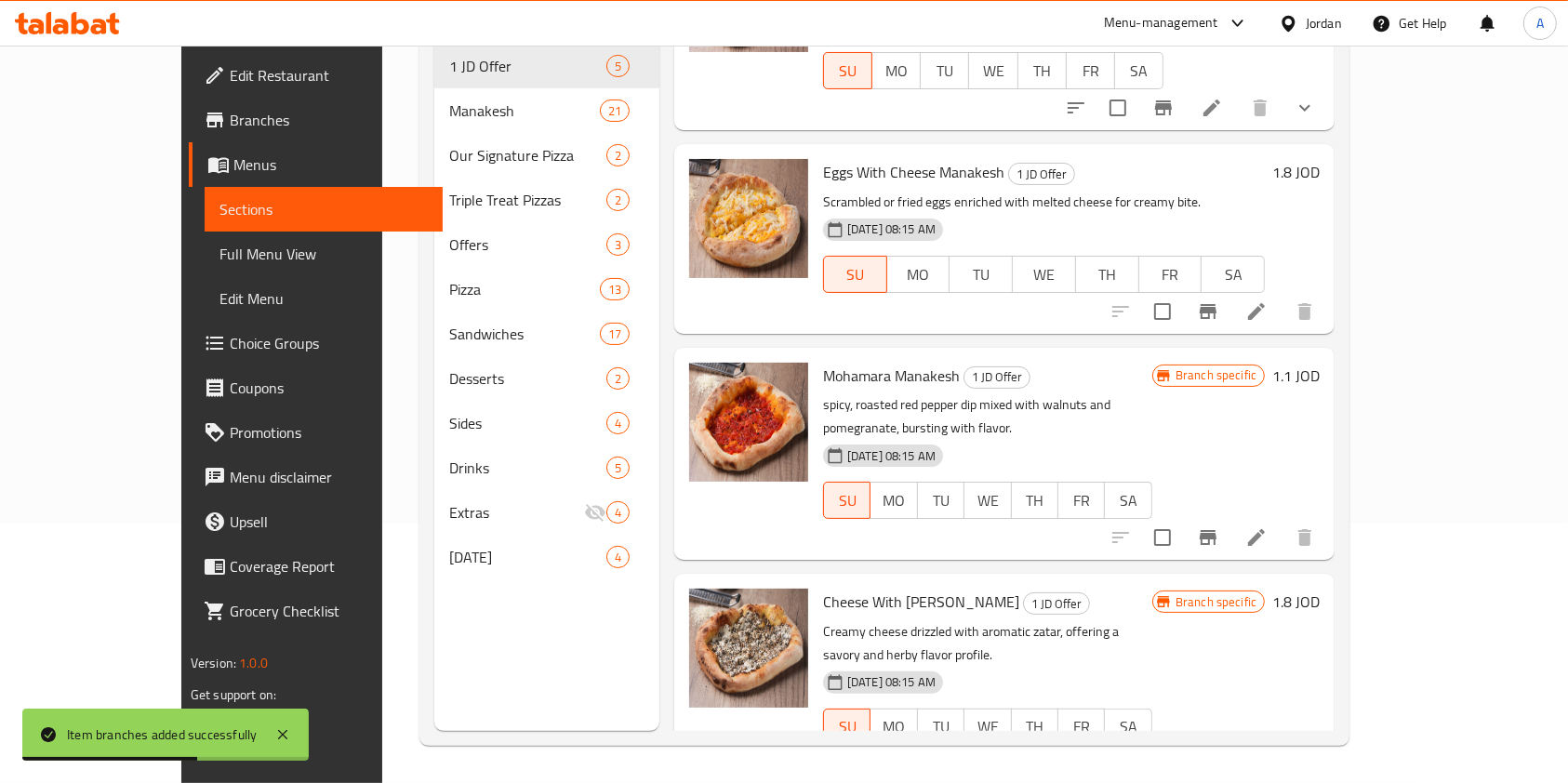
scroll to position [0, 0]
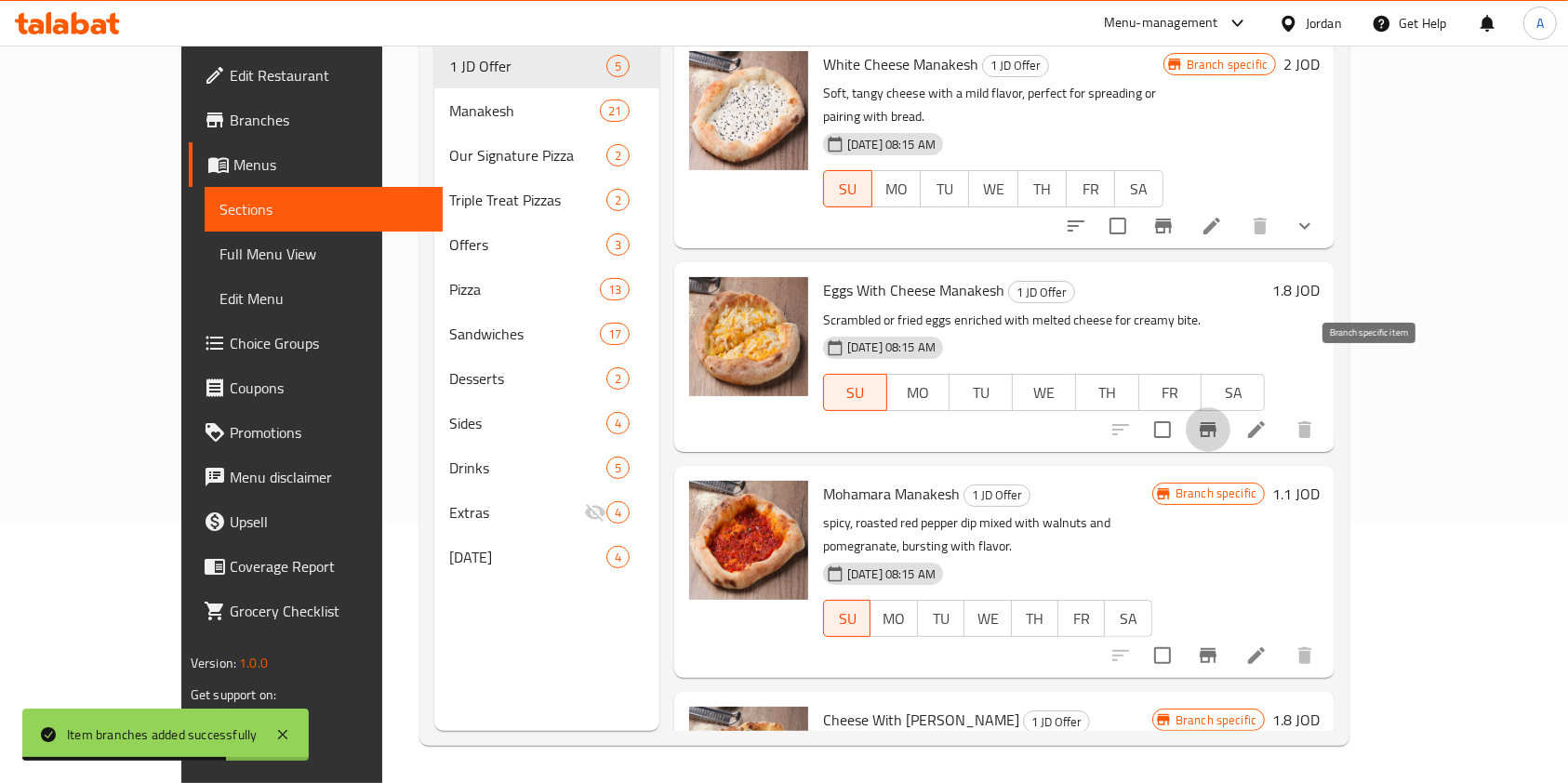
click at [1216, 422] on icon "Branch-specific-item" at bounding box center [1208, 429] width 16 height 14
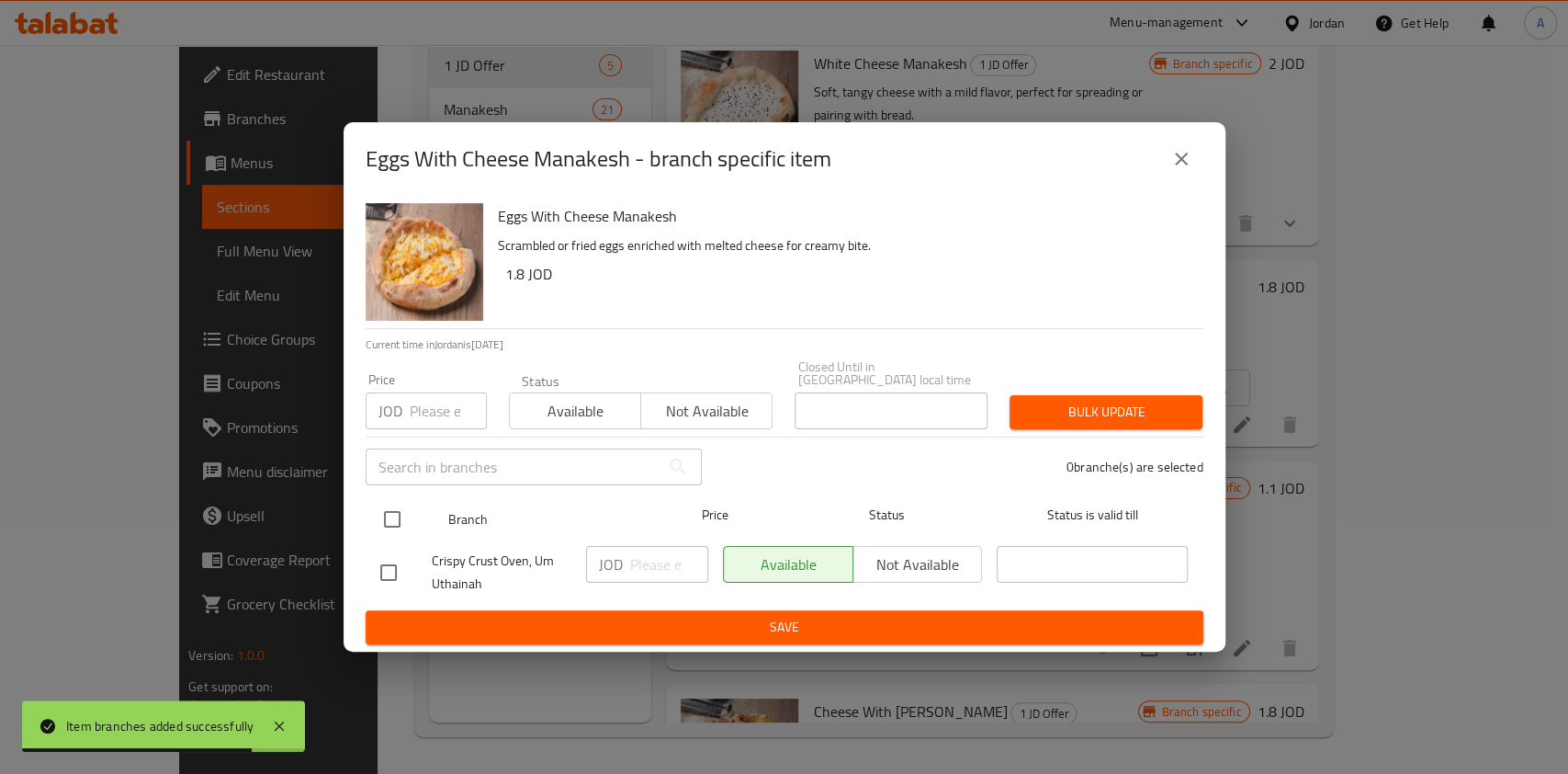
click at [389, 516] on input "checkbox" at bounding box center [392, 519] width 39 height 39
checkbox input "true"
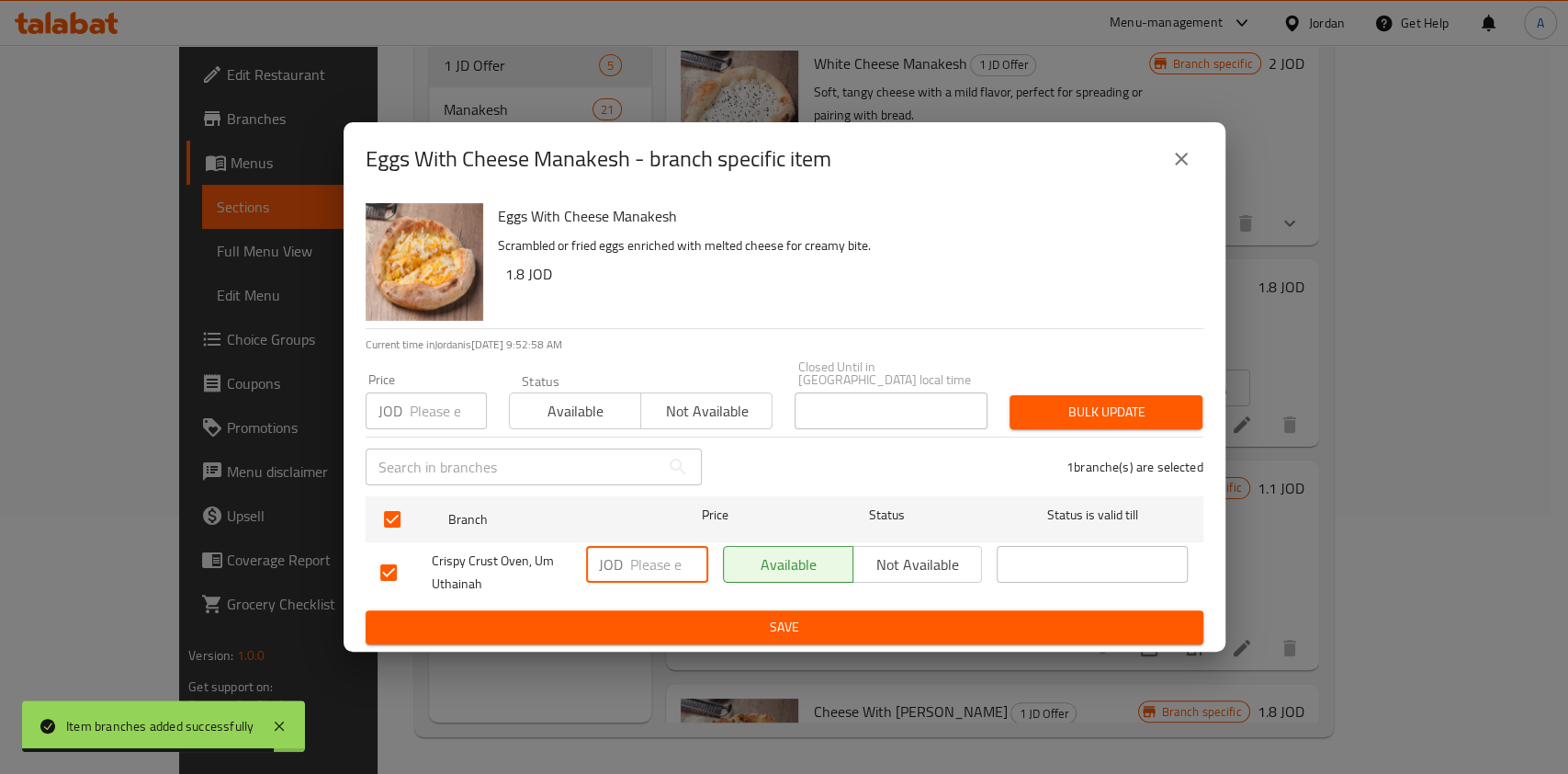
click at [630, 555] on input "number" at bounding box center [669, 565] width 78 height 37
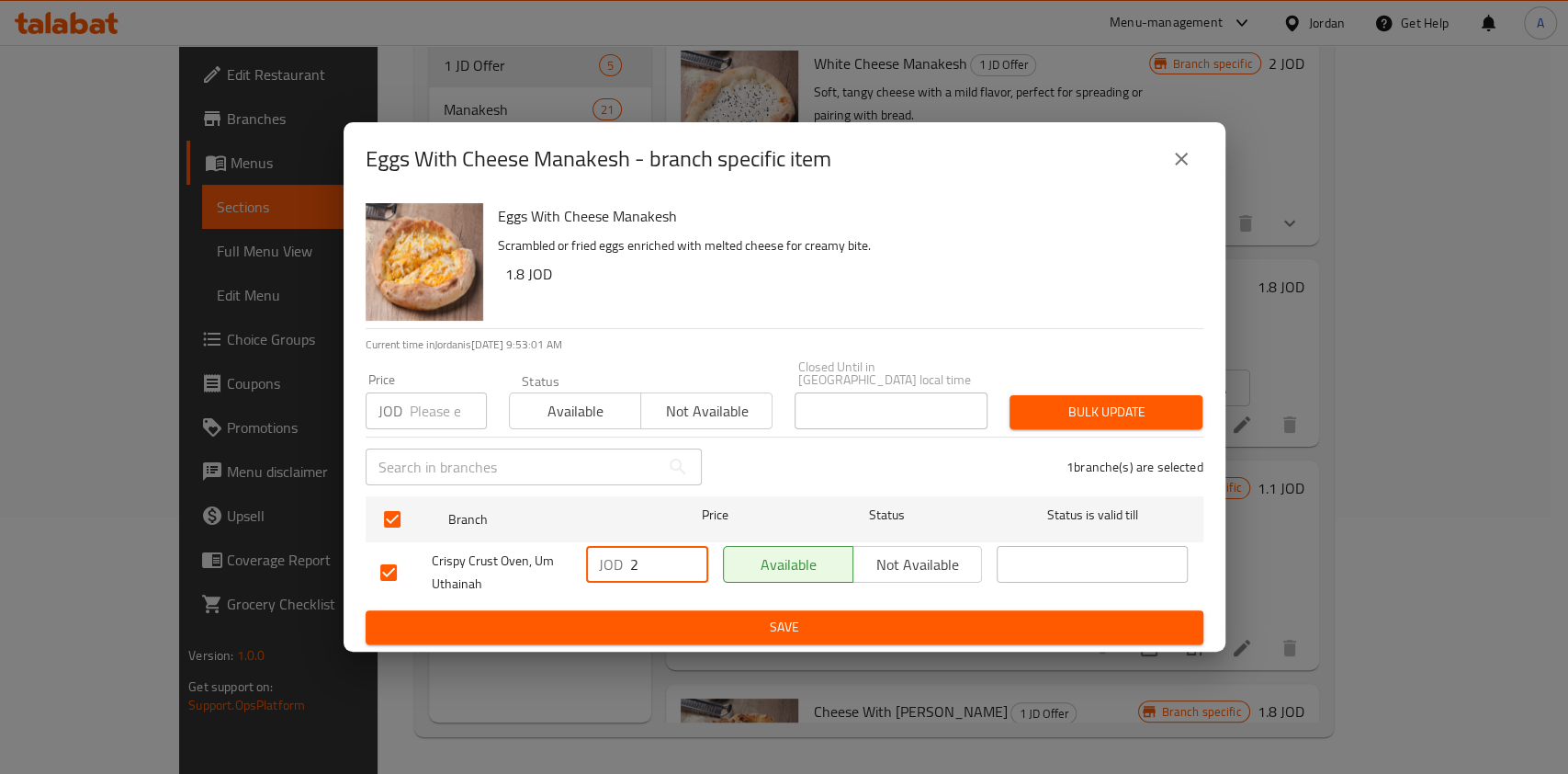
type input "2"
click at [710, 624] on span "Save" at bounding box center [785, 627] width 809 height 23
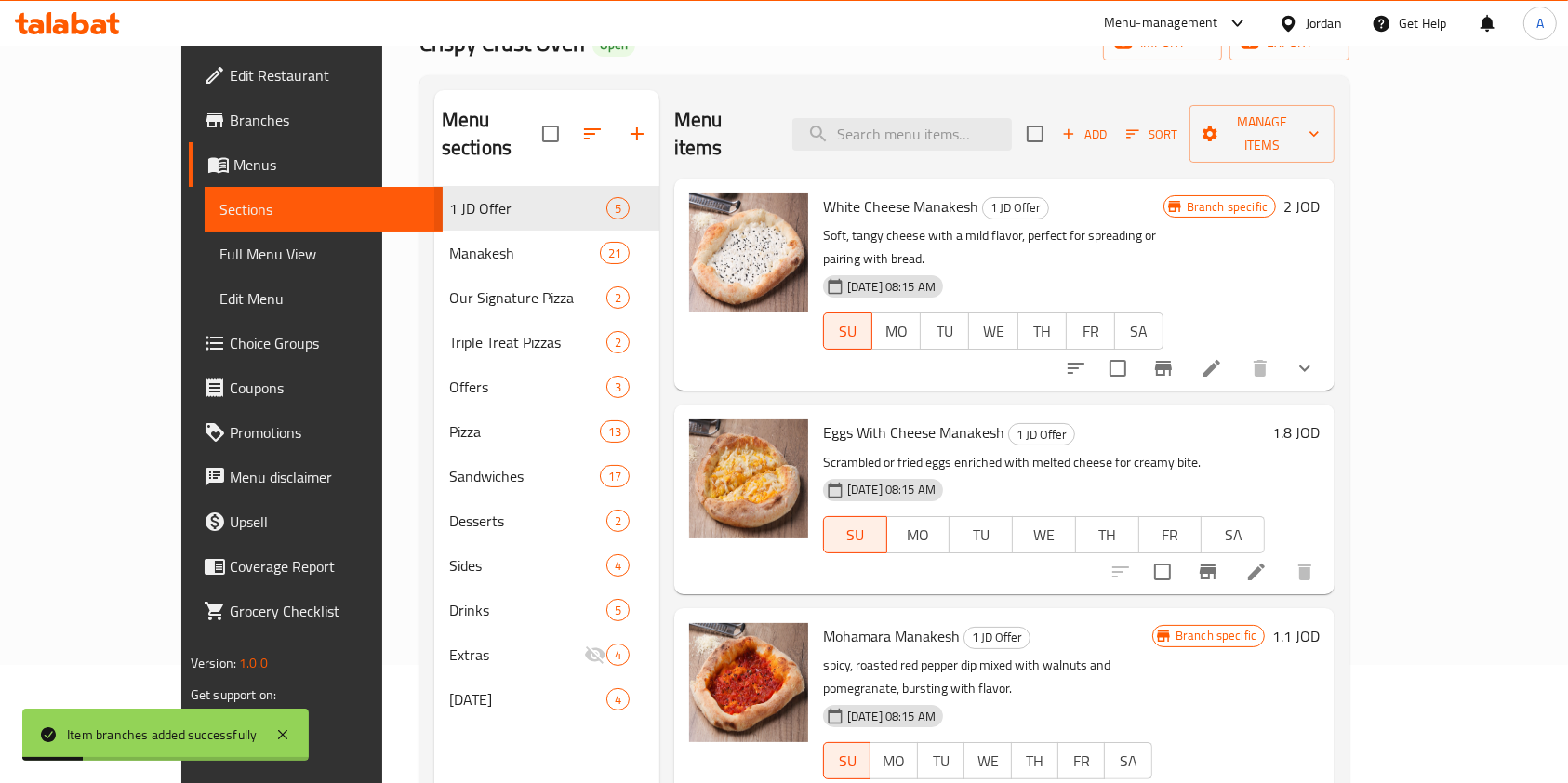
scroll to position [117, 0]
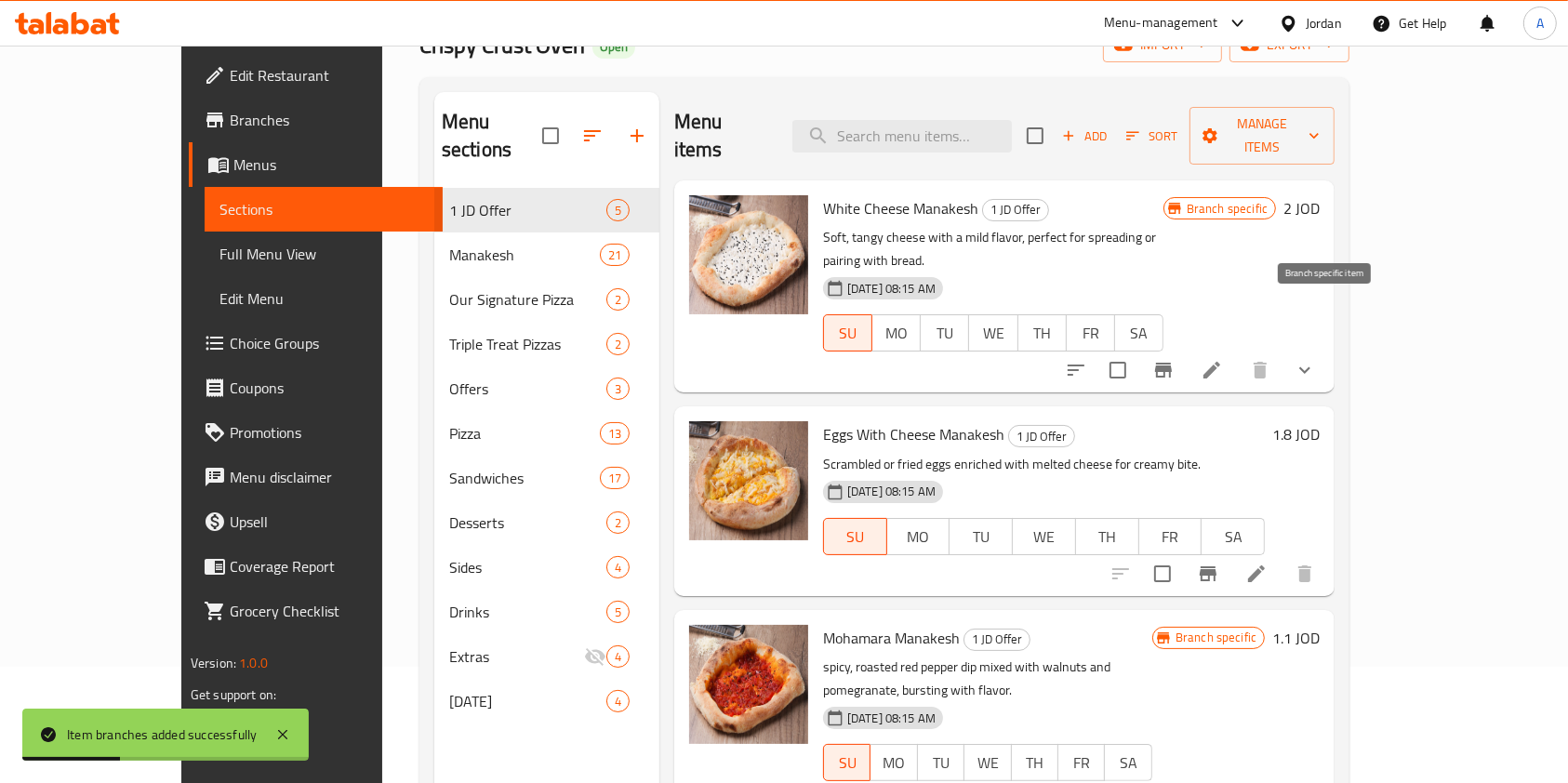
click at [1174, 359] on icon "Branch-specific-item" at bounding box center [1163, 370] width 22 height 22
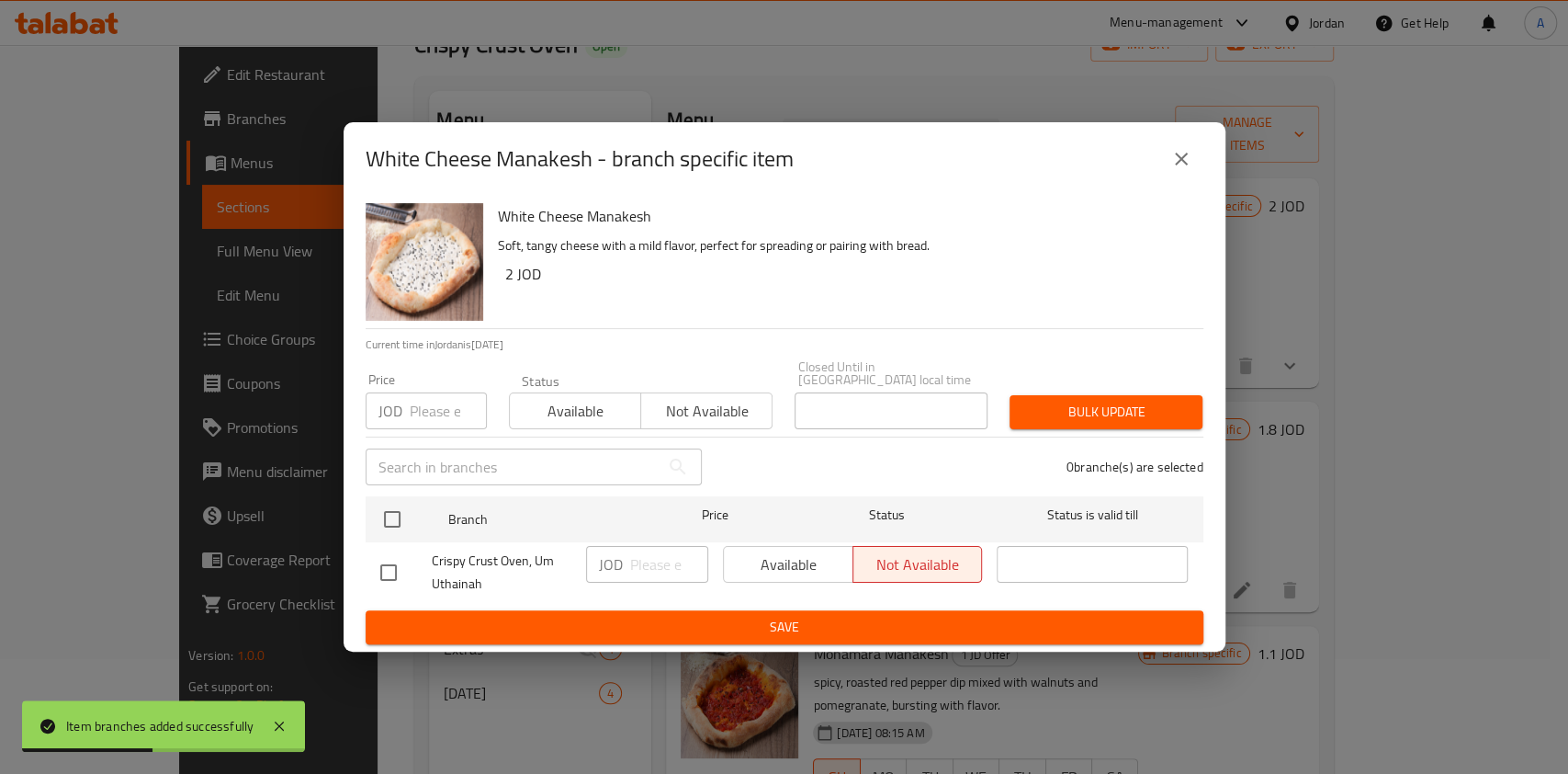
click at [1176, 189] on div "White Cheese Manakesh - branch specific item" at bounding box center [784, 158] width 882 height 73
click at [1182, 169] on icon "close" at bounding box center [1181, 158] width 22 height 22
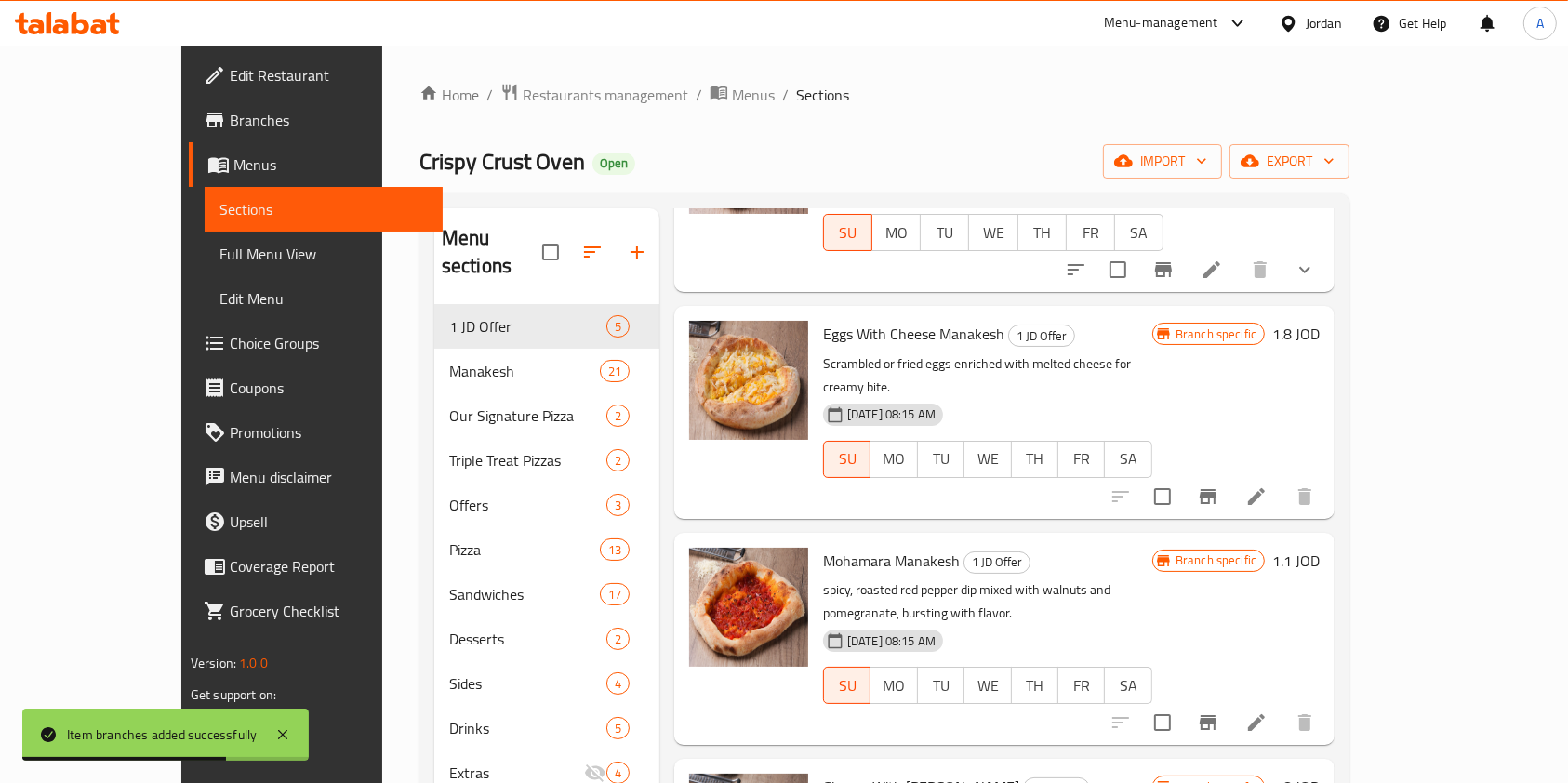
scroll to position [218, 0]
click at [1219, 711] on icon "Branch-specific-item" at bounding box center [1208, 721] width 22 height 22
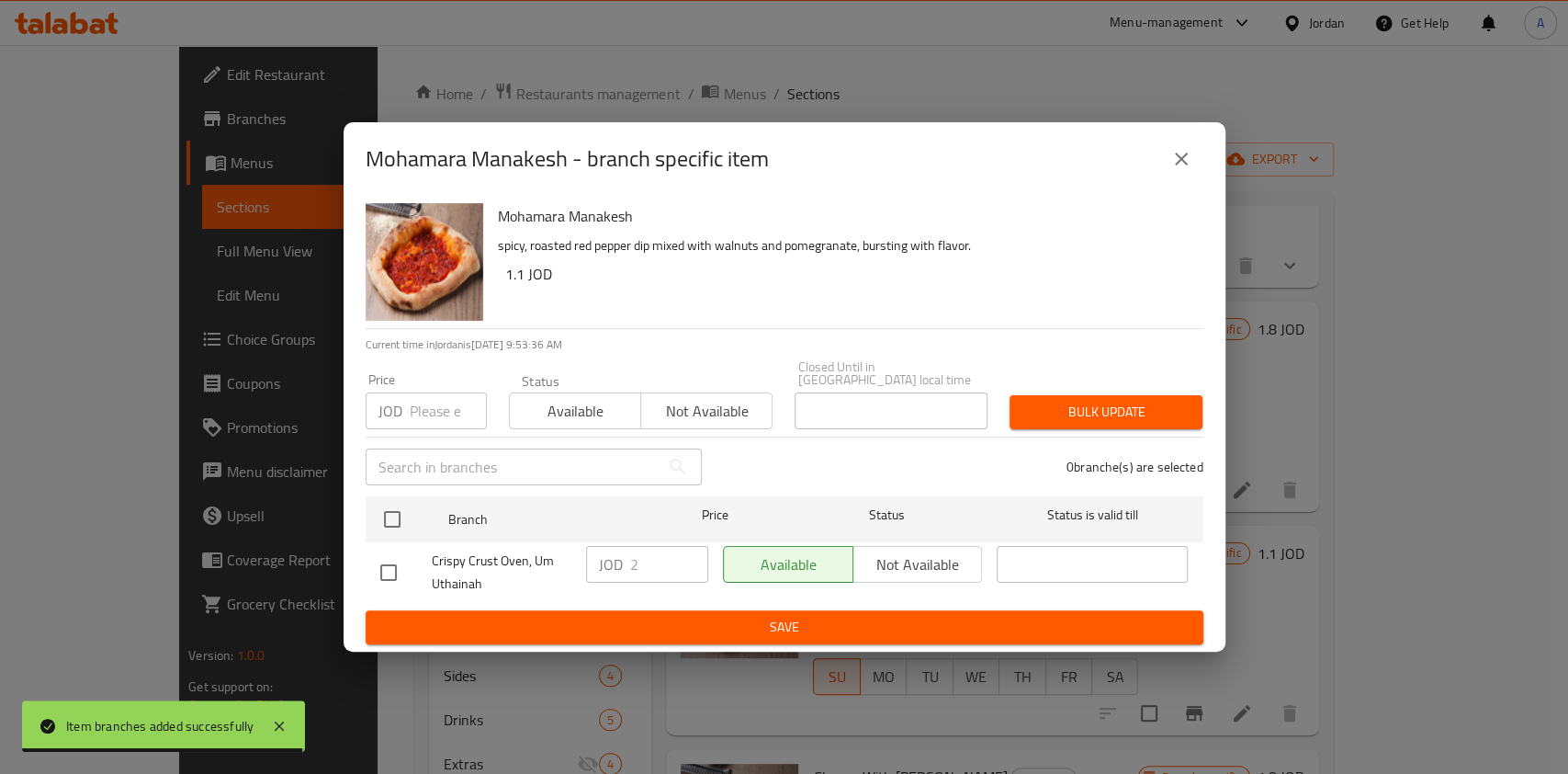
click at [1175, 164] on icon "close" at bounding box center [1181, 158] width 22 height 22
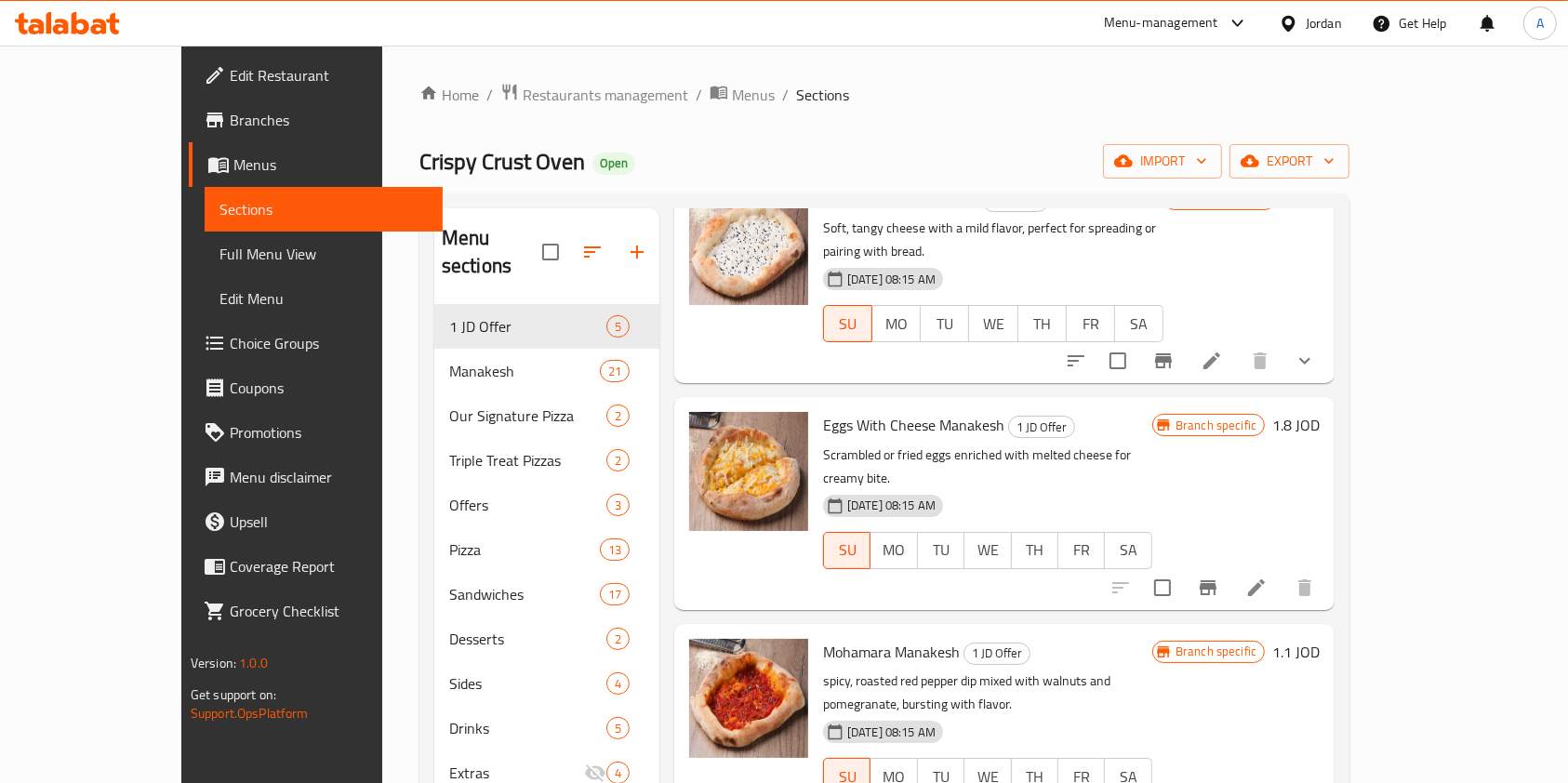
scroll to position [0, 0]
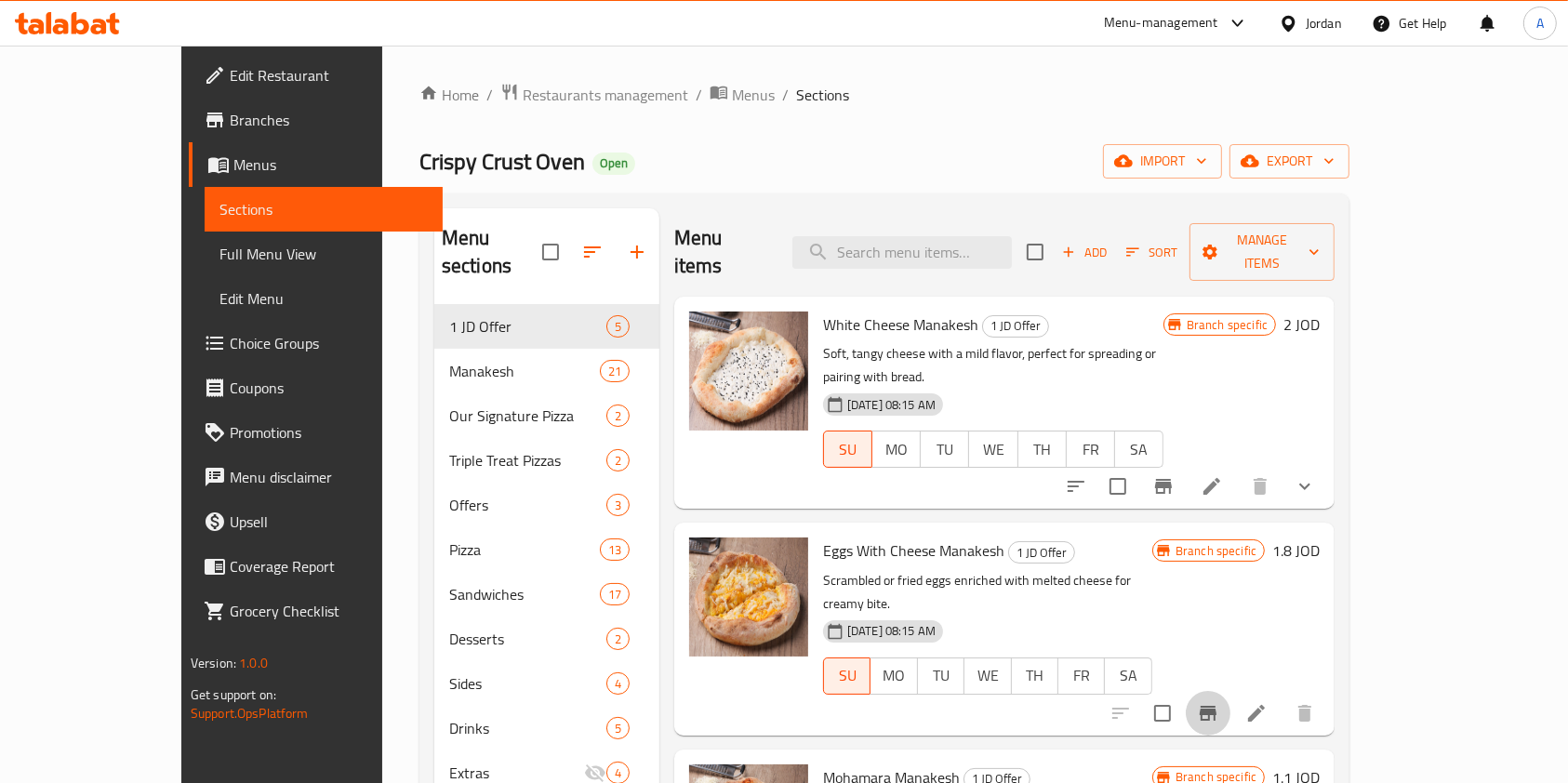
click at [1216, 706] on icon "Branch-specific-item" at bounding box center [1208, 713] width 16 height 14
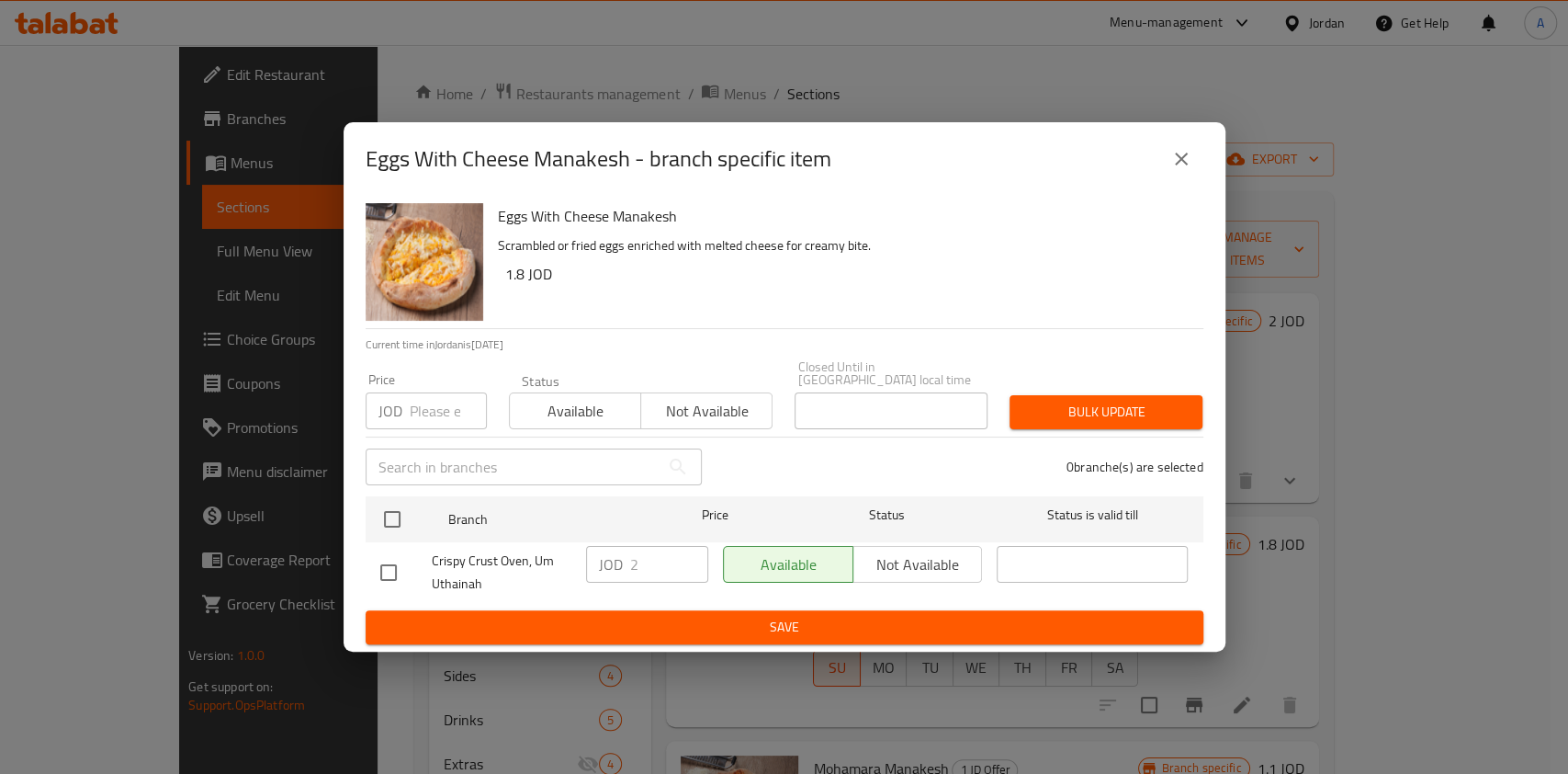
click at [1182, 166] on icon "close" at bounding box center [1182, 159] width 13 height 13
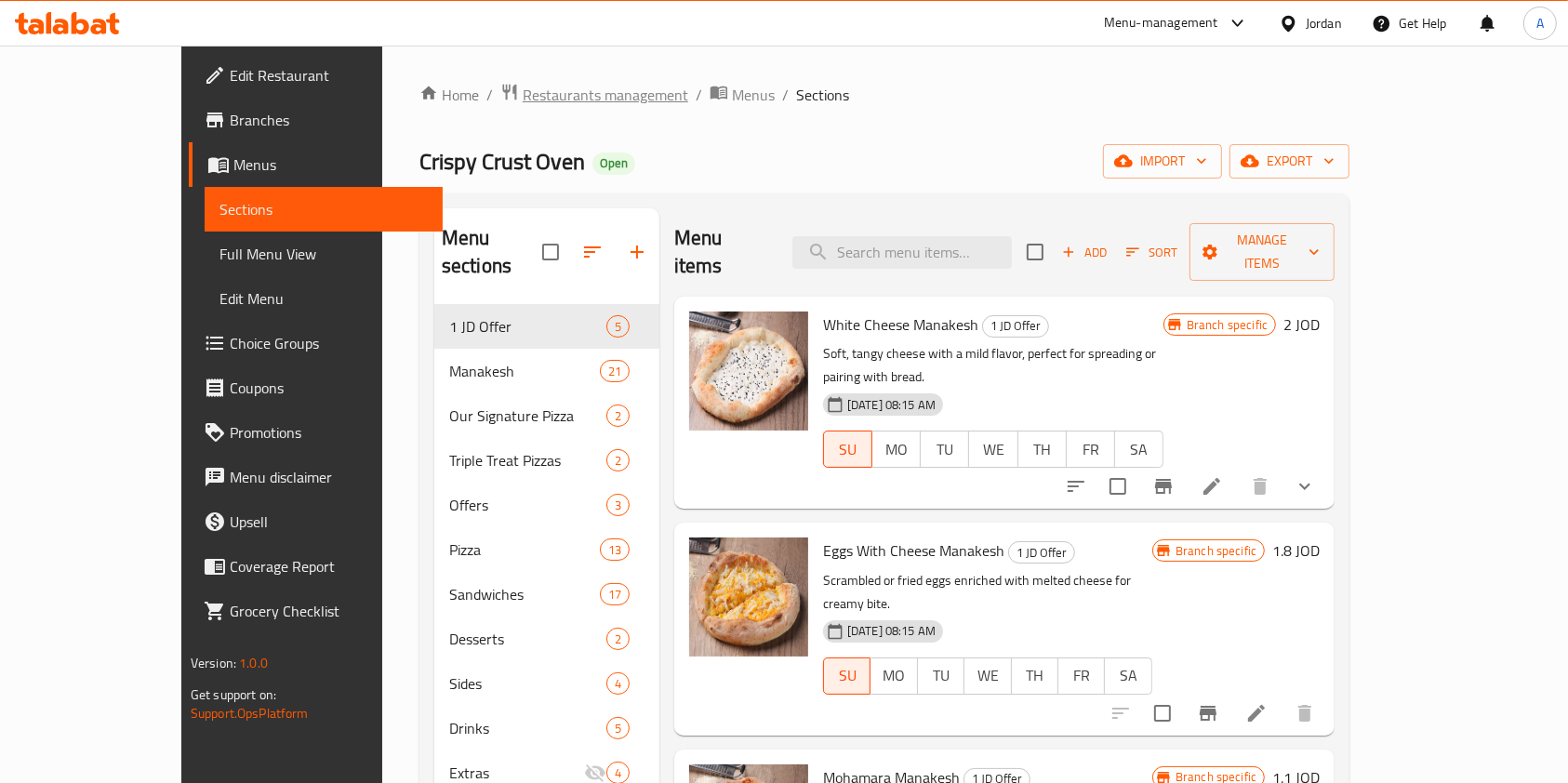
click at [523, 93] on span "Restaurants management" at bounding box center [606, 94] width 166 height 22
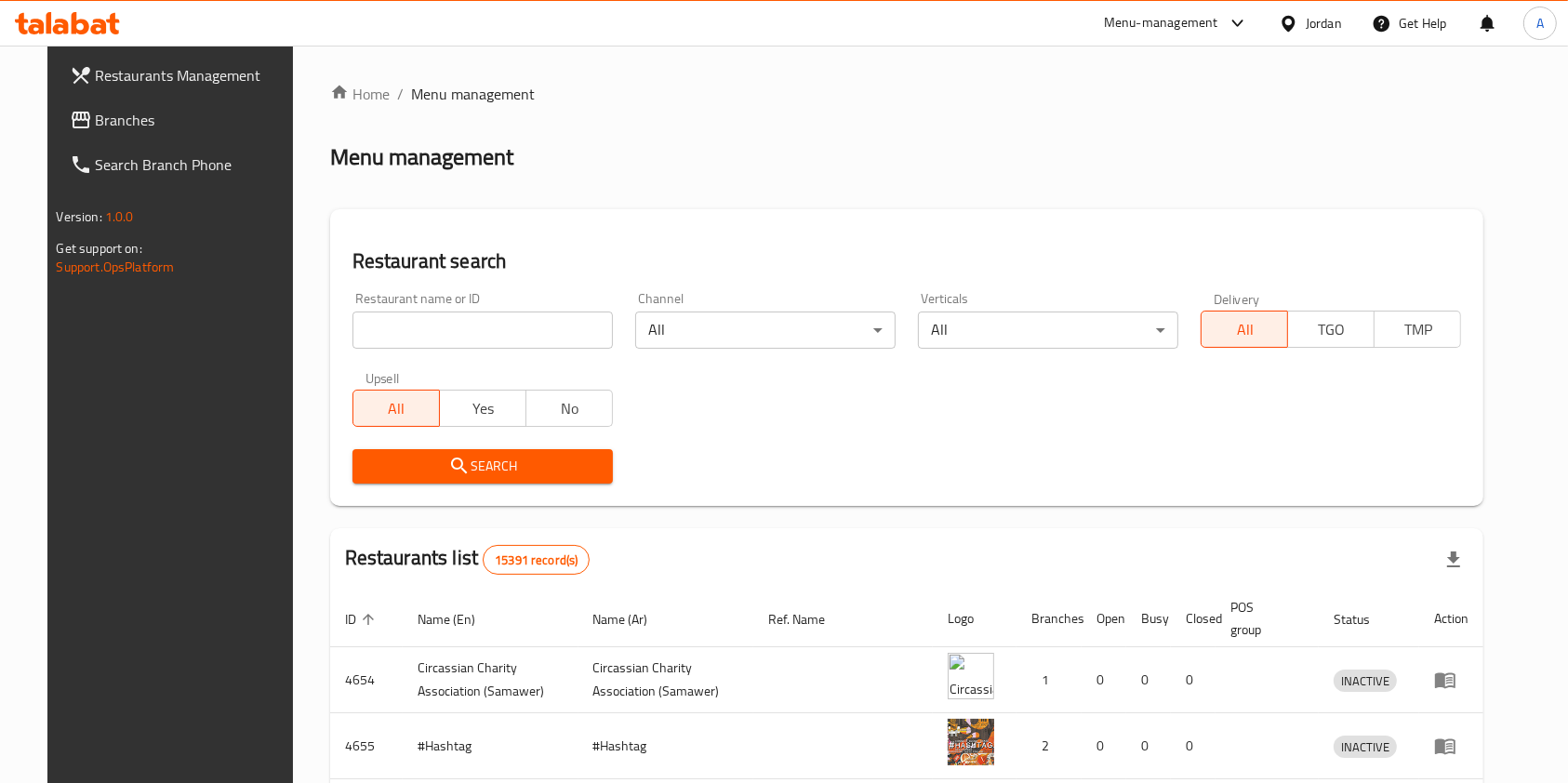
click at [364, 338] on input "search" at bounding box center [483, 329] width 260 height 38
click button "Search" at bounding box center [483, 466] width 260 height 35
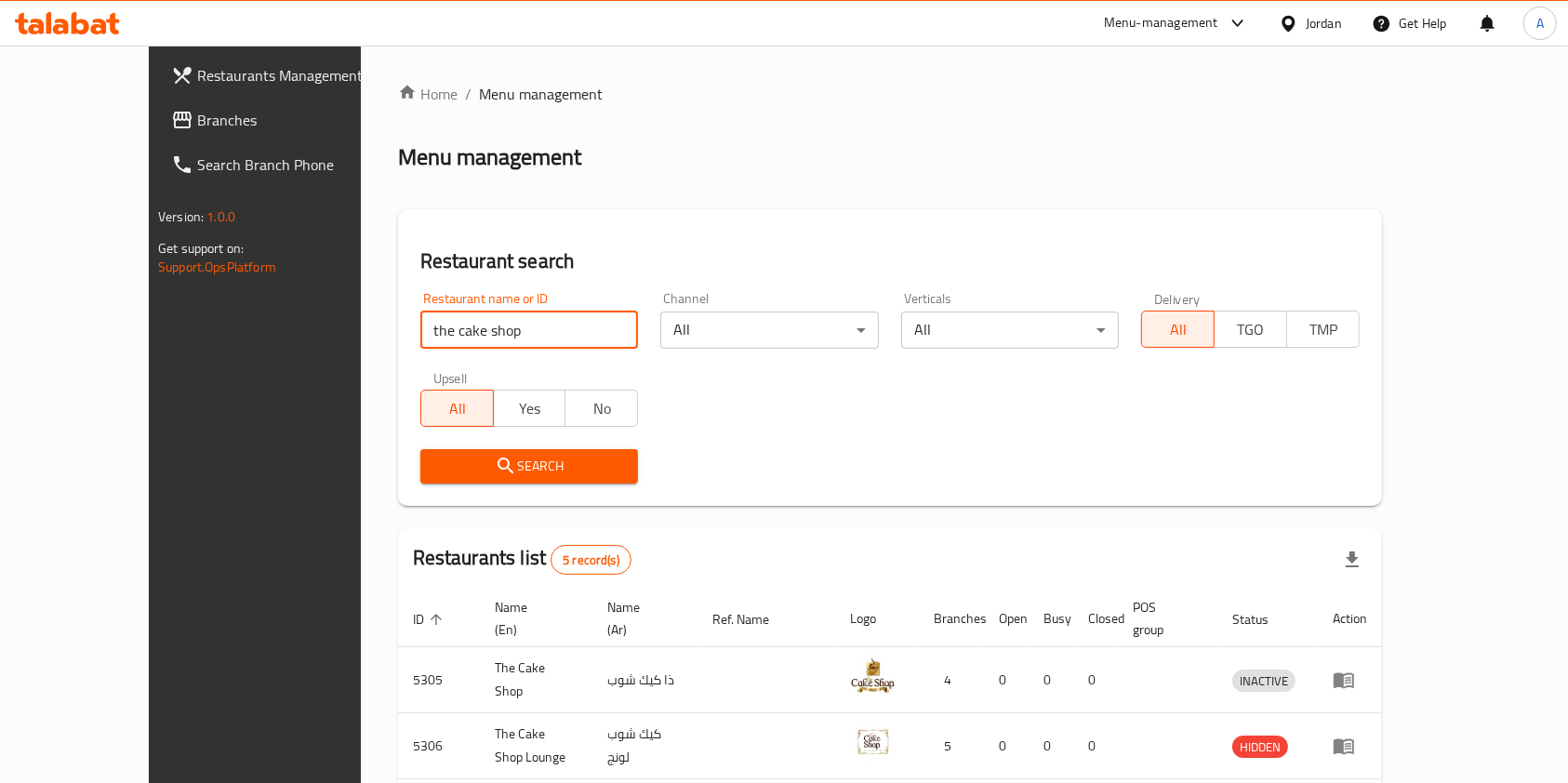
scroll to position [270, 0]
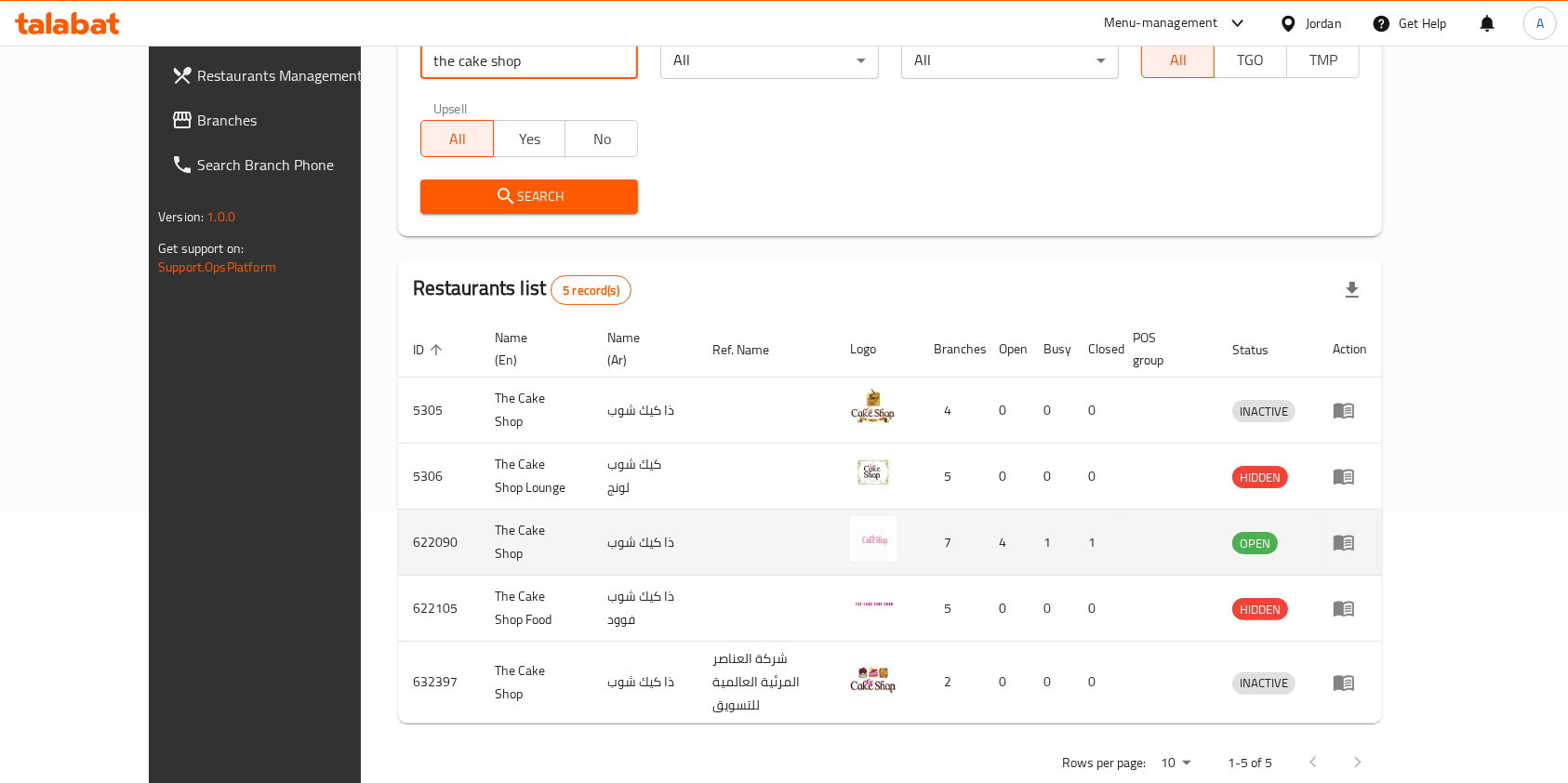
click at [398, 518] on td "622090" at bounding box center [438, 542] width 82 height 66
copy td "622090"
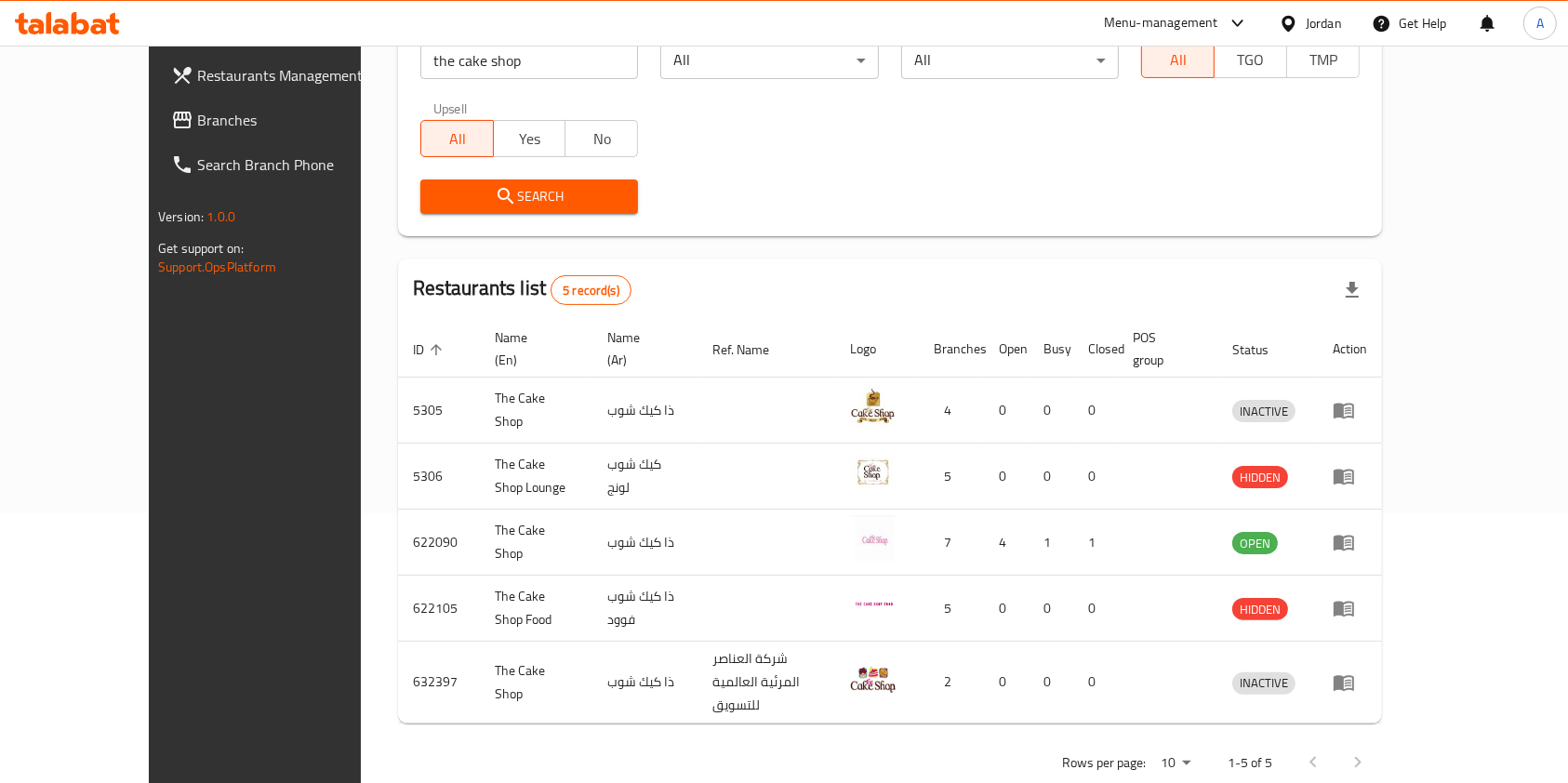
click at [426, 64] on input "the cake shop" at bounding box center [529, 60] width 219 height 38
type input "smashed"
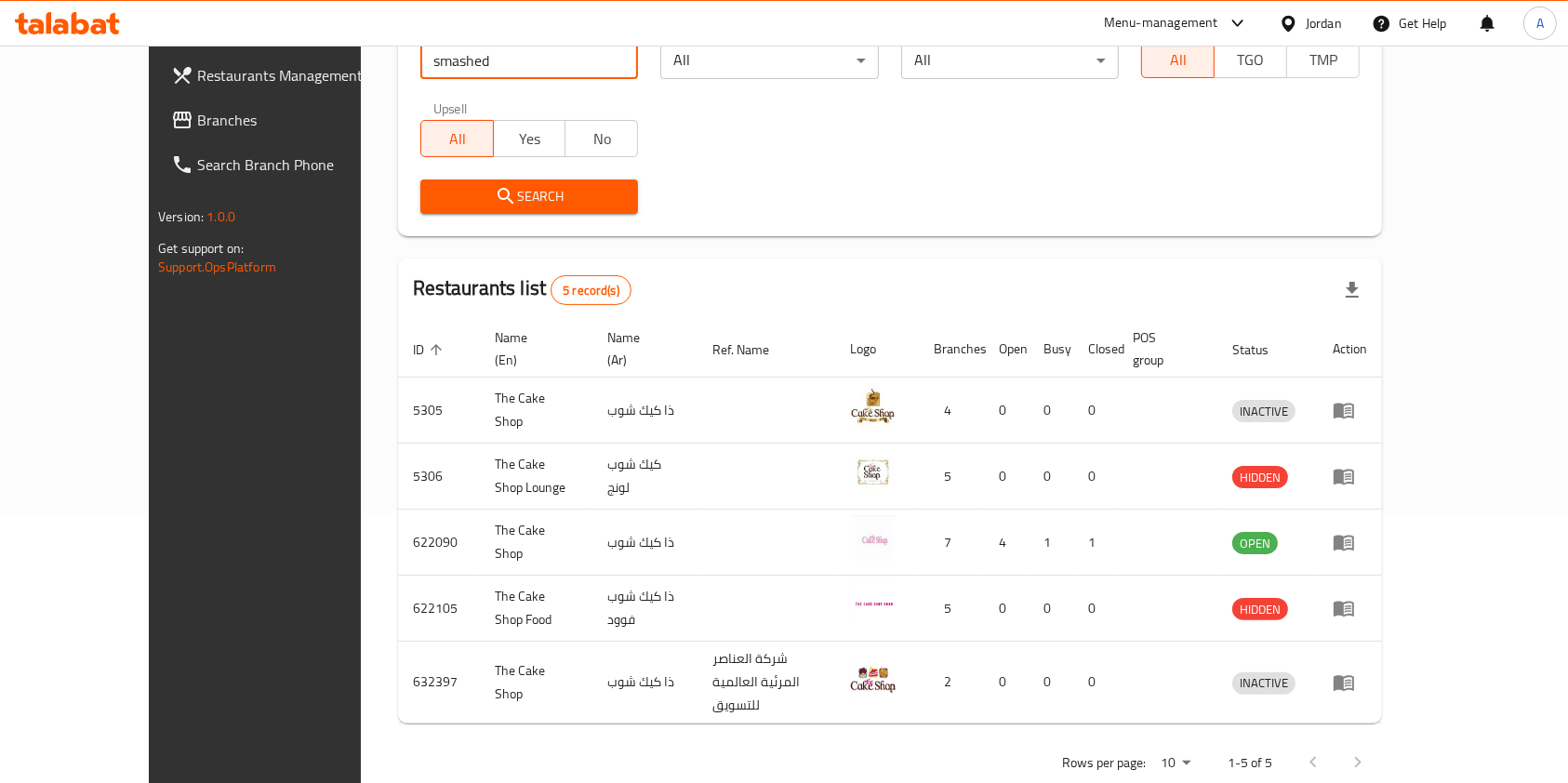
click button "Search" at bounding box center [529, 196] width 219 height 35
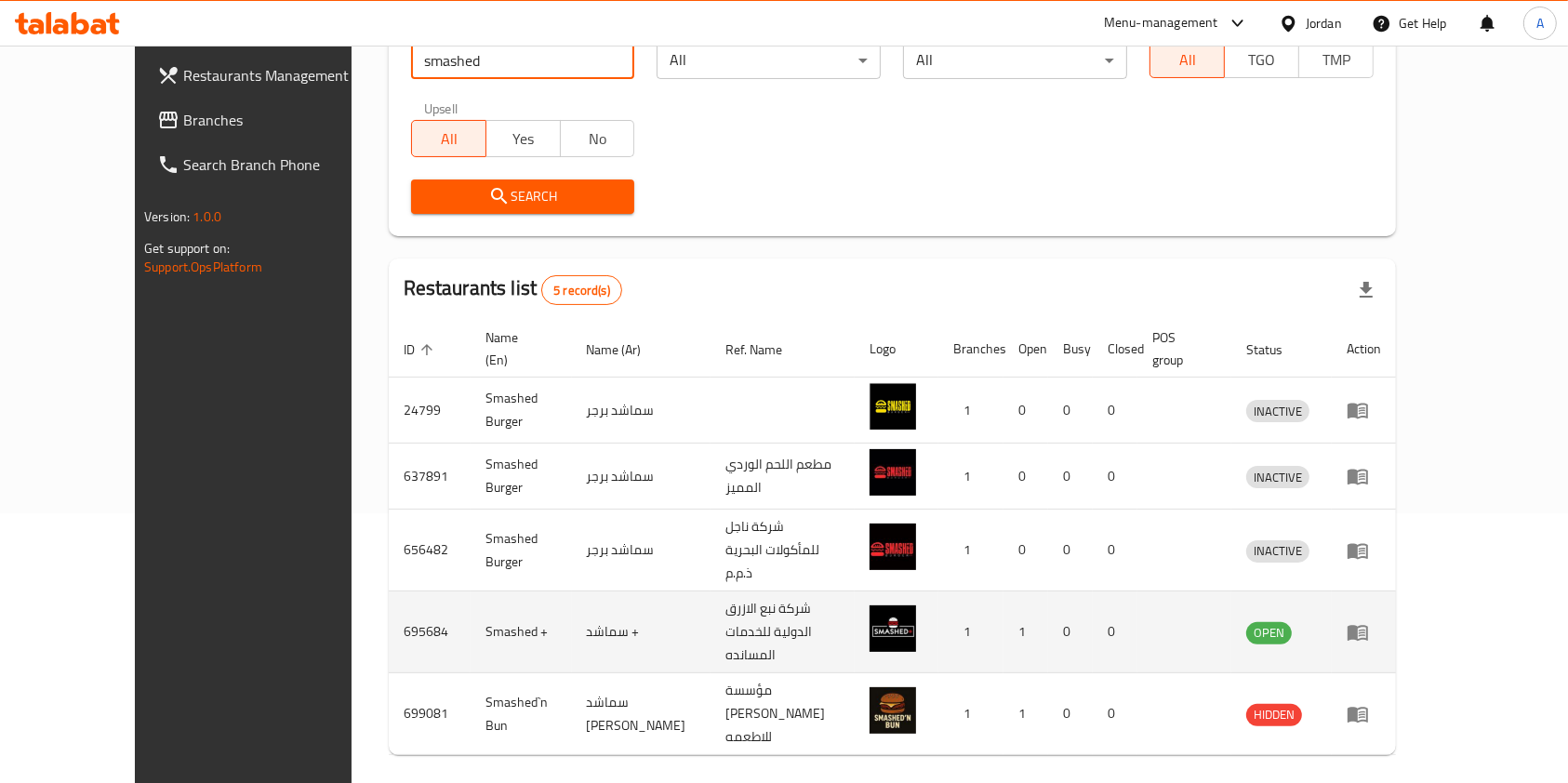
click at [389, 591] on td "695684" at bounding box center [430, 632] width 82 height 82
copy td "695684"
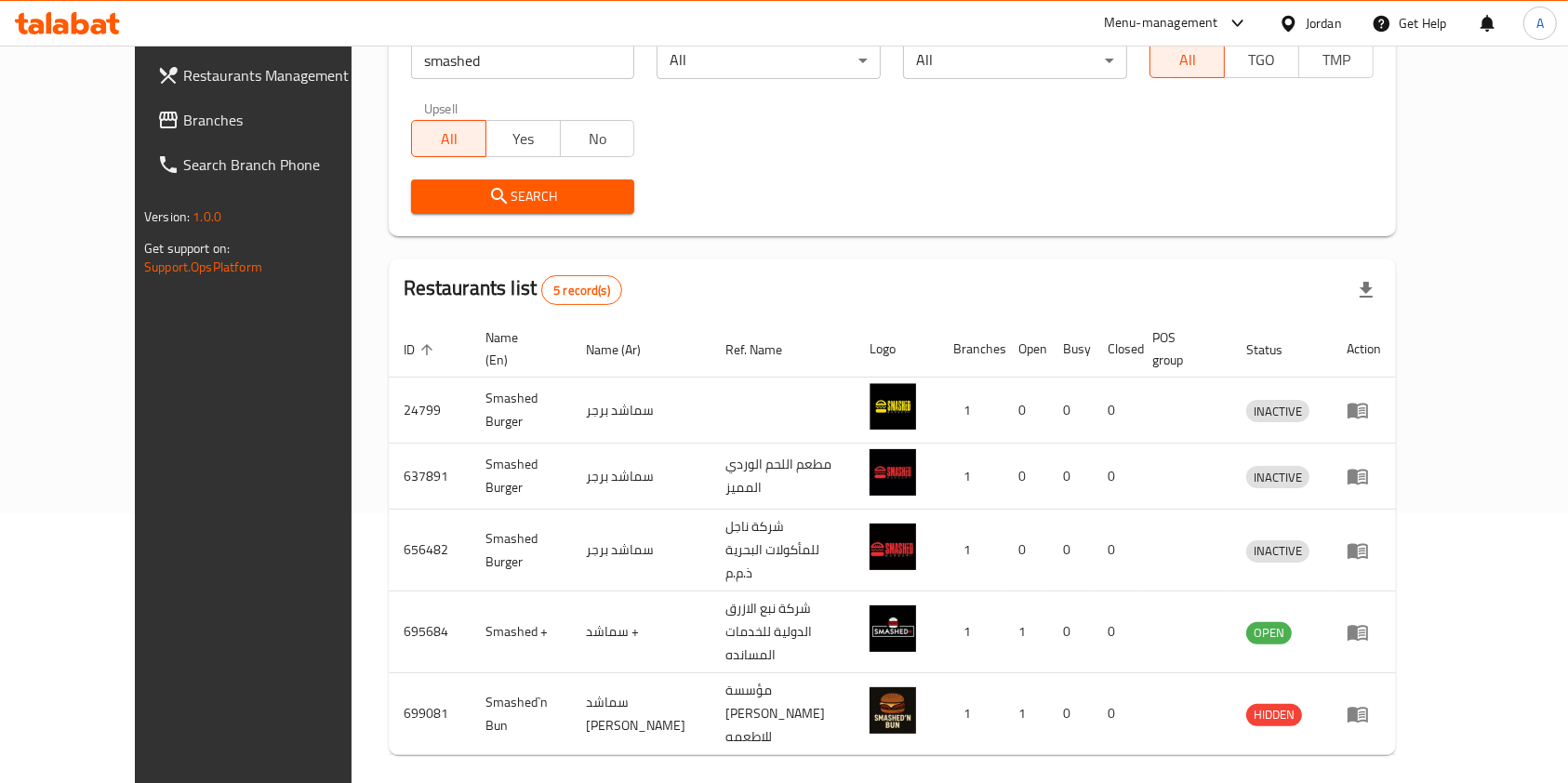
click at [439, 64] on input "smashed" at bounding box center [523, 60] width 224 height 38
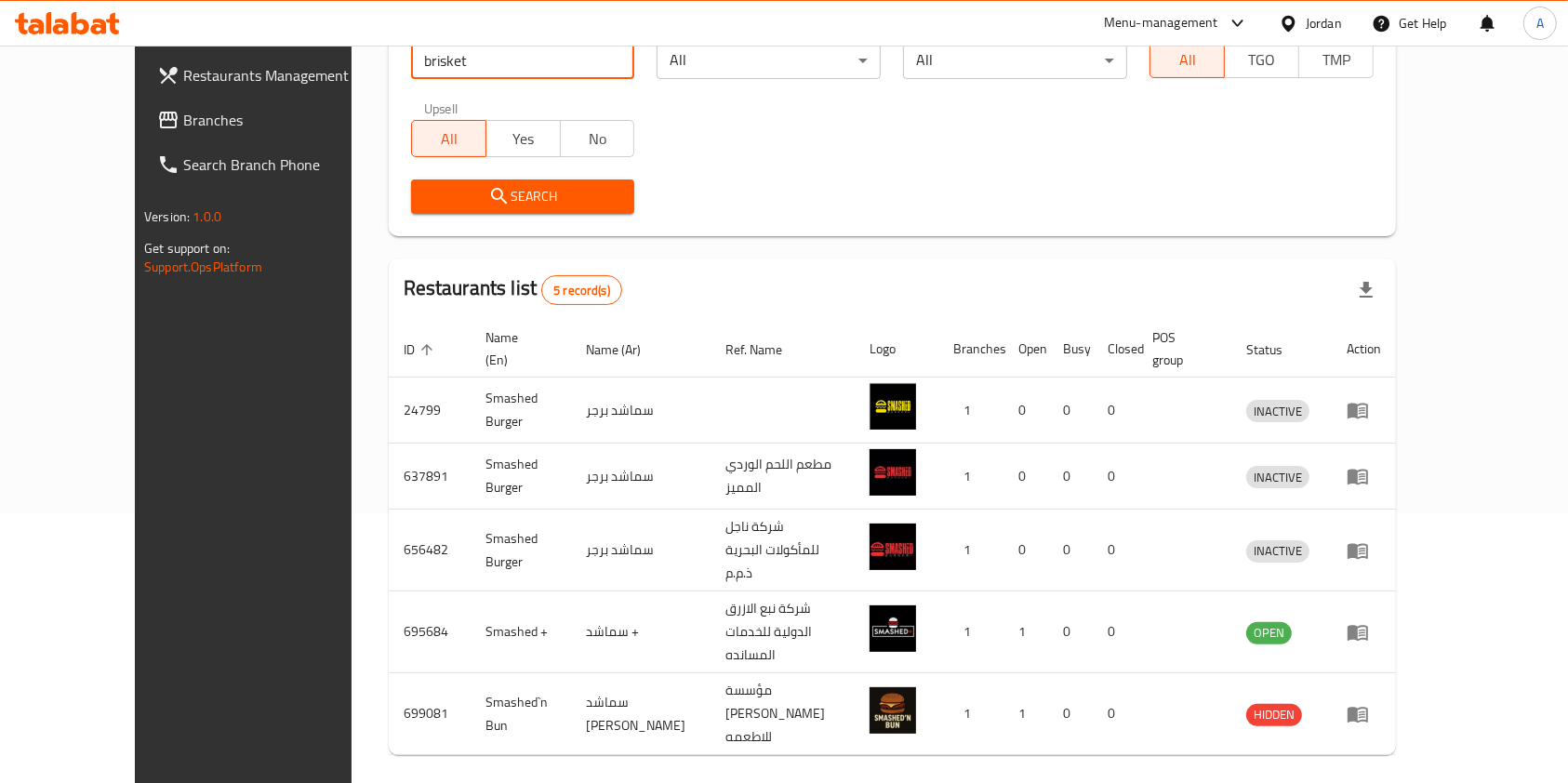
type input "brisket"
click button "Search" at bounding box center [523, 196] width 224 height 35
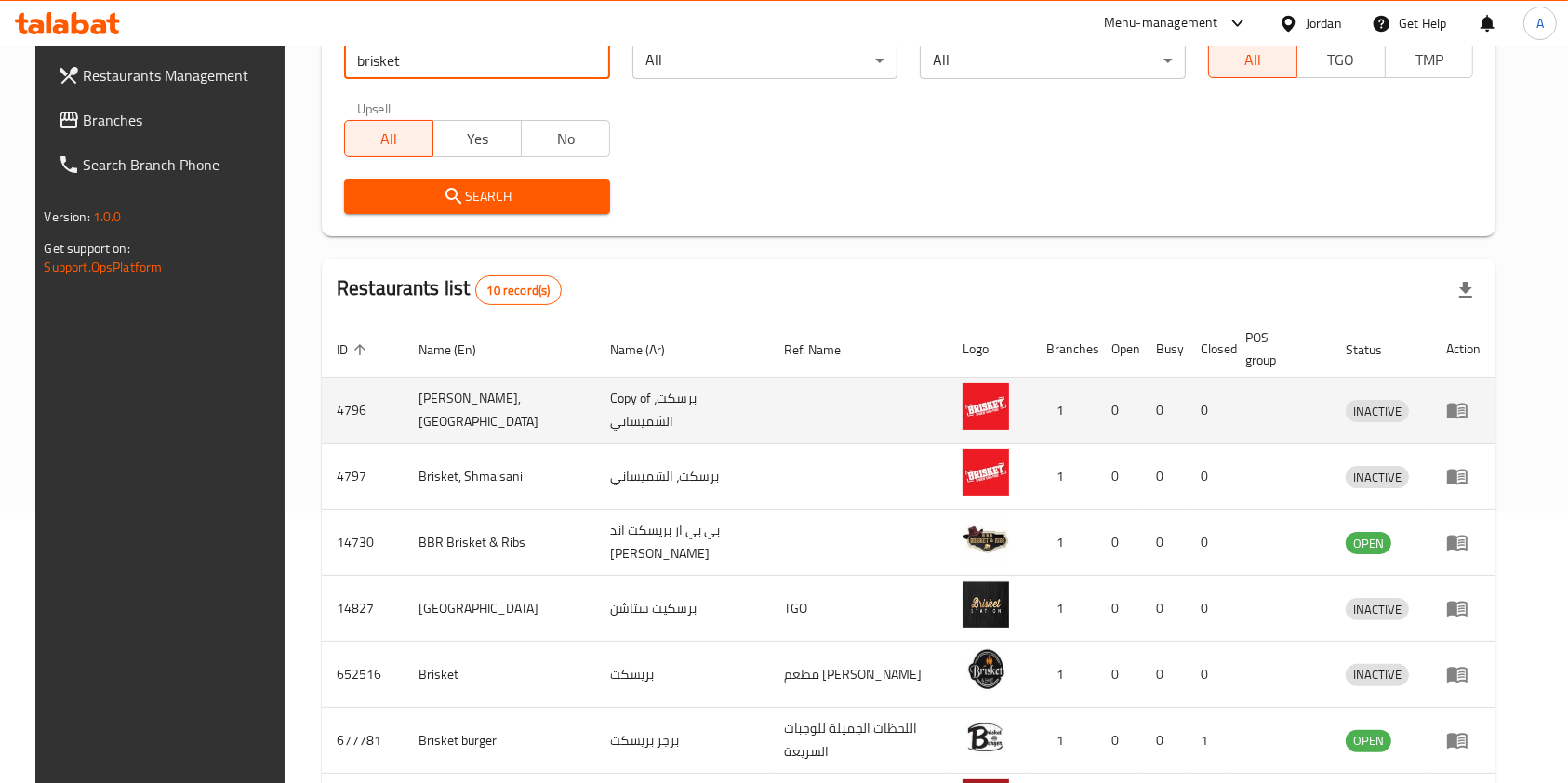
scroll to position [617, 0]
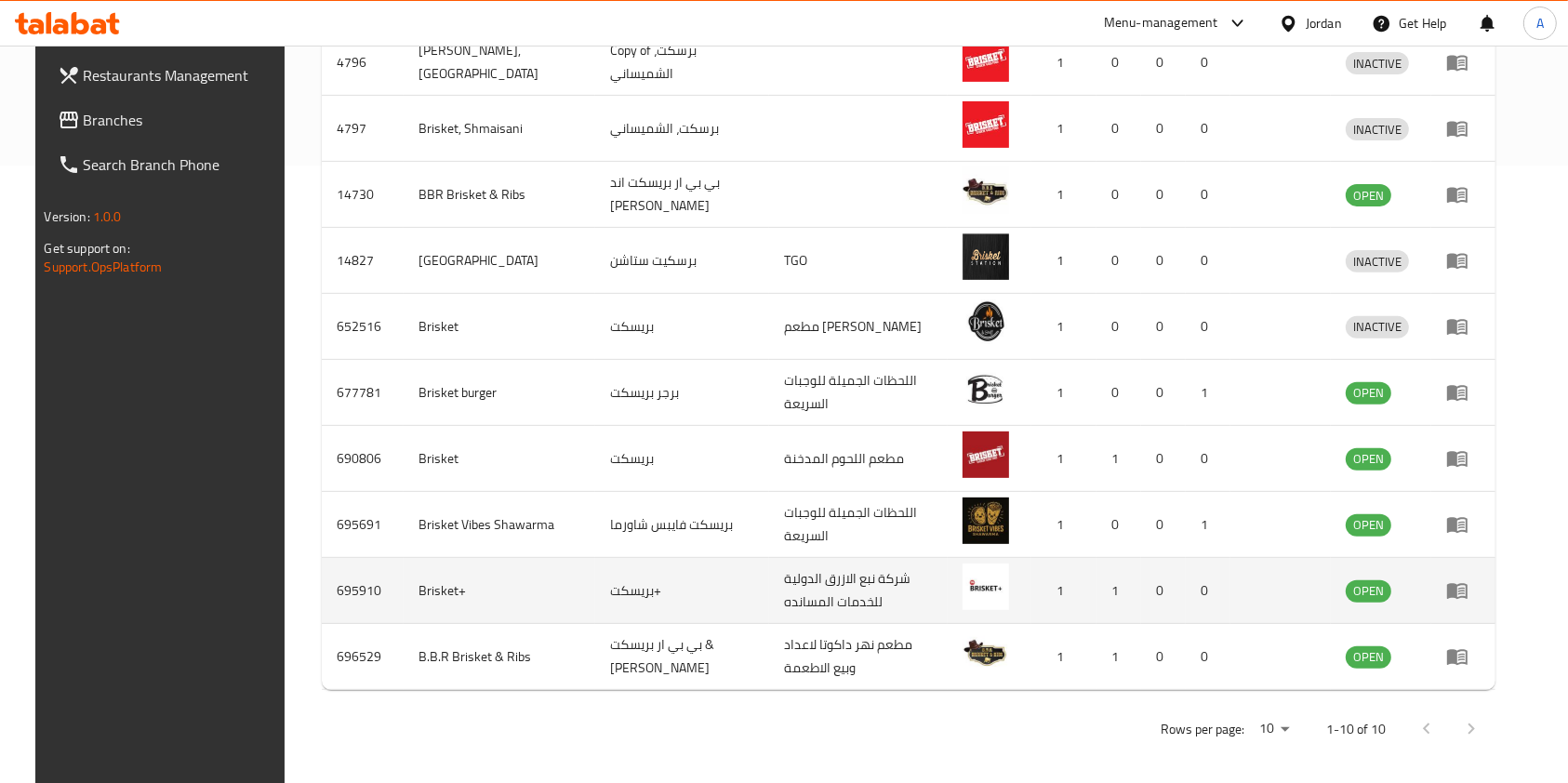
click at [342, 584] on td "695910" at bounding box center [362, 590] width 82 height 66
copy td "695910"
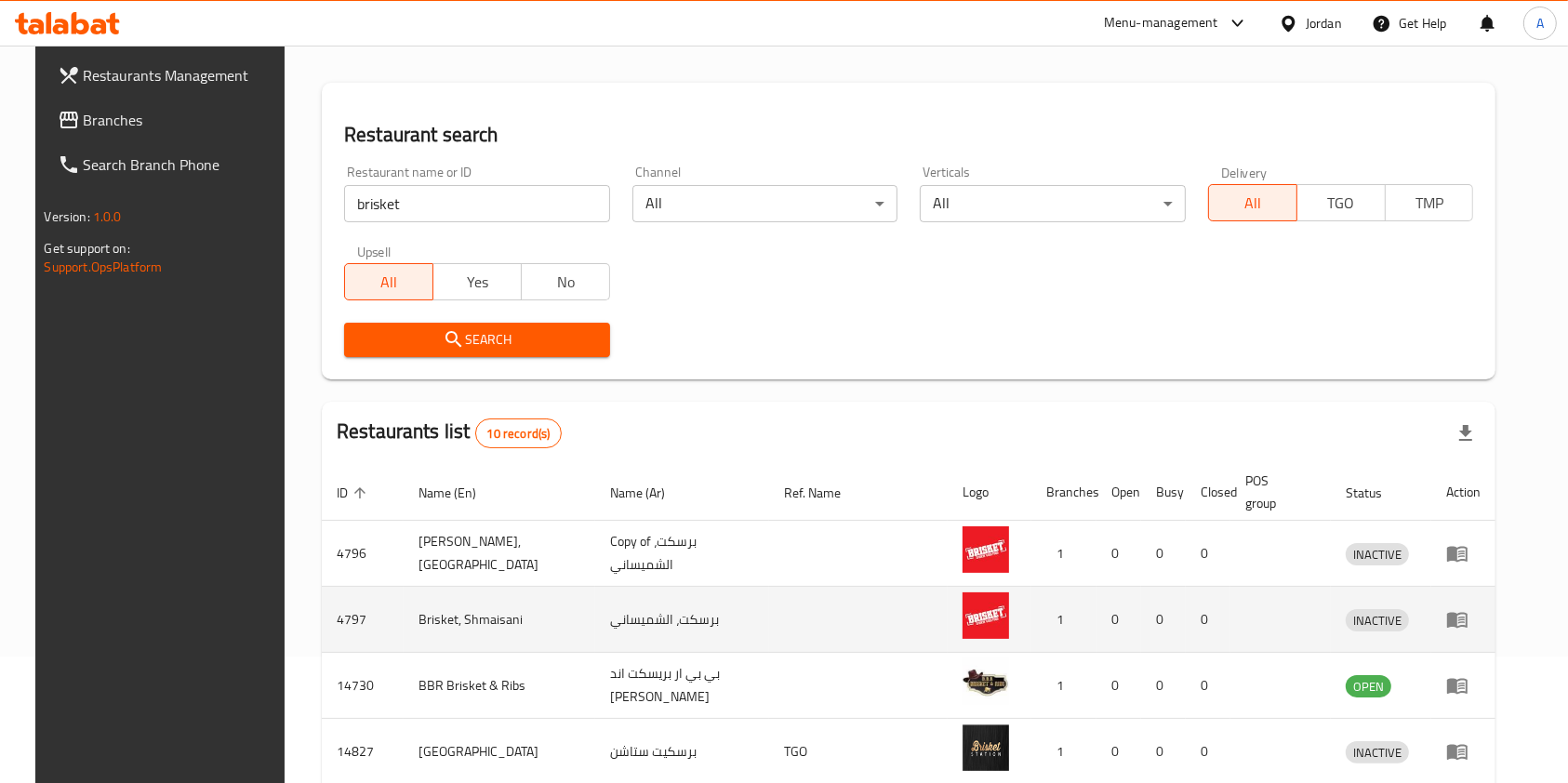
scroll to position [0, 0]
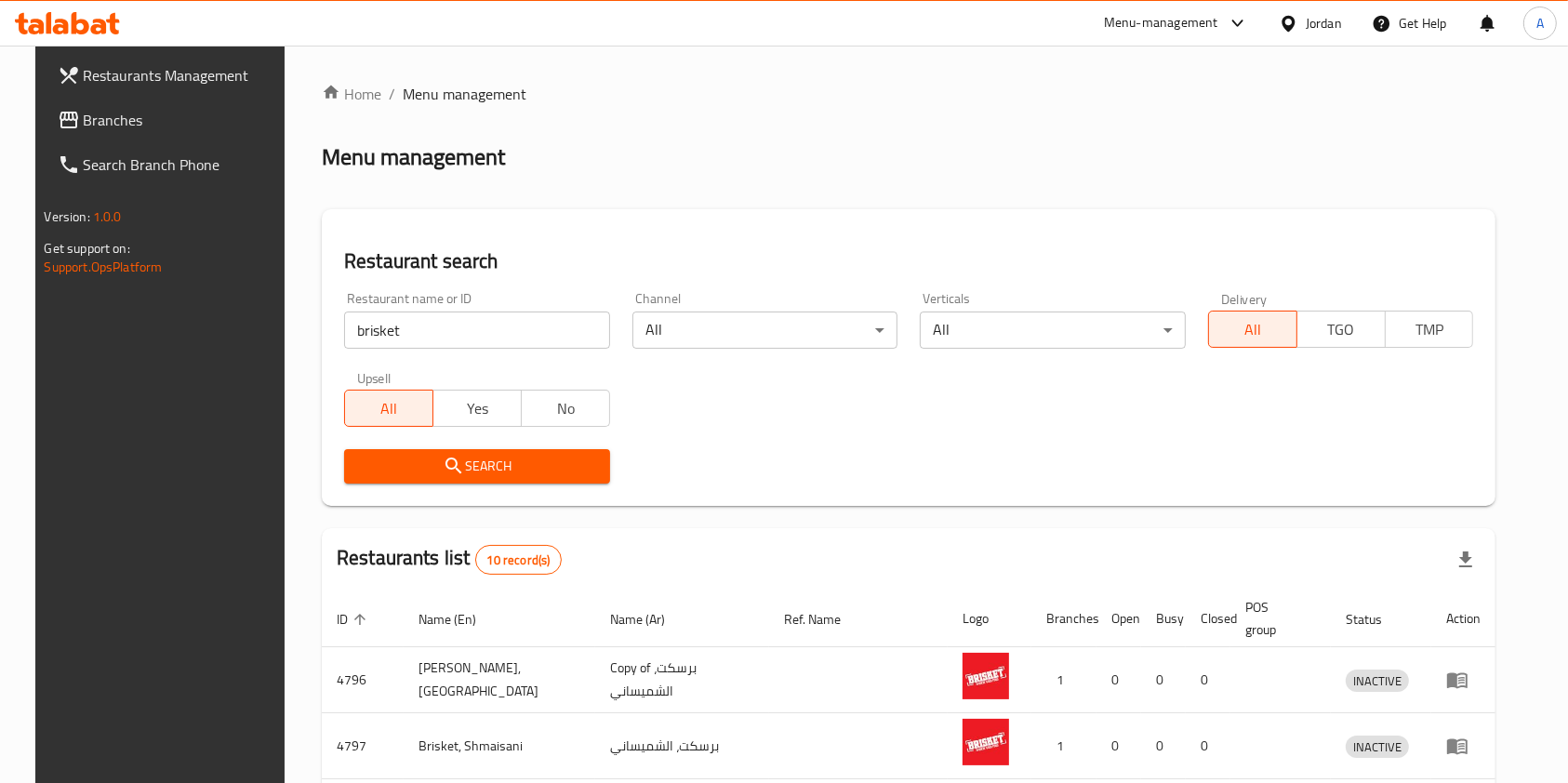
click at [411, 332] on input "brisket" at bounding box center [477, 329] width 266 height 38
type input "p"
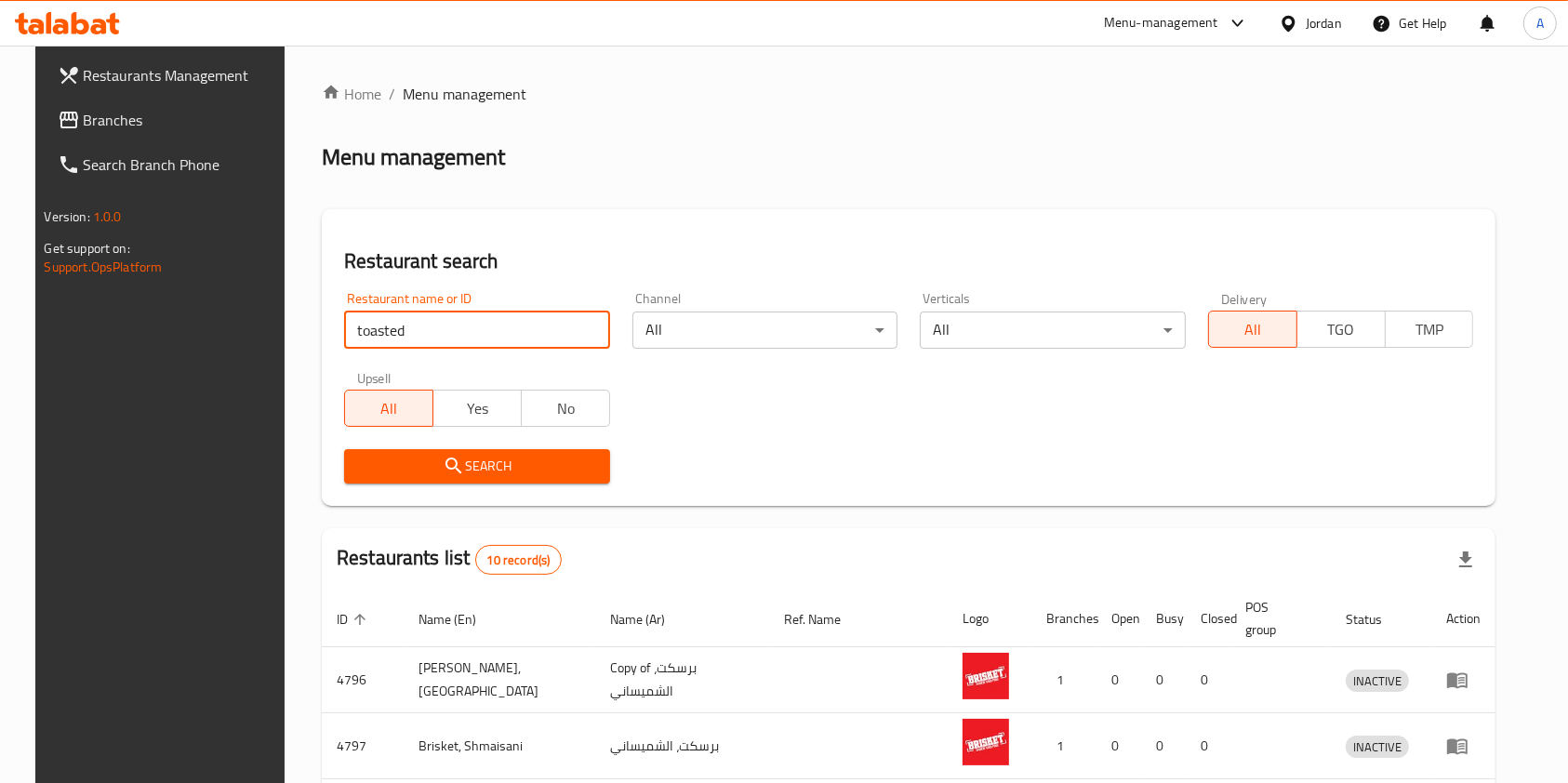
type input "toasted"
click button "Search" at bounding box center [477, 466] width 266 height 35
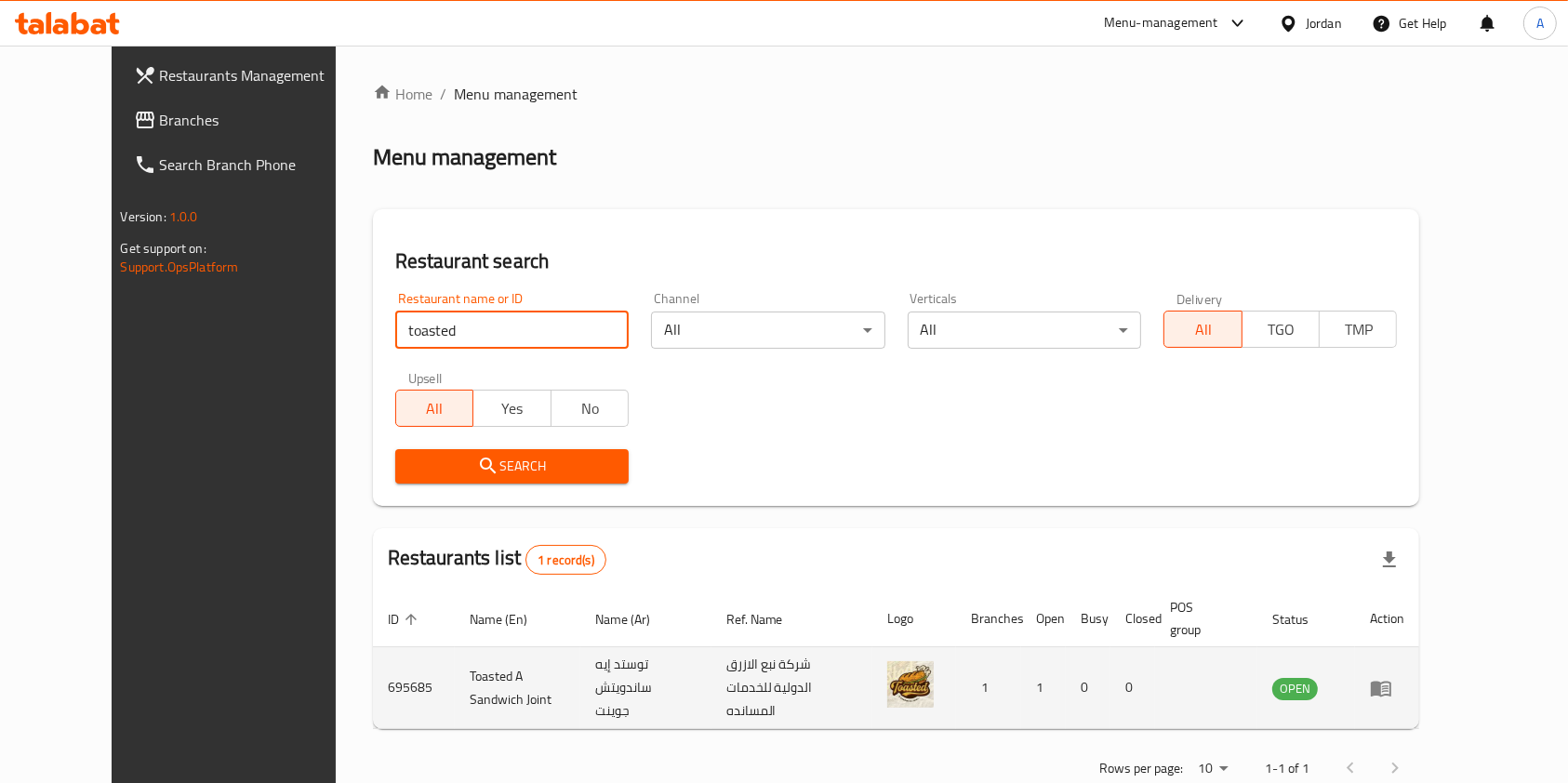
click at [373, 684] on td "695685" at bounding box center [413, 688] width 82 height 82
copy td "695685"
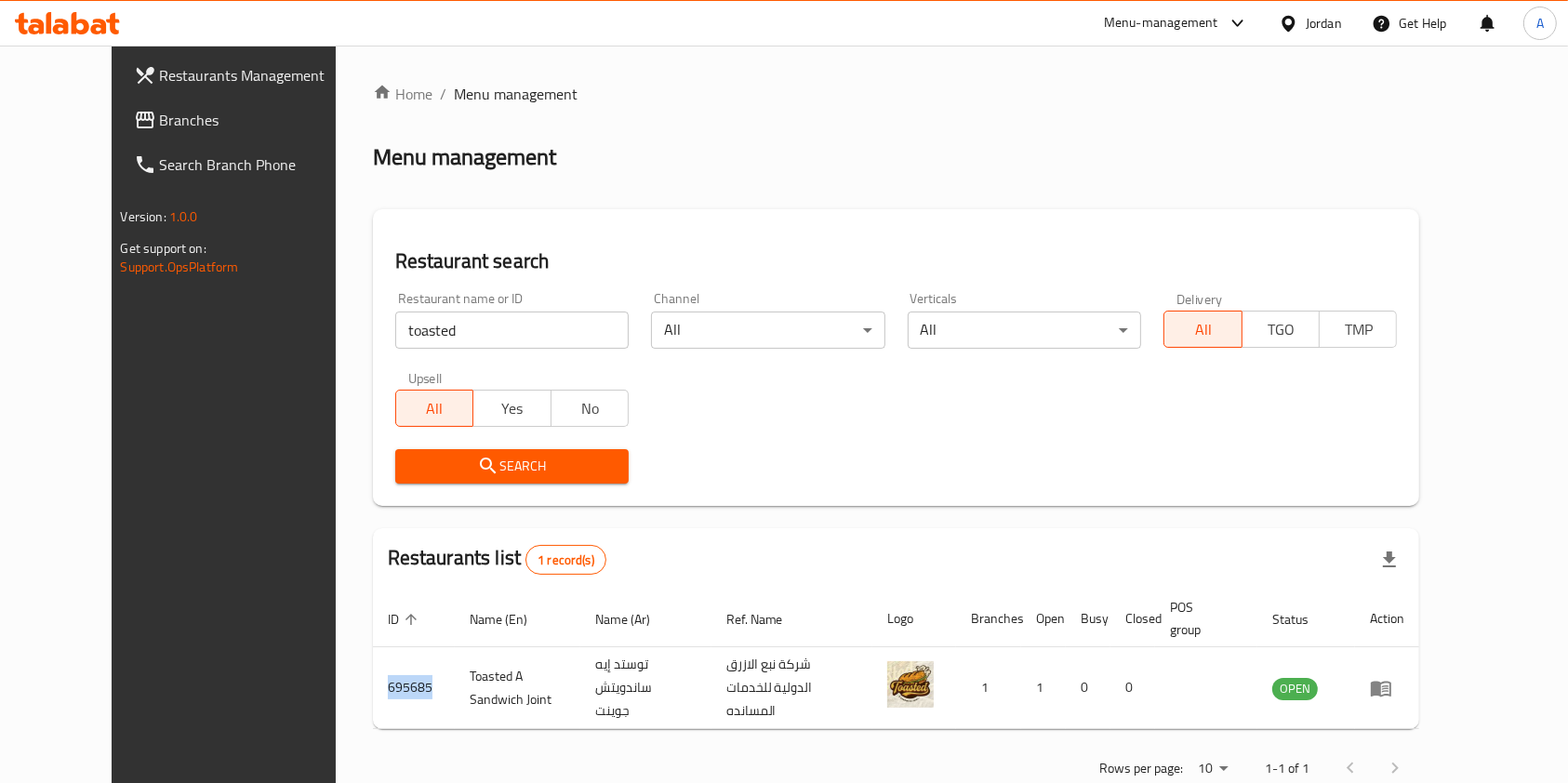
click at [405, 331] on input "toasted" at bounding box center [511, 329] width 233 height 38
click button "Search" at bounding box center [511, 466] width 233 height 35
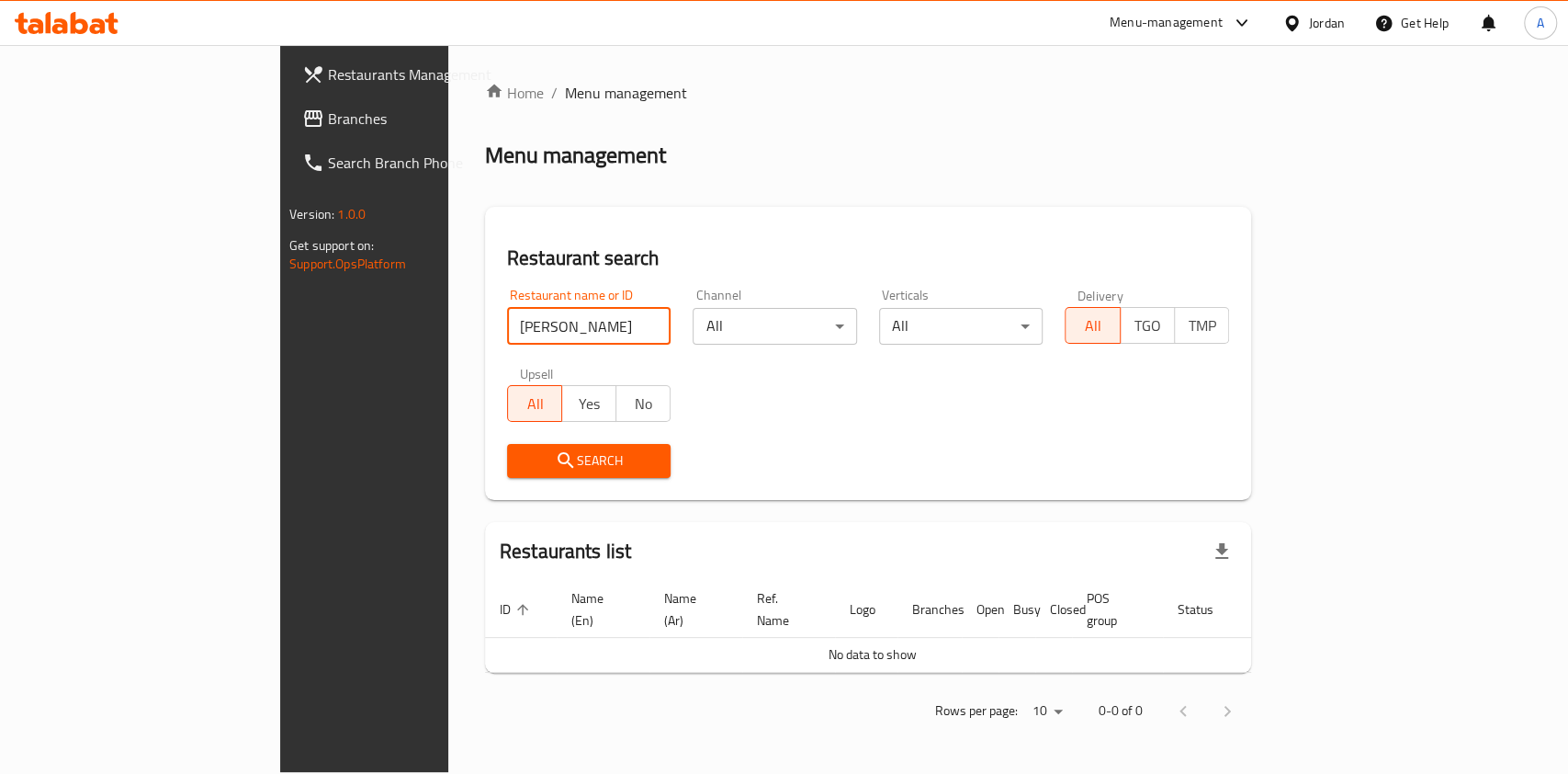
click at [507, 333] on input "[PERSON_NAME]" at bounding box center [589, 326] width 165 height 37
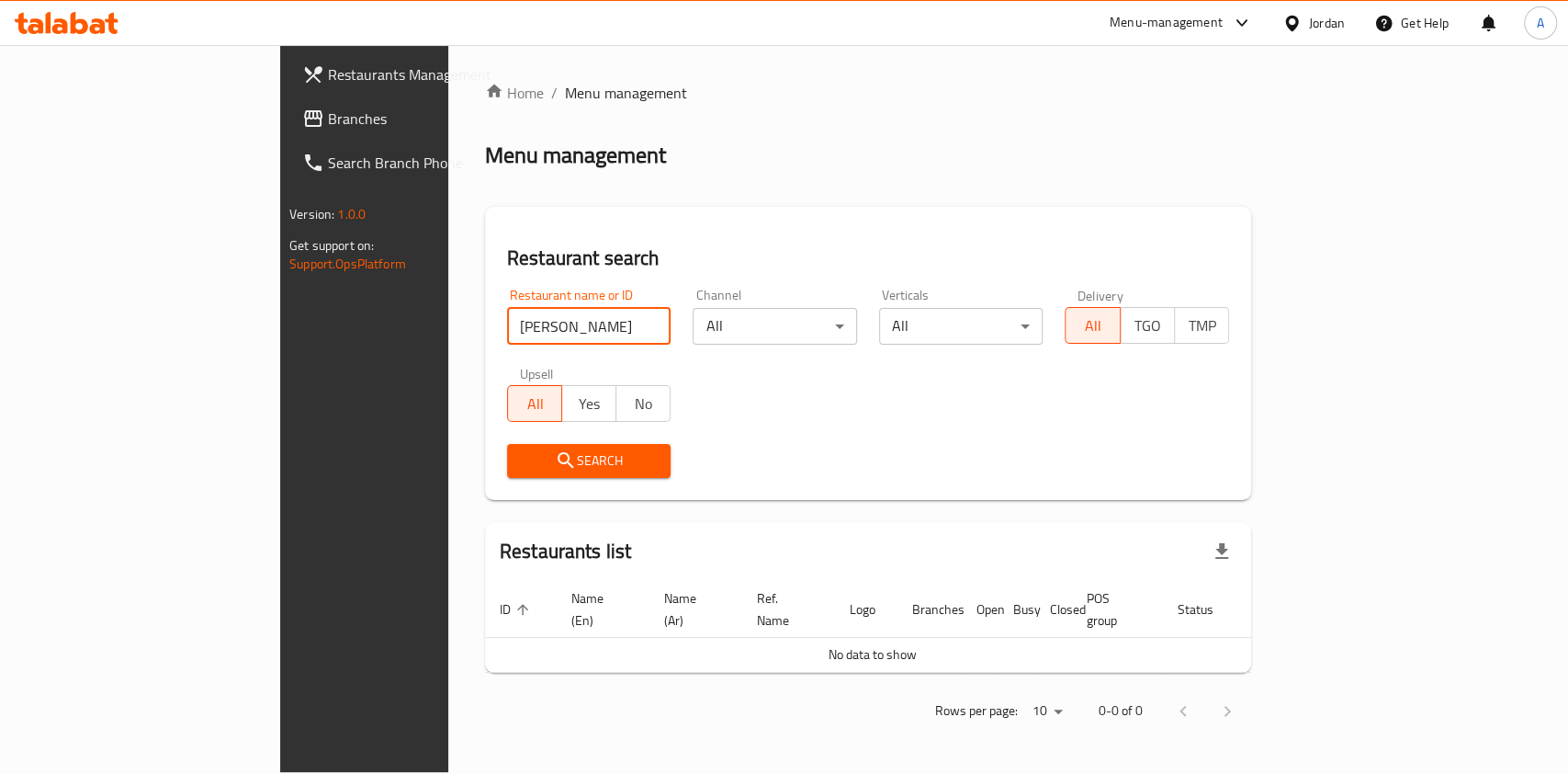
type input "[PERSON_NAME]"
click button "Search" at bounding box center [589, 461] width 165 height 34
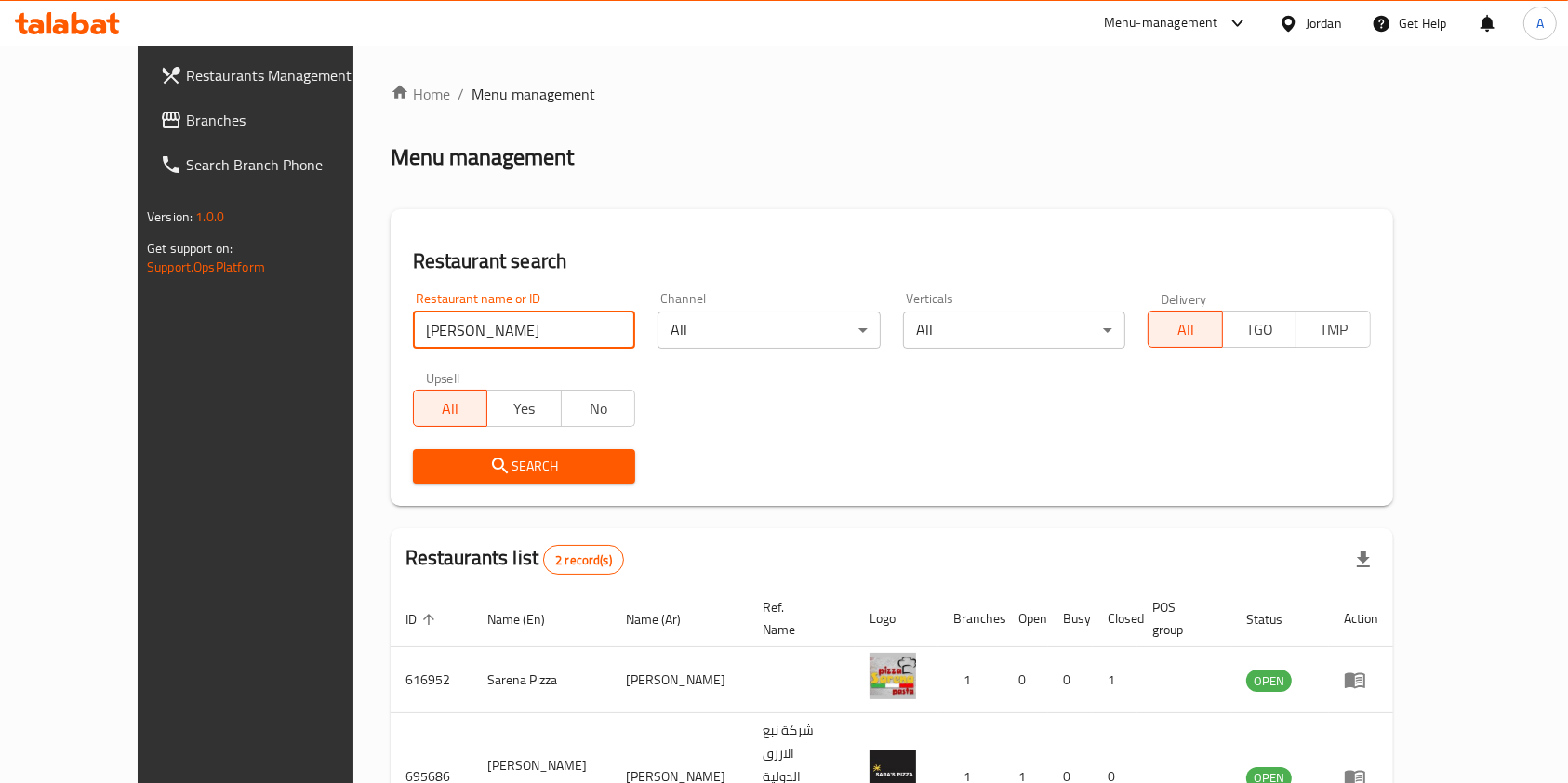
scroll to position [74, 0]
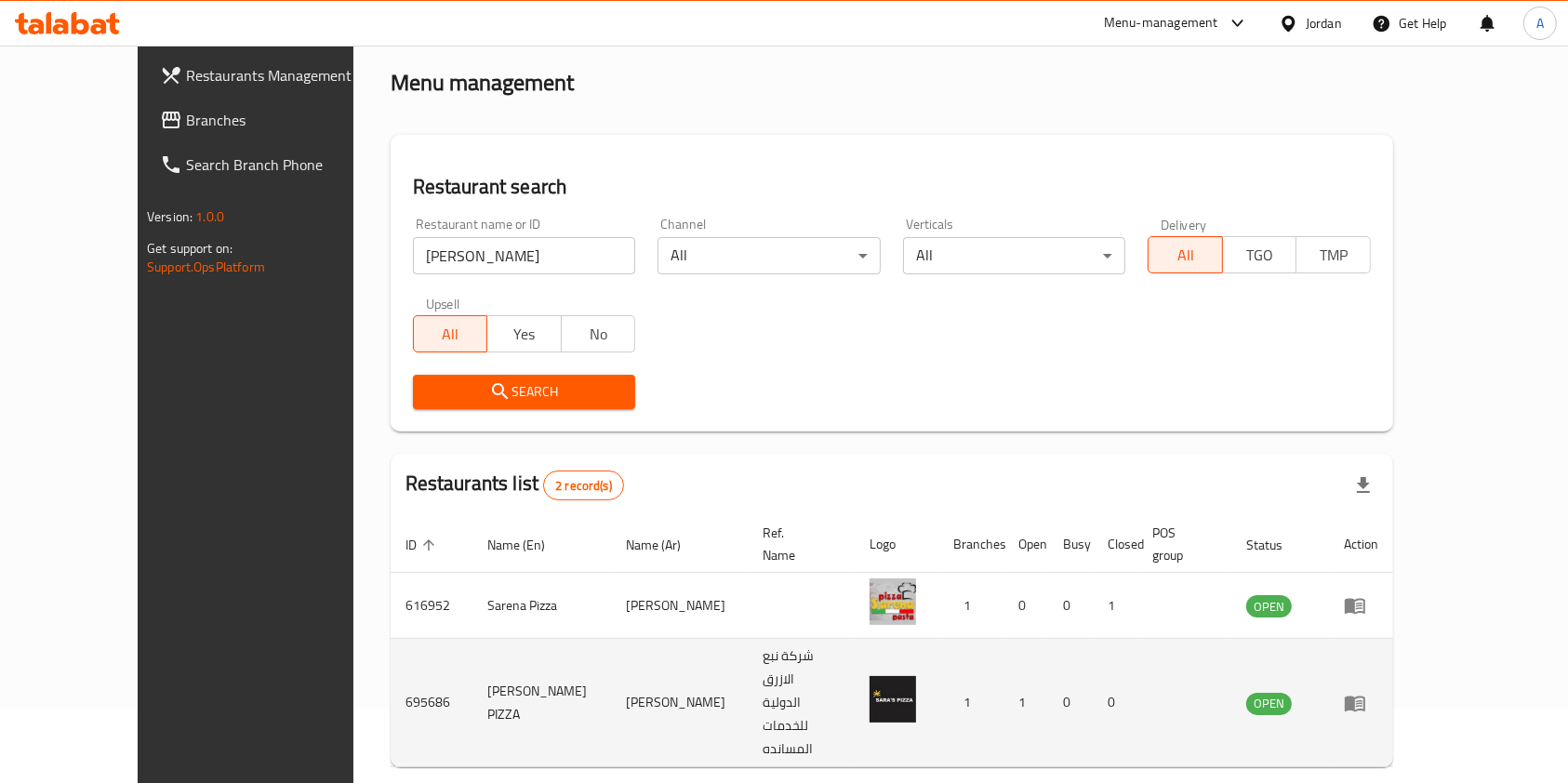
click at [391, 652] on td "695686" at bounding box center [431, 702] width 82 height 128
copy td "695686"
